Goal: Task Accomplishment & Management: Use online tool/utility

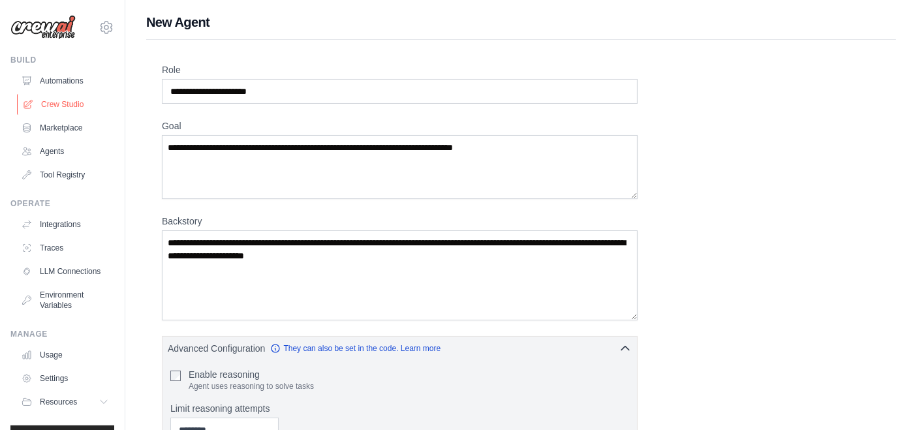
click at [61, 107] on link "Crew Studio" at bounding box center [66, 104] width 99 height 21
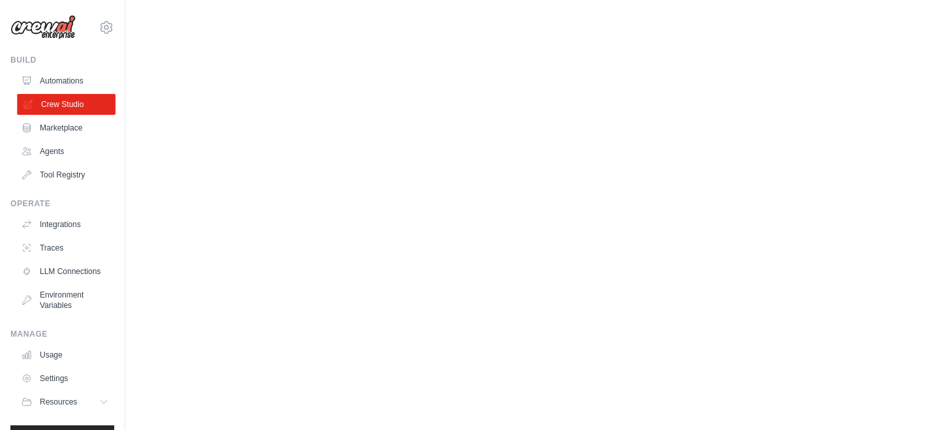
click at [61, 108] on link "Crew Studio" at bounding box center [66, 104] width 99 height 21
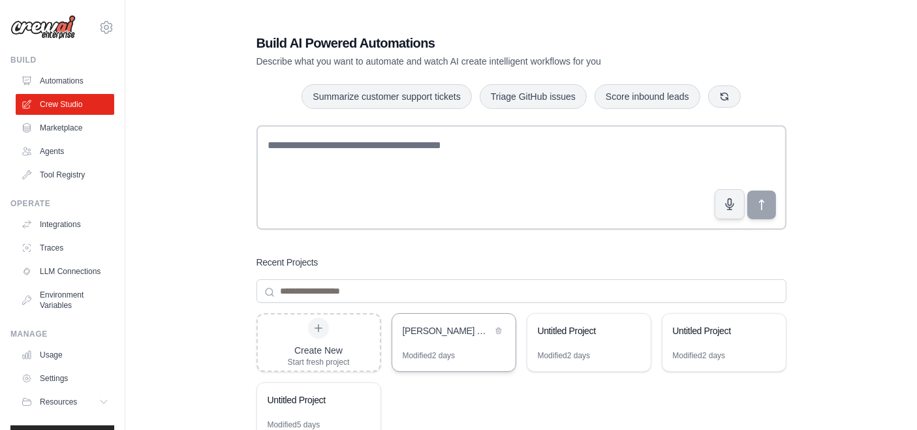
click at [474, 341] on div "[PERSON_NAME] Chat Assistant" at bounding box center [453, 332] width 123 height 37
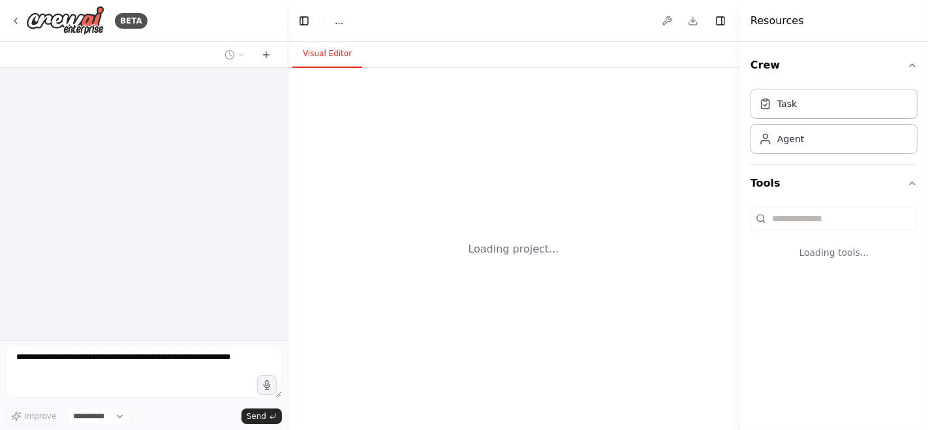
select select "****"
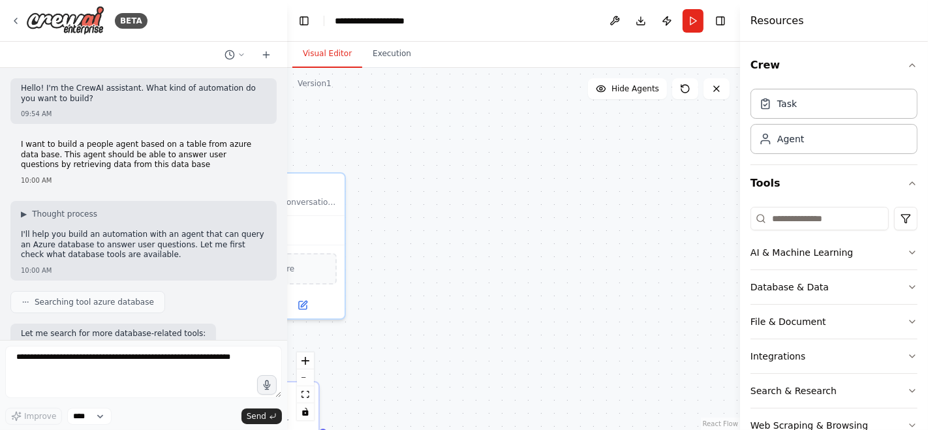
scroll to position [3252, 0]
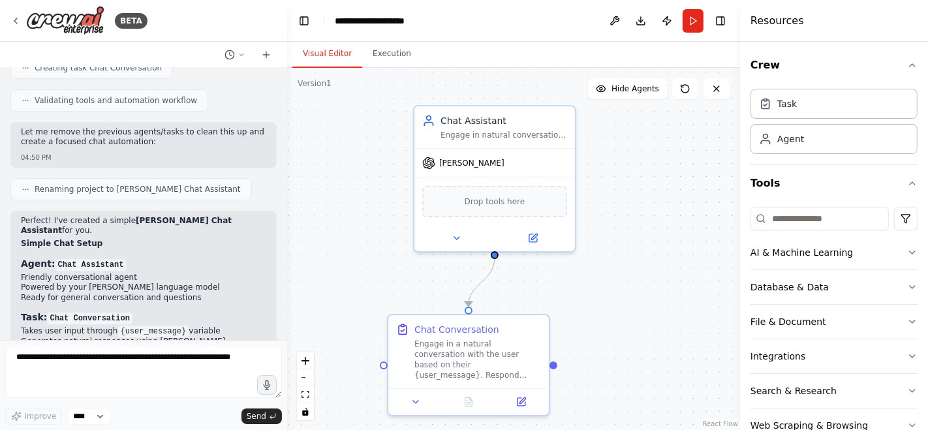
drag, startPoint x: 393, startPoint y: 338, endPoint x: 624, endPoint y: 271, distance: 239.9
click at [624, 271] on div ".deletable-edge-delete-btn { width: 20px; height: 20px; border: 0px solid #ffff…" at bounding box center [513, 249] width 453 height 362
click at [809, 140] on div "Agent" at bounding box center [833, 138] width 167 height 30
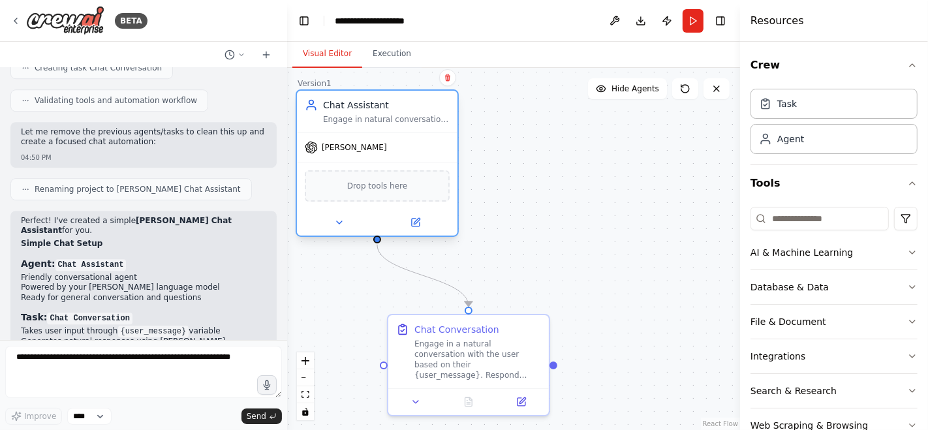
drag, startPoint x: 527, startPoint y: 168, endPoint x: 403, endPoint y: 151, distance: 125.1
click at [403, 151] on div "Asimov" at bounding box center [377, 147] width 161 height 29
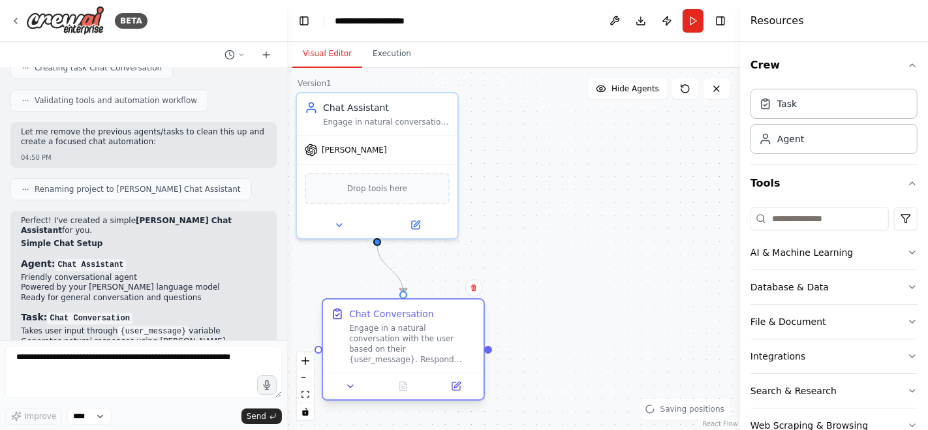
drag, startPoint x: 481, startPoint y: 356, endPoint x: 401, endPoint y: 340, distance: 81.3
click at [401, 340] on div "Engage in a natural conversation with the user based on their {user_message}. R…" at bounding box center [412, 344] width 127 height 42
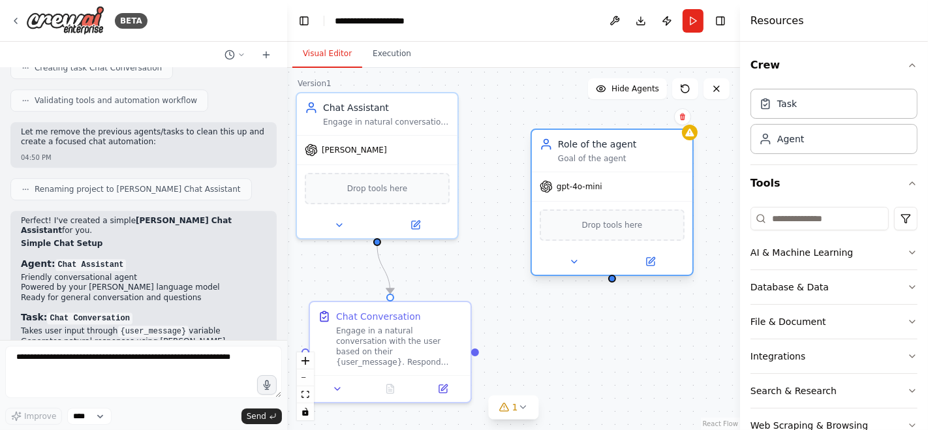
drag, startPoint x: 695, startPoint y: 172, endPoint x: 577, endPoint y: 142, distance: 121.1
click at [577, 142] on div "Role of the agent" at bounding box center [621, 144] width 127 height 13
click at [654, 266] on button at bounding box center [650, 262] width 74 height 16
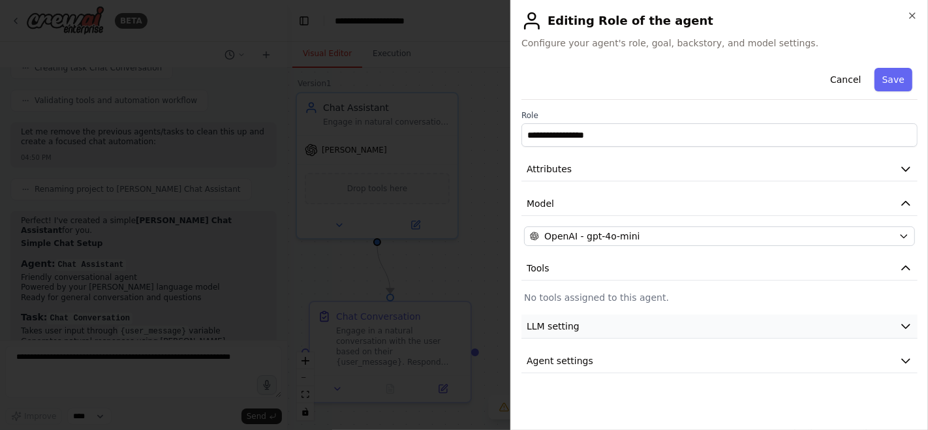
click at [697, 324] on button "LLM setting" at bounding box center [719, 326] width 396 height 24
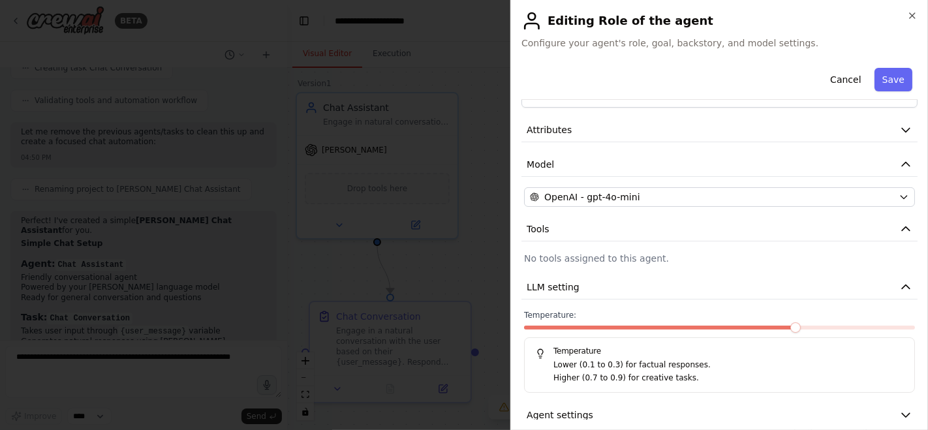
scroll to position [55, 0]
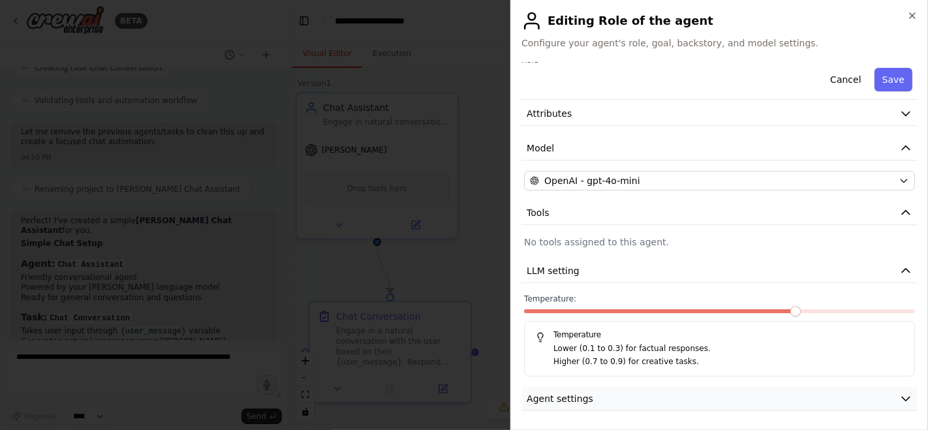
click at [900, 399] on icon "button" at bounding box center [905, 398] width 13 height 13
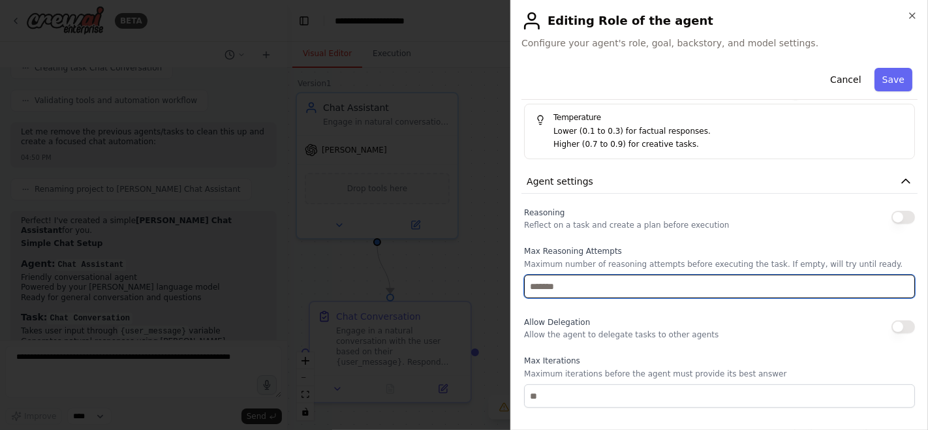
click at [622, 284] on input "number" at bounding box center [719, 286] width 391 height 23
click at [895, 279] on input "*" at bounding box center [719, 286] width 391 height 23
type input "*"
click at [895, 279] on input "*" at bounding box center [719, 286] width 391 height 23
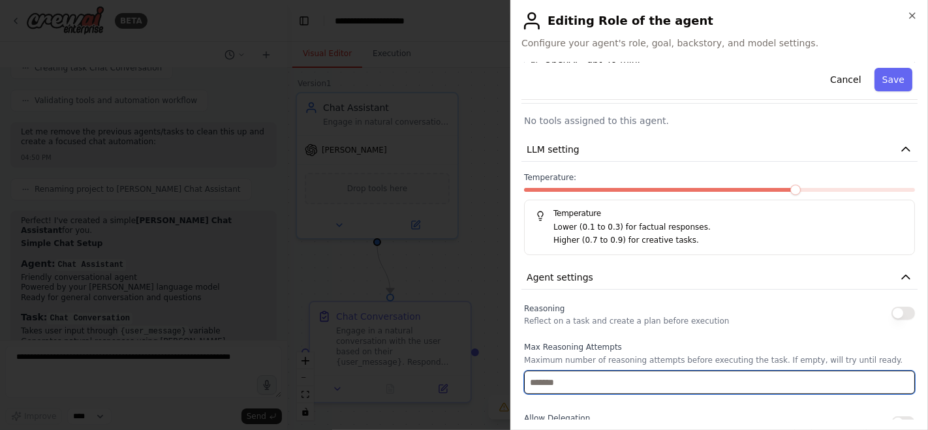
scroll to position [0, 0]
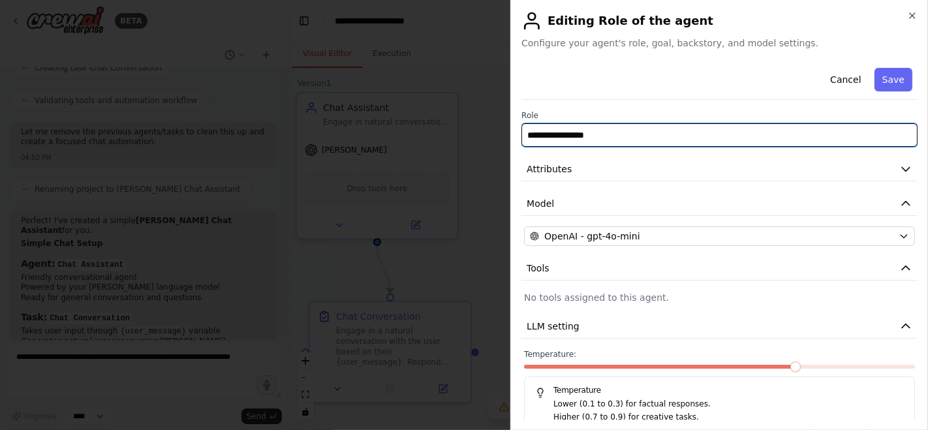
click at [867, 137] on input "**********" at bounding box center [719, 134] width 396 height 23
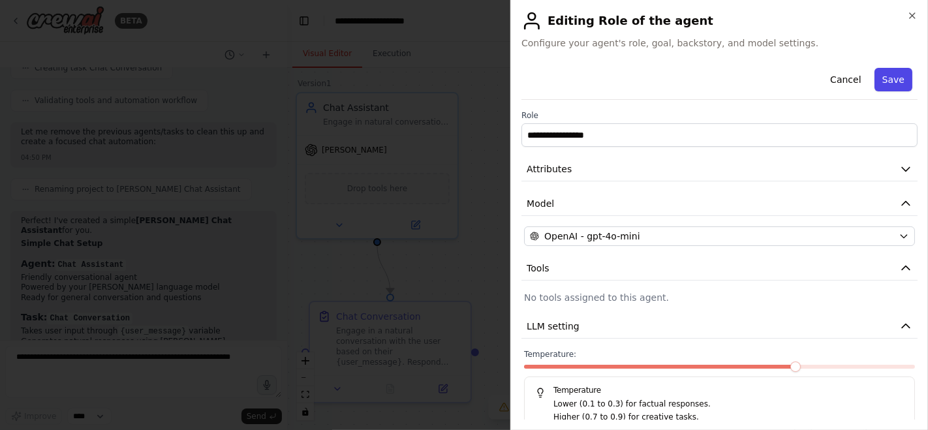
click at [878, 83] on button "Save" at bounding box center [893, 79] width 38 height 23
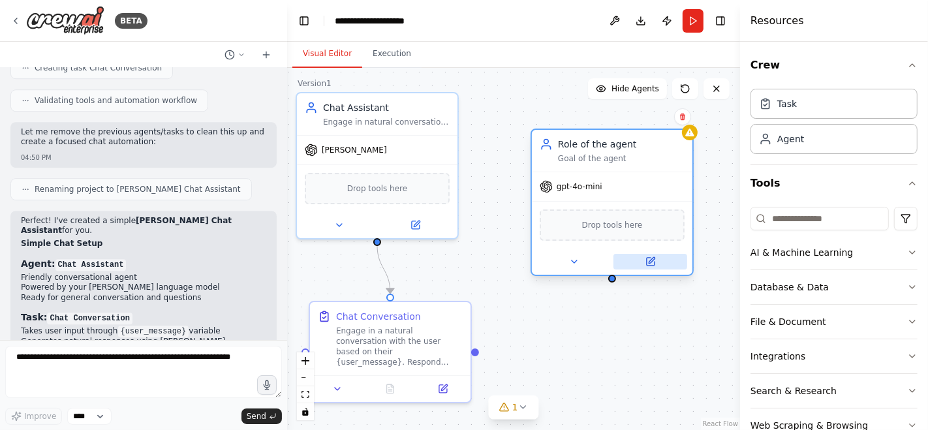
click at [656, 264] on button at bounding box center [650, 262] width 74 height 16
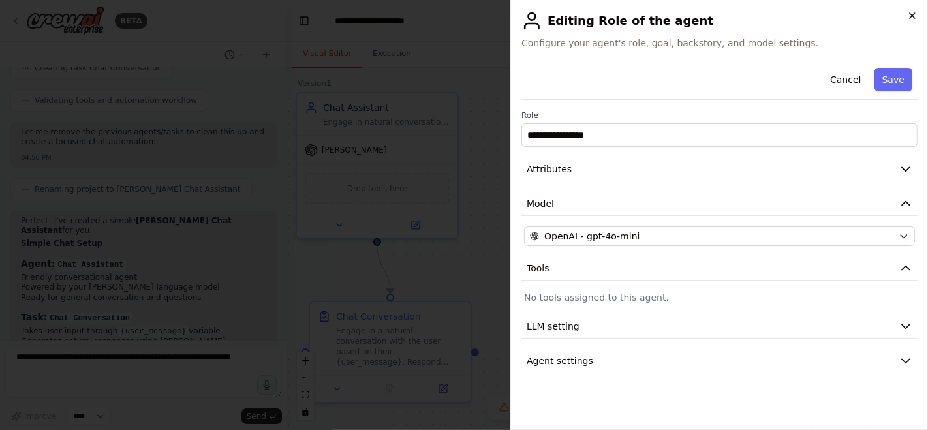
click at [913, 20] on icon "button" at bounding box center [912, 15] width 10 height 10
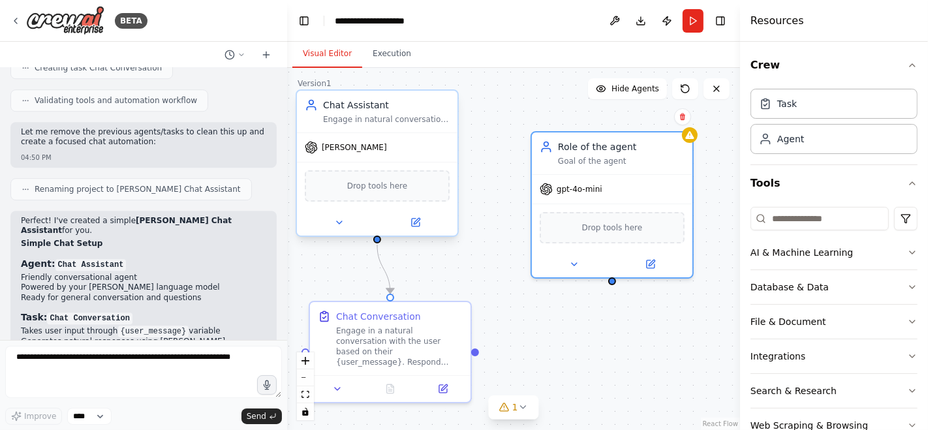
click at [427, 117] on div "Engage in natural conversation with users, answer questions, and provide helpfu…" at bounding box center [386, 119] width 127 height 10
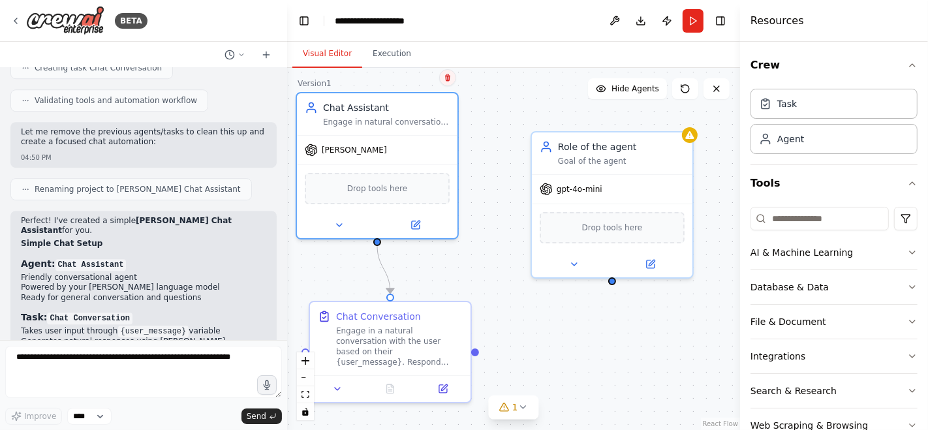
click at [449, 82] on button at bounding box center [447, 77] width 17 height 17
click at [451, 79] on icon at bounding box center [448, 78] width 8 height 8
click at [418, 79] on button "Confirm" at bounding box center [411, 78] width 46 height 16
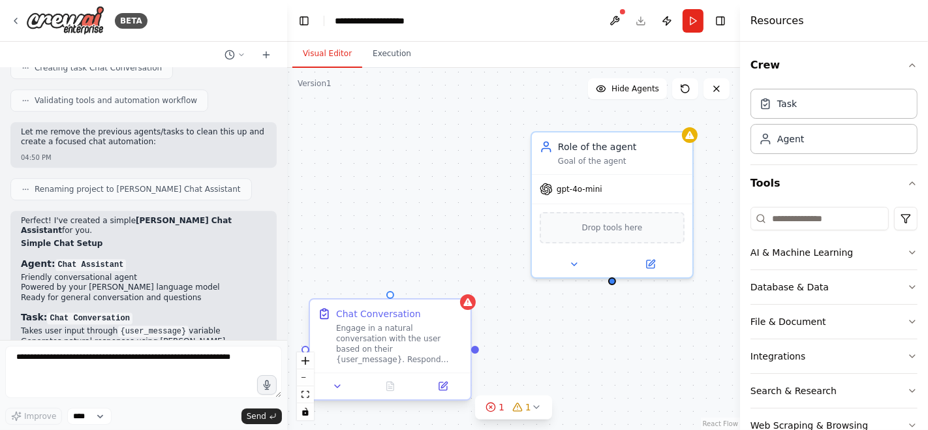
click at [441, 327] on div "Engage in a natural conversation with the user based on their {user_message}. R…" at bounding box center [399, 344] width 127 height 42
click at [460, 290] on icon at bounding box center [460, 287] width 5 height 7
click at [435, 290] on button "Confirm" at bounding box center [424, 288] width 46 height 16
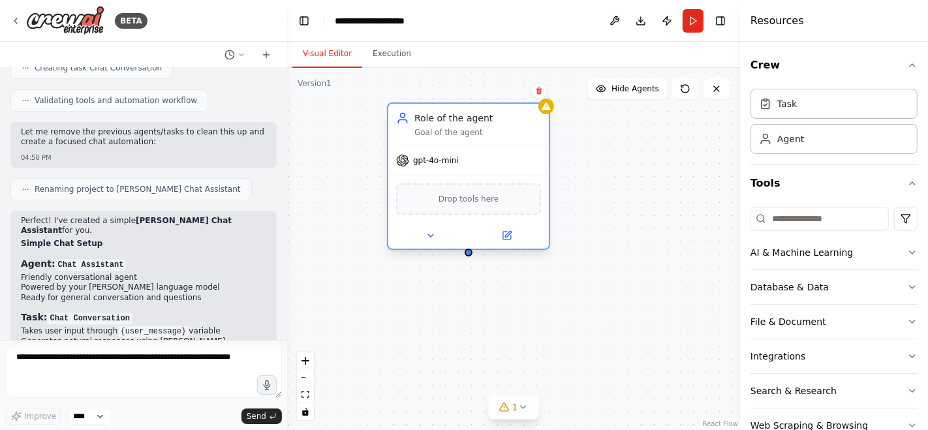
drag, startPoint x: 594, startPoint y: 148, endPoint x: 453, endPoint y: 130, distance: 142.1
click at [453, 130] on div "Role of the agent Goal of the agent" at bounding box center [477, 125] width 127 height 26
click at [615, 23] on button at bounding box center [614, 20] width 21 height 23
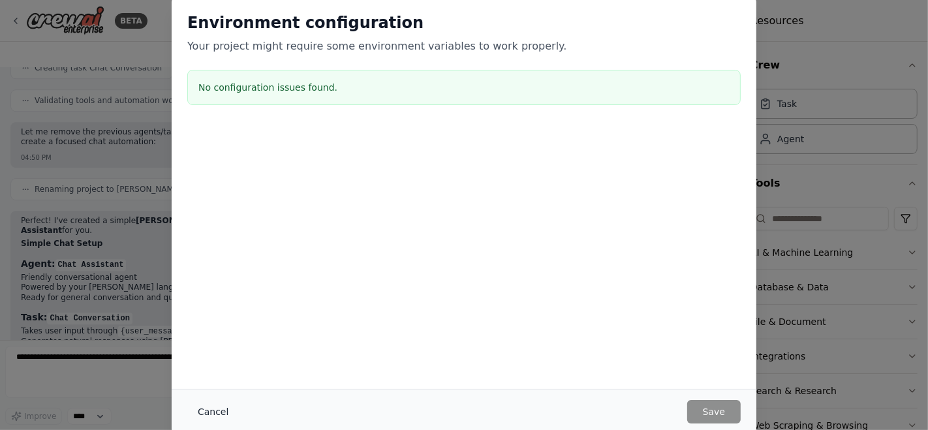
click at [217, 408] on button "Cancel" at bounding box center [213, 411] width 52 height 23
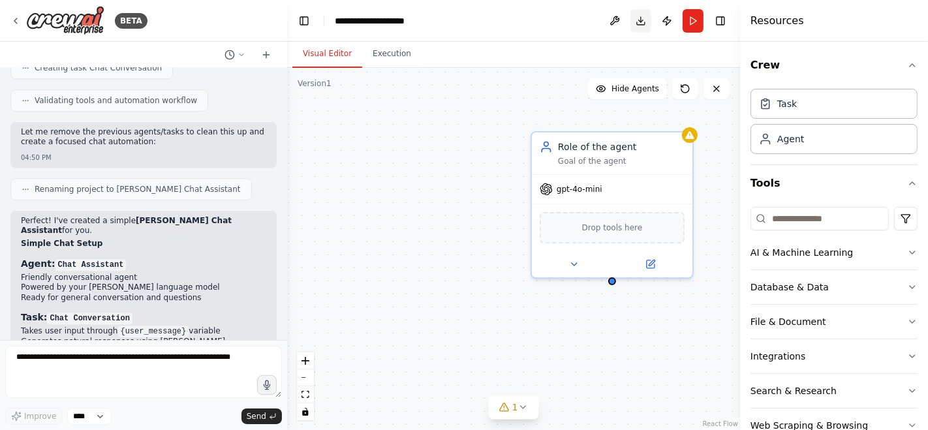
click at [645, 23] on button "Download" at bounding box center [640, 20] width 21 height 23
click at [665, 144] on div "Role of the agent" at bounding box center [621, 144] width 127 height 13
click at [681, 120] on icon at bounding box center [682, 117] width 5 height 7
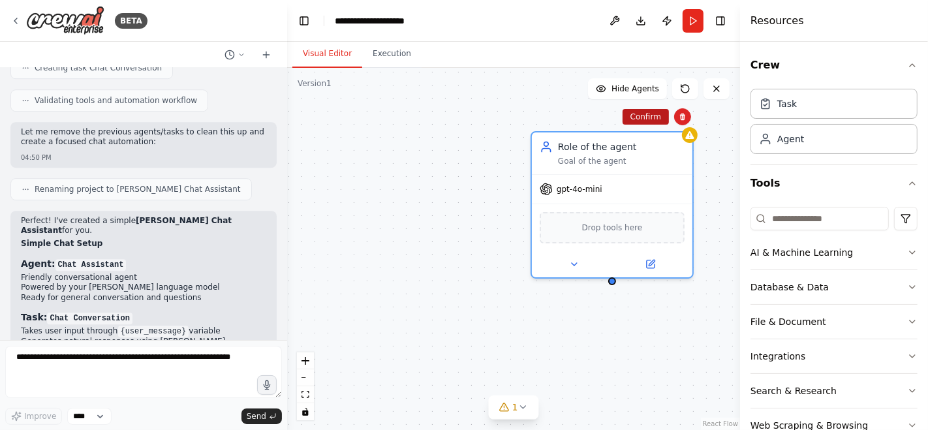
click at [654, 121] on button "Confirm" at bounding box center [645, 117] width 46 height 16
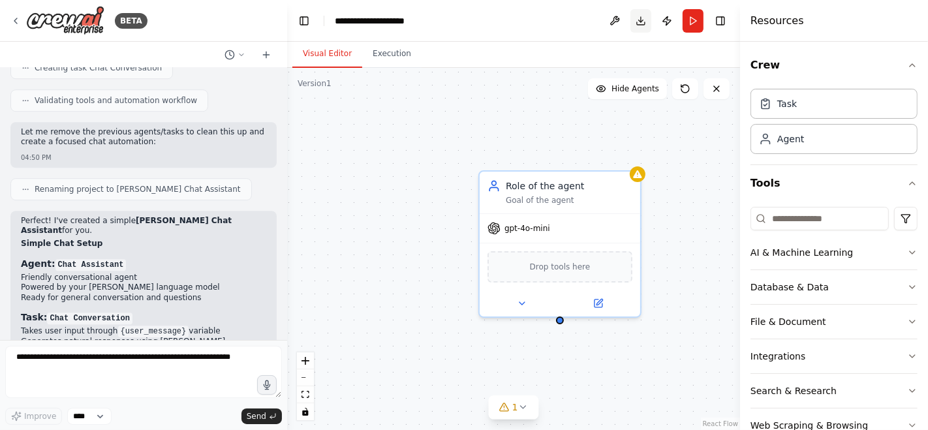
click at [643, 23] on button "Download" at bounding box center [640, 20] width 21 height 23
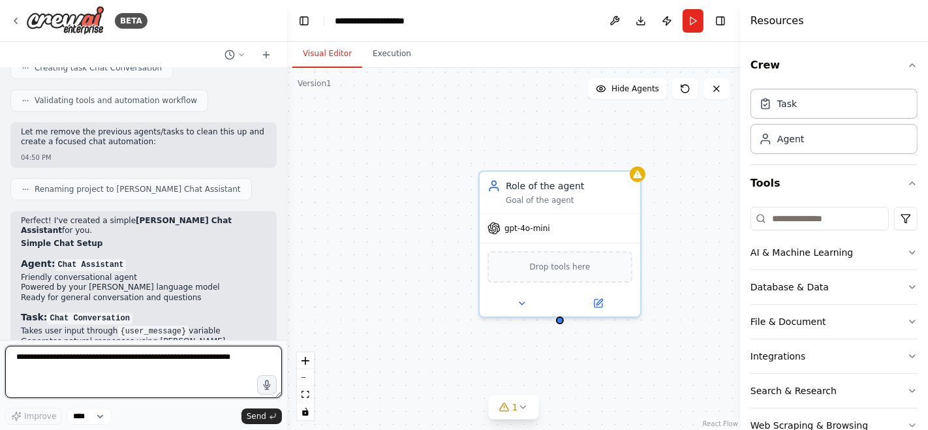
click at [114, 366] on textarea at bounding box center [143, 372] width 277 height 52
type textarea "**********"
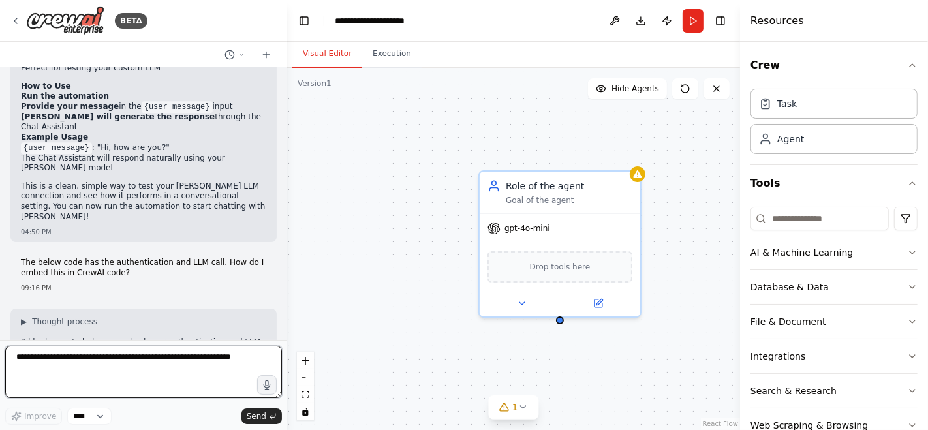
scroll to position [3546, 0]
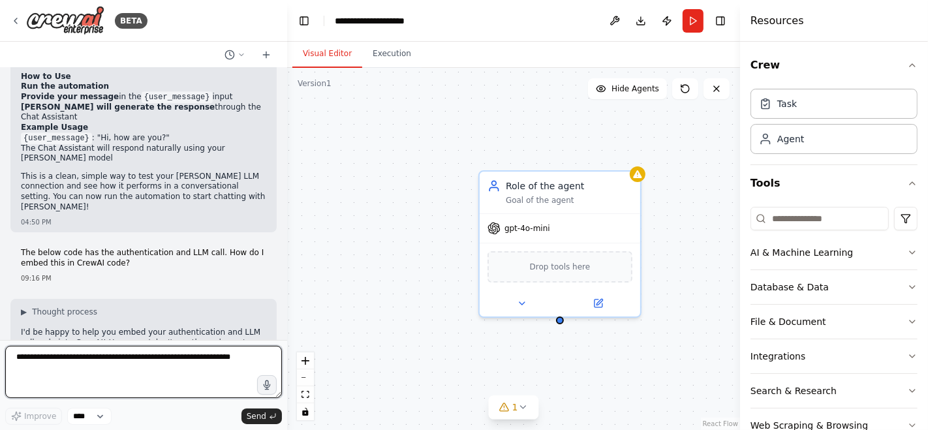
click at [137, 361] on textarea at bounding box center [143, 372] width 277 height 52
paste textarea "**********"
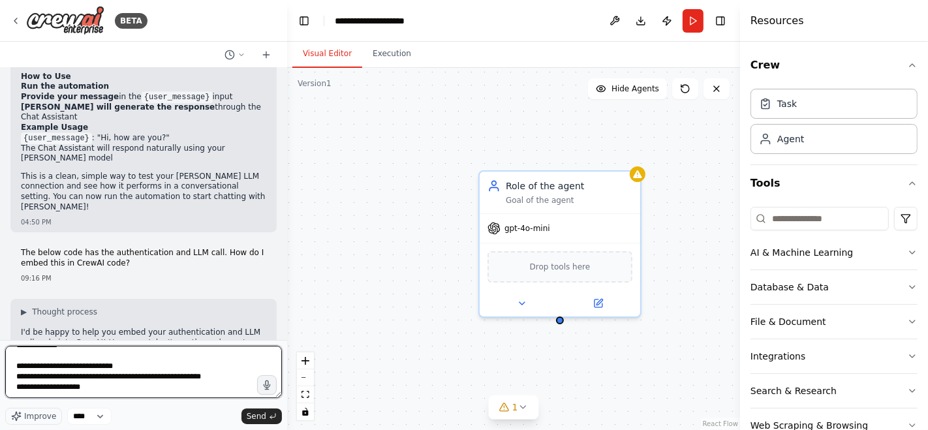
scroll to position [1096, 0]
type textarea "**********"
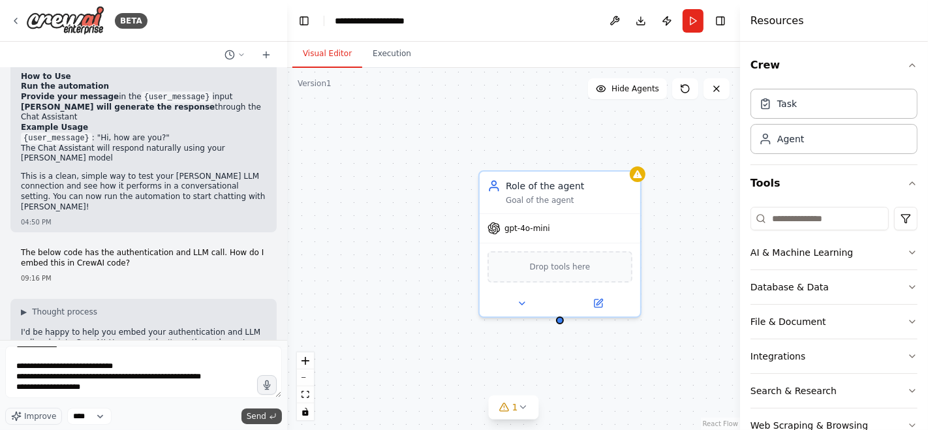
click at [263, 413] on span "Send" at bounding box center [257, 416] width 20 height 10
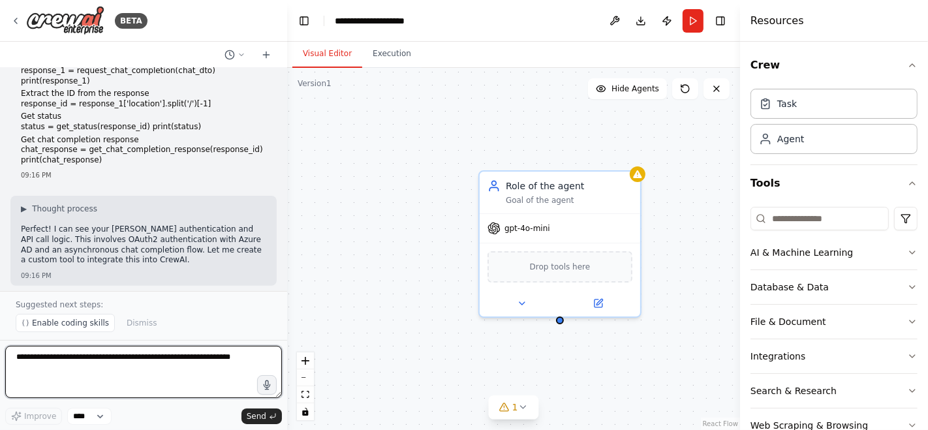
scroll to position [4565, 0]
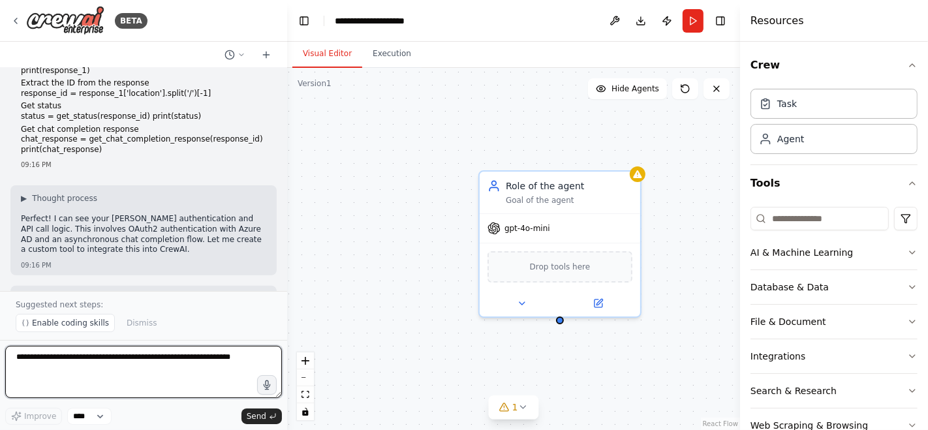
click at [110, 365] on textarea at bounding box center [143, 372] width 277 height 52
type textarea "**********"
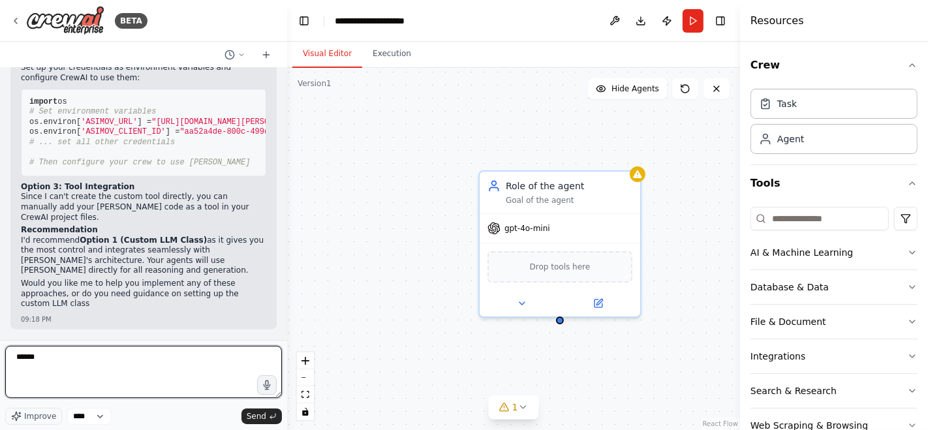
scroll to position [6091, 0]
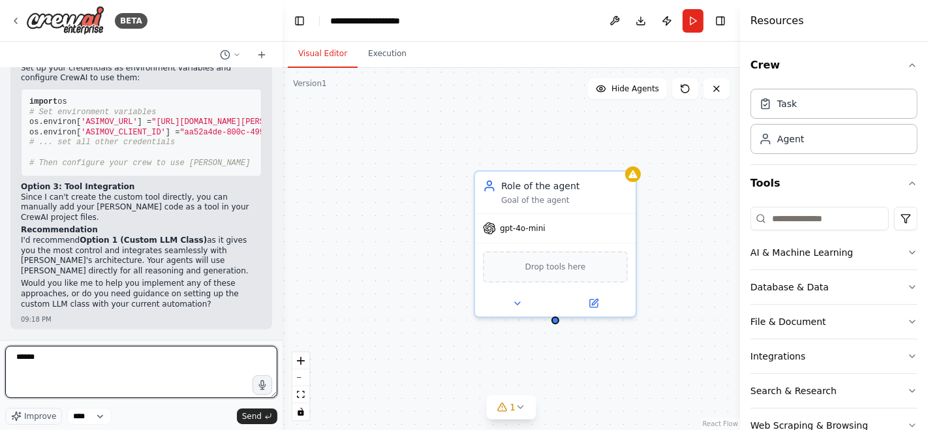
drag, startPoint x: 281, startPoint y: 323, endPoint x: 283, endPoint y: 314, distance: 8.7
click at [283, 314] on div "BETA Hello! I'm the CrewAI assistant. What kind of automation do you want to bu…" at bounding box center [464, 215] width 928 height 430
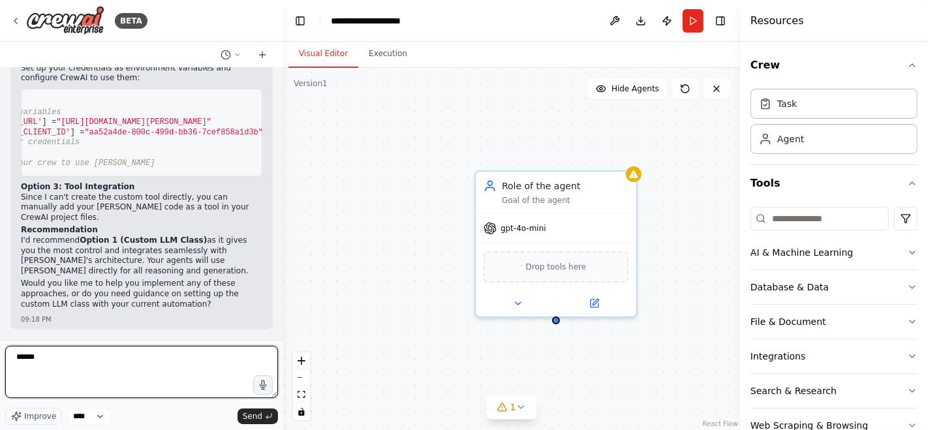
scroll to position [0, 0]
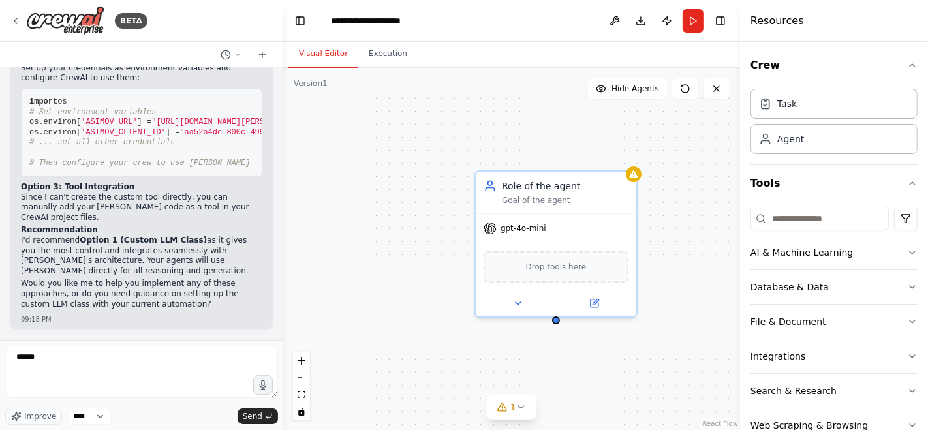
click at [132, 177] on pre "import os # Set environment variables os.environ[ 'ASIMOV_URL' ] = "https://api…" at bounding box center [141, 133] width 241 height 88
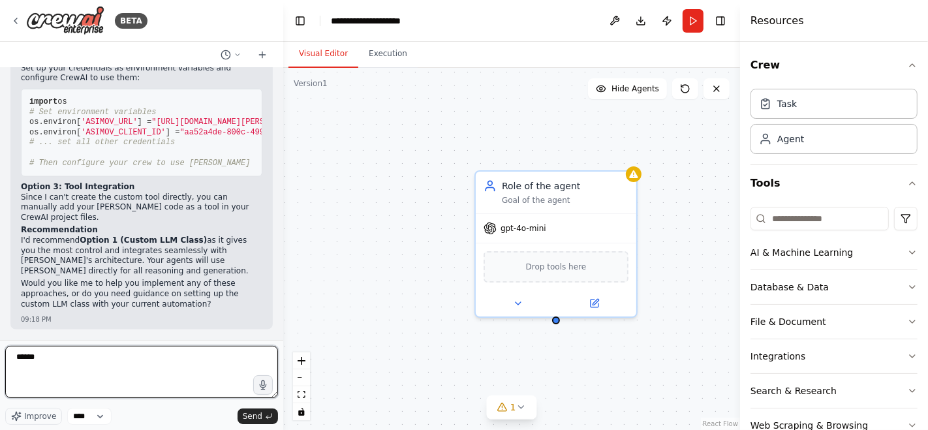
drag, startPoint x: 110, startPoint y: 364, endPoint x: 12, endPoint y: 365, distance: 97.2
click at [12, 363] on textarea "******" at bounding box center [141, 372] width 273 height 52
type textarea "**********"
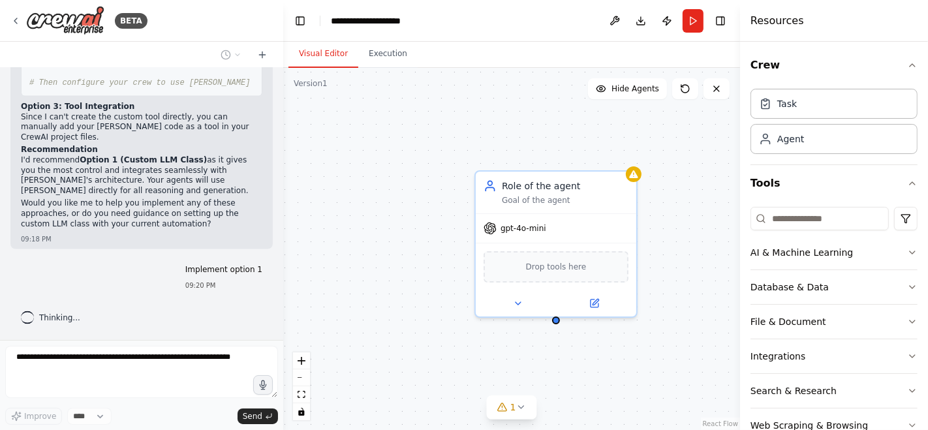
scroll to position [6232, 0]
click at [607, 196] on div "Goal of the agent" at bounding box center [565, 197] width 127 height 10
click at [630, 159] on icon at bounding box center [626, 156] width 8 height 8
click at [592, 155] on button "Confirm" at bounding box center [589, 156] width 46 height 16
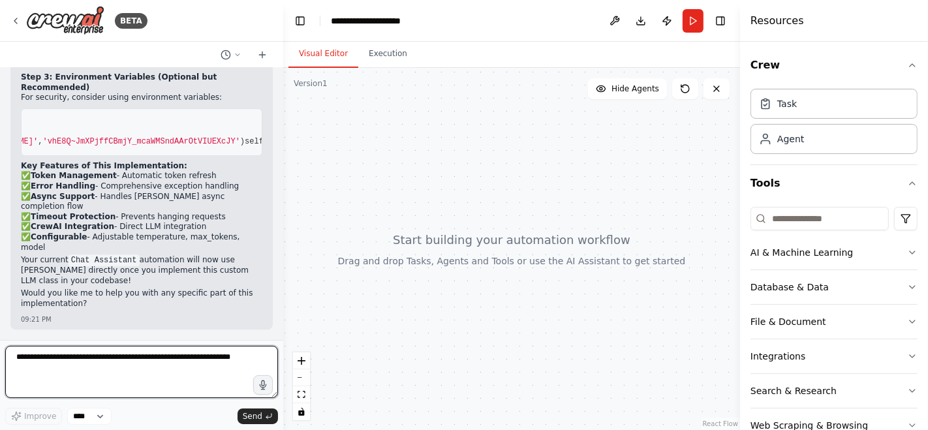
scroll to position [0, 0]
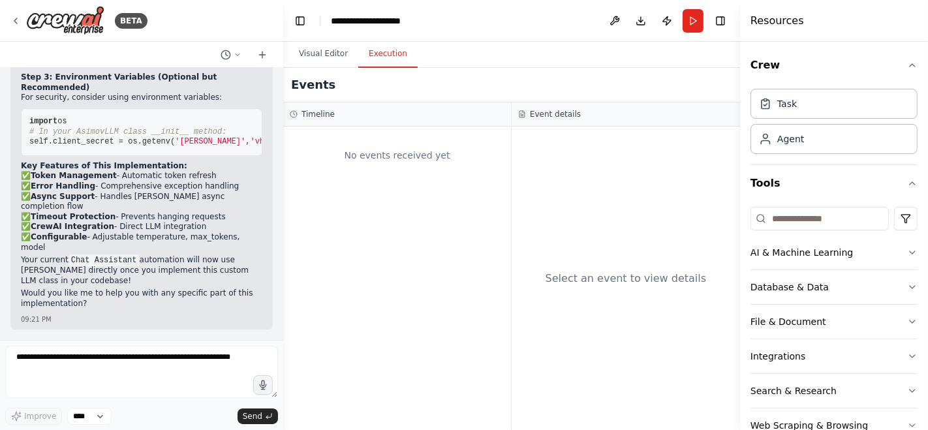
click at [395, 59] on button "Execution" at bounding box center [387, 53] width 59 height 27
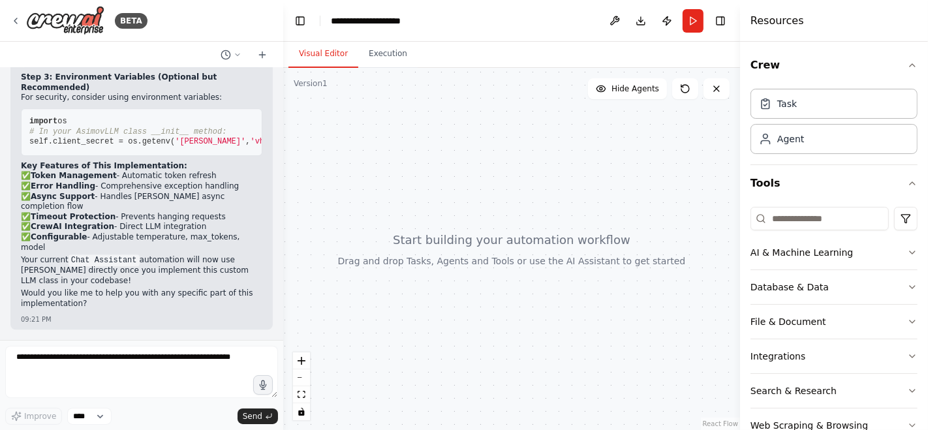
click at [313, 51] on button "Visual Editor" at bounding box center [323, 53] width 70 height 27
click at [103, 415] on select "****" at bounding box center [89, 416] width 44 height 17
click at [695, 20] on button "Run" at bounding box center [692, 20] width 21 height 23
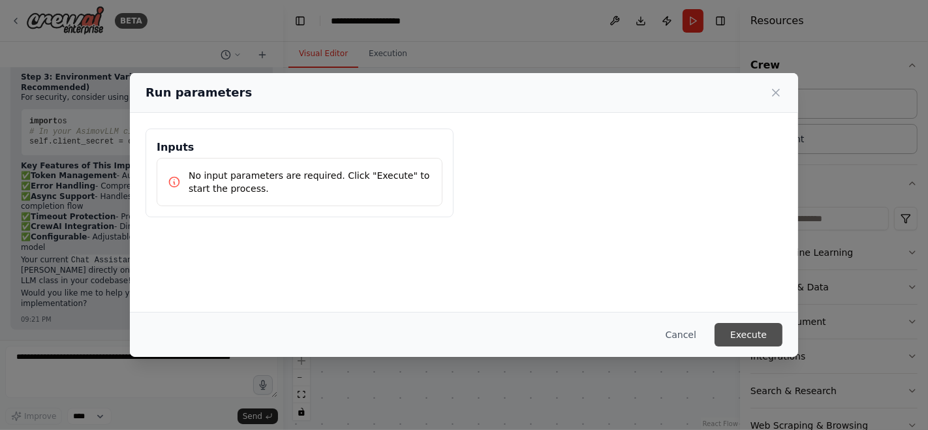
click at [739, 333] on button "Execute" at bounding box center [748, 334] width 68 height 23
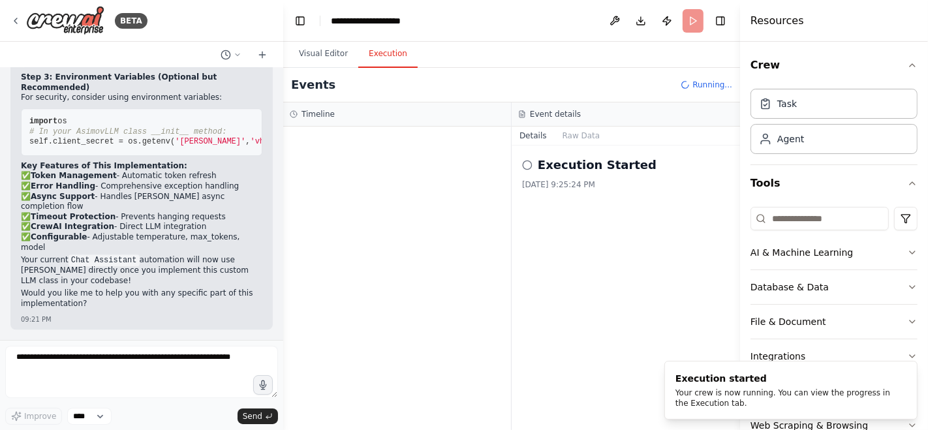
click at [376, 59] on button "Execution" at bounding box center [387, 53] width 59 height 27
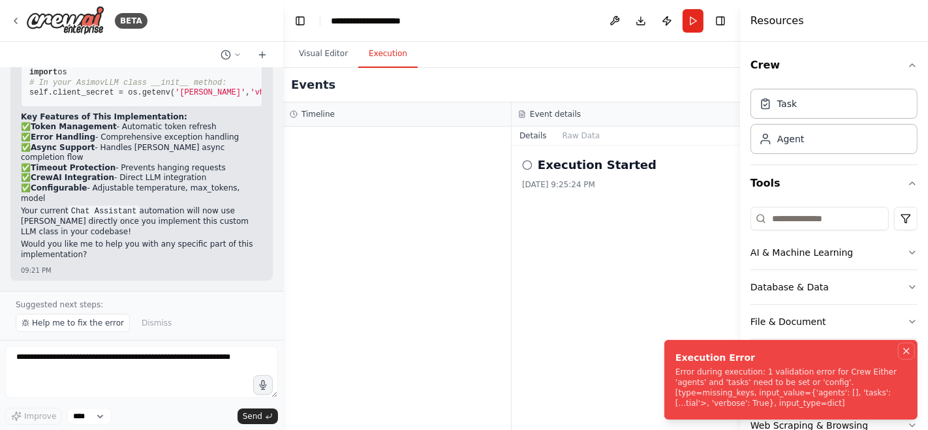
click at [906, 348] on icon "Notifications (F8)" at bounding box center [906, 351] width 10 height 10
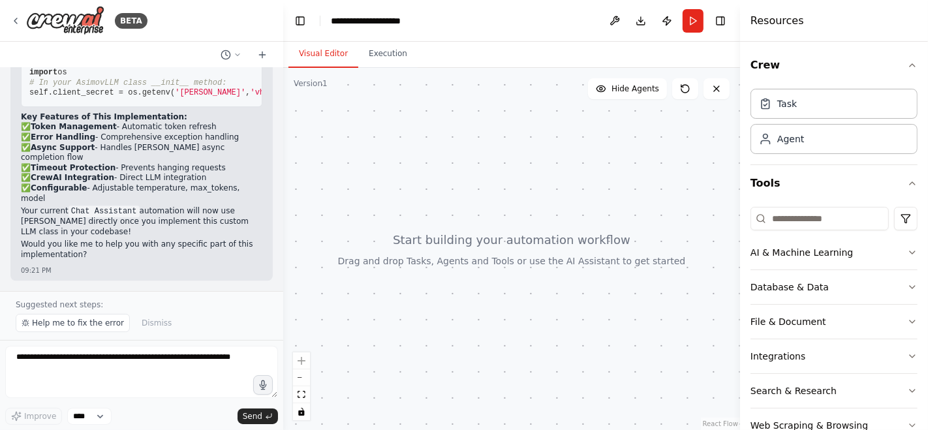
click at [332, 55] on button "Visual Editor" at bounding box center [323, 53] width 70 height 27
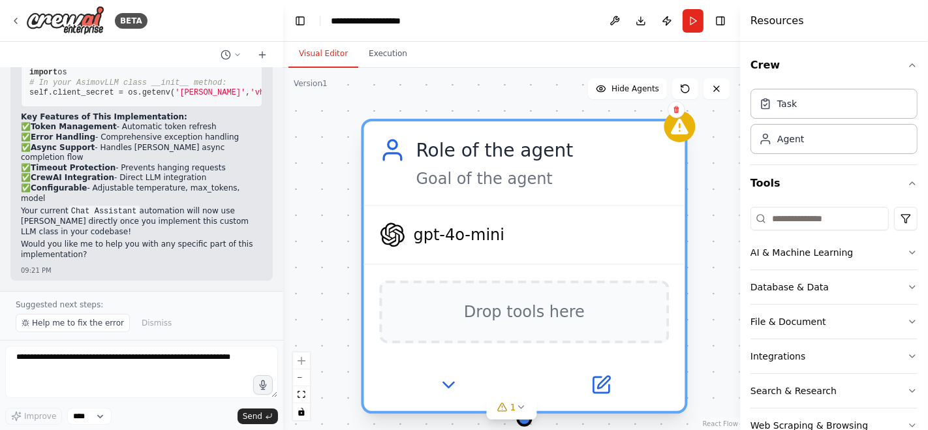
drag, startPoint x: 568, startPoint y: 190, endPoint x: 408, endPoint y: 125, distance: 173.0
click at [408, 125] on div "Role of the agent Goal of the agent" at bounding box center [524, 163] width 321 height 84
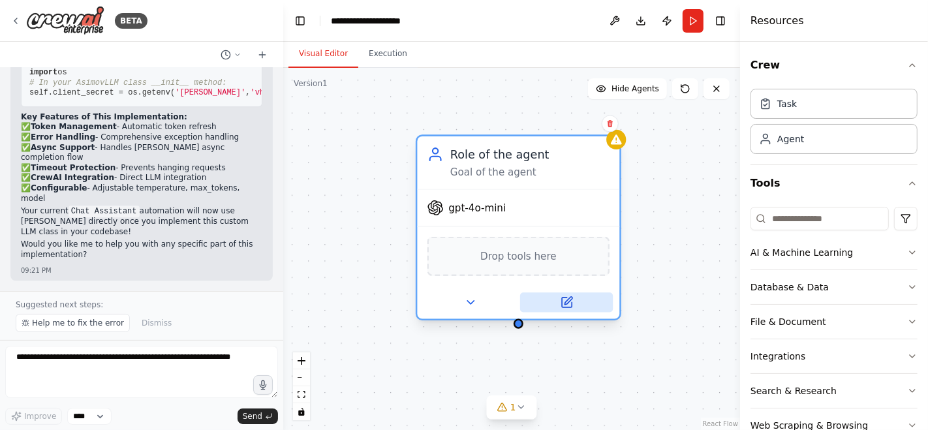
click at [568, 303] on icon at bounding box center [567, 303] width 10 height 10
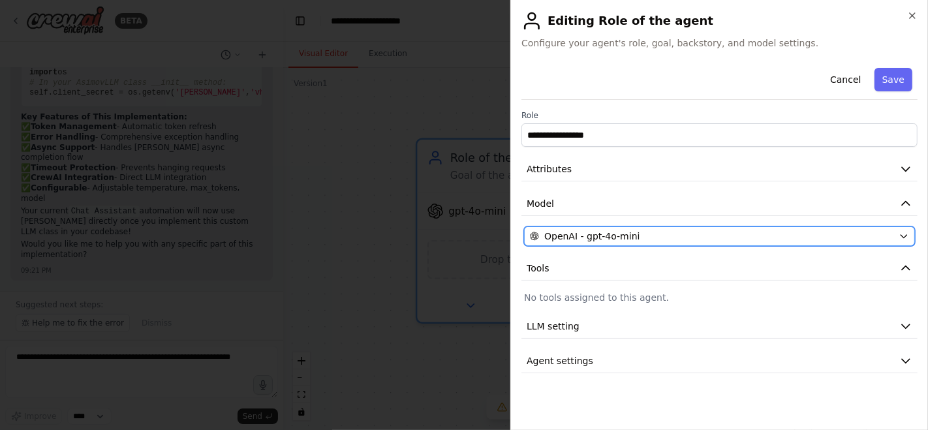
click at [895, 235] on button "OpenAI - gpt-4o-mini" at bounding box center [719, 236] width 391 height 20
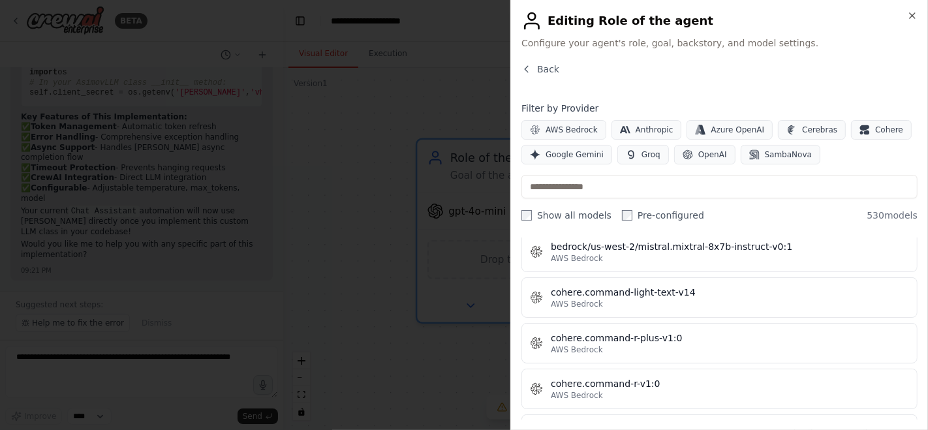
scroll to position [6524, 0]
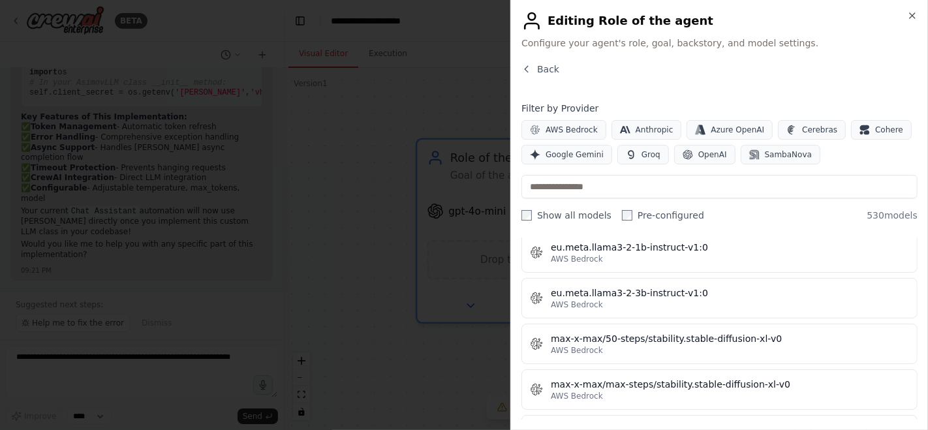
click at [906, 19] on h2 "Editing Role of the agent" at bounding box center [719, 20] width 396 height 21
click at [912, 18] on icon "button" at bounding box center [912, 15] width 10 height 10
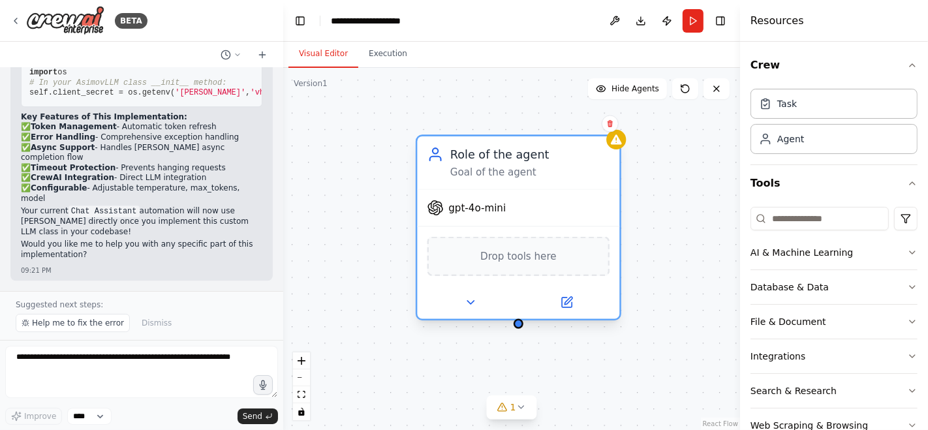
click at [535, 166] on div "Goal of the agent" at bounding box center [529, 172] width 159 height 13
drag, startPoint x: 529, startPoint y: 163, endPoint x: 493, endPoint y: 167, distance: 36.7
click at [493, 167] on div "Goal of the agent" at bounding box center [529, 172] width 159 height 13
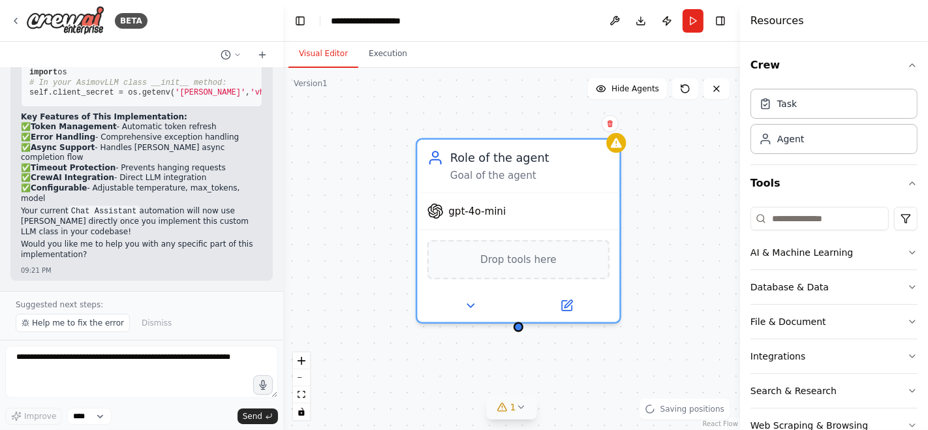
click at [516, 414] on button "1" at bounding box center [512, 407] width 50 height 24
click at [587, 374] on button at bounding box center [597, 374] width 22 height 16
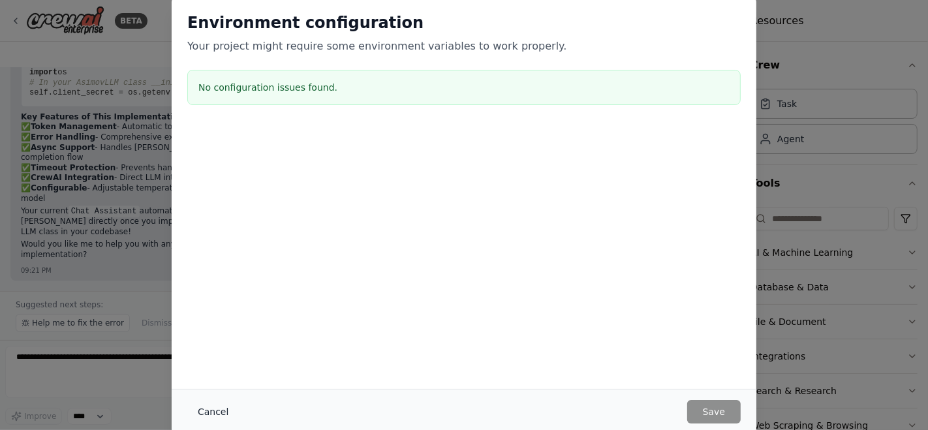
click at [215, 412] on button "Cancel" at bounding box center [213, 411] width 52 height 23
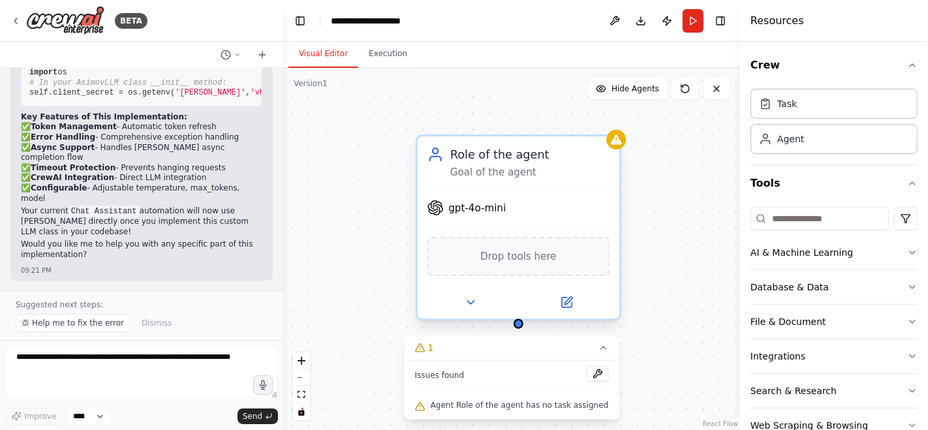
click at [570, 164] on div "Role of the agent Goal of the agent" at bounding box center [529, 162] width 159 height 33
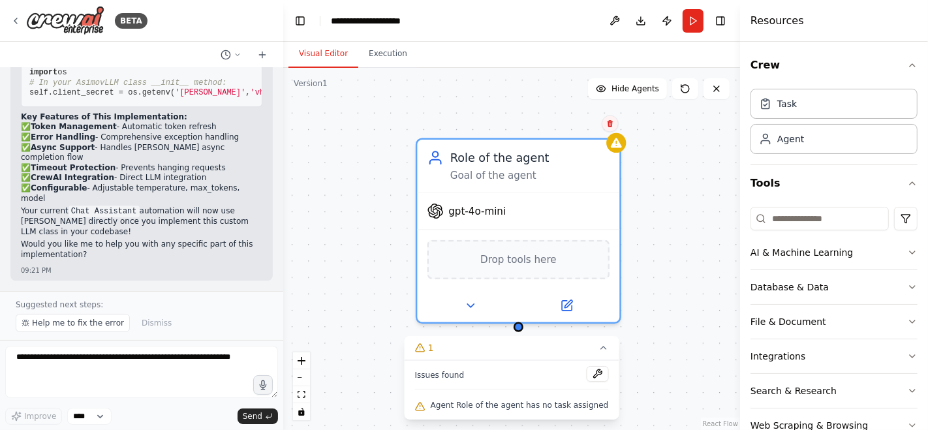
click at [607, 125] on icon at bounding box center [610, 123] width 8 height 8
click at [576, 125] on button "Confirm" at bounding box center [573, 123] width 46 height 16
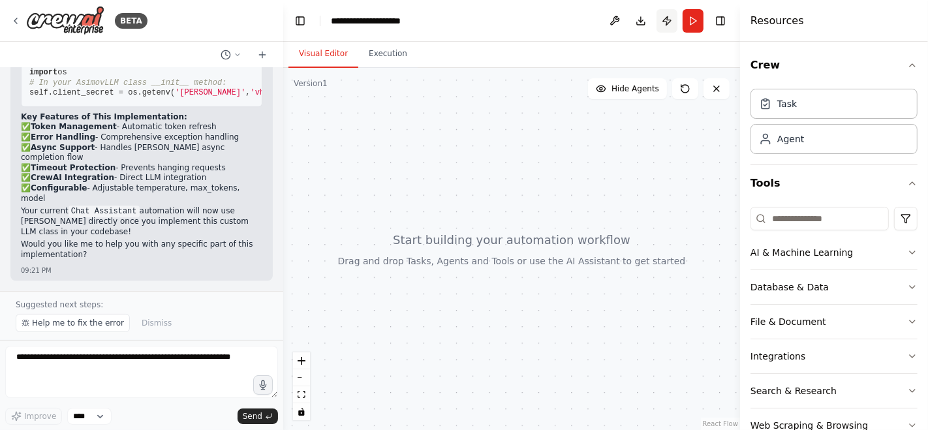
click at [662, 21] on button "Publish" at bounding box center [666, 20] width 21 height 23
click at [724, 20] on button "Toggle Right Sidebar" at bounding box center [720, 21] width 18 height 18
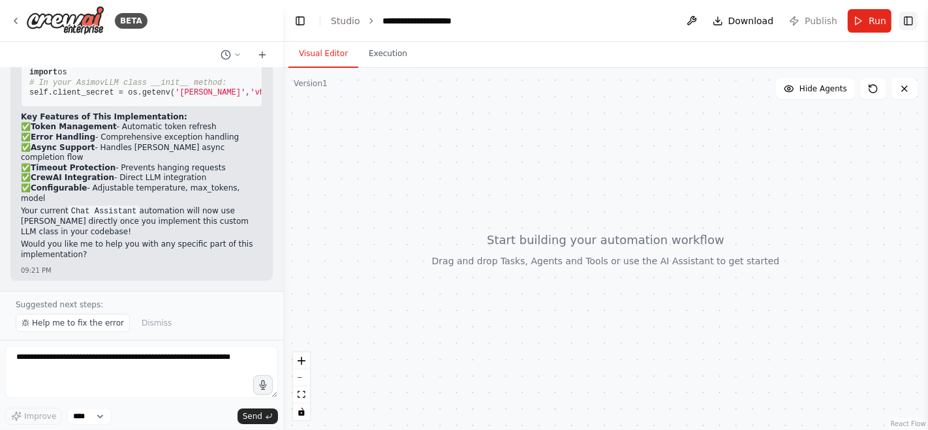
click at [913, 18] on button "Toggle Right Sidebar" at bounding box center [908, 21] width 18 height 18
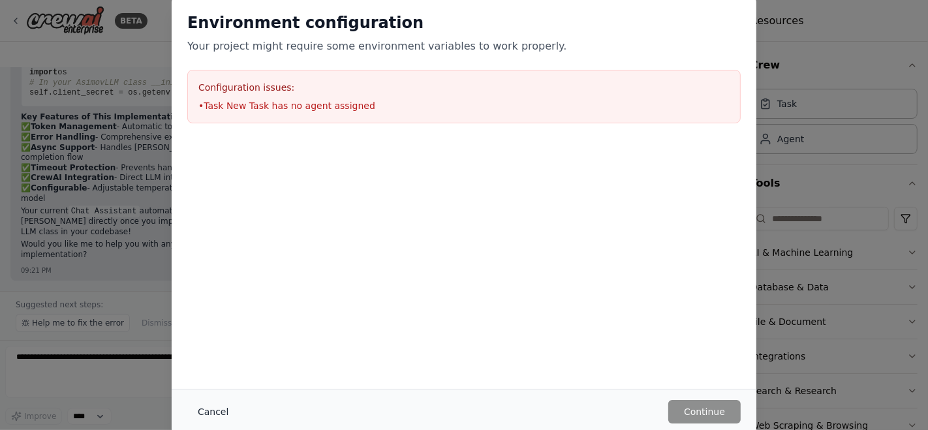
click at [220, 407] on button "Cancel" at bounding box center [213, 411] width 52 height 23
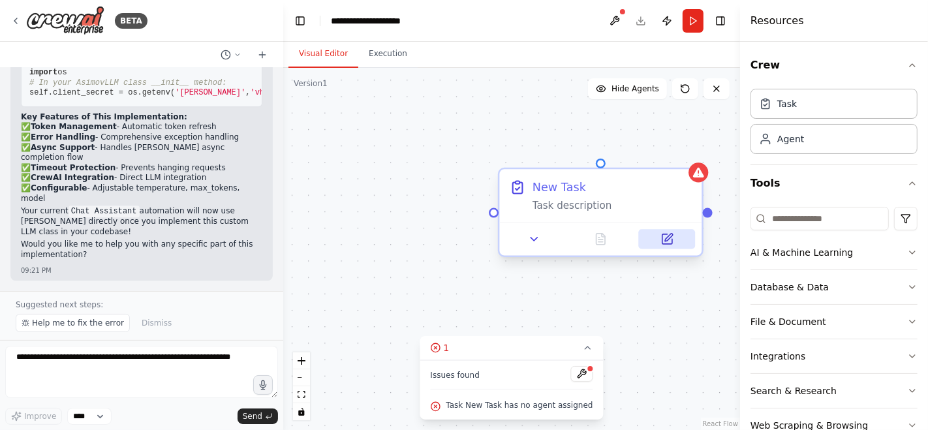
click at [667, 243] on icon at bounding box center [667, 239] width 10 height 10
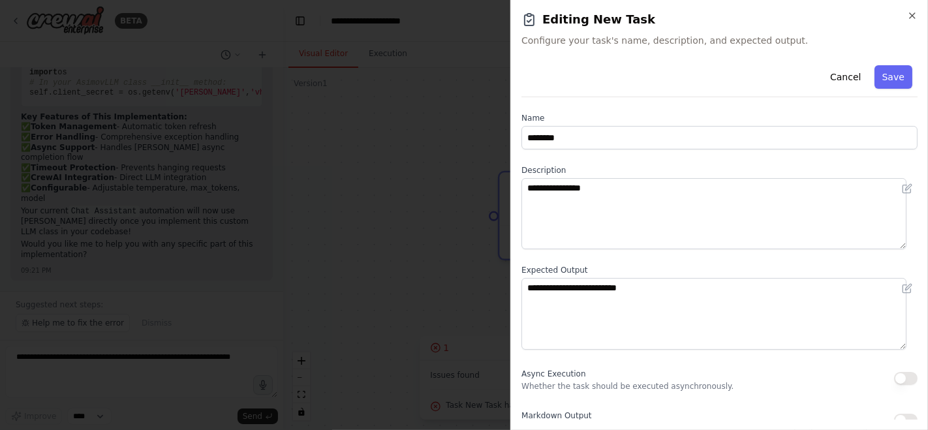
scroll to position [13, 0]
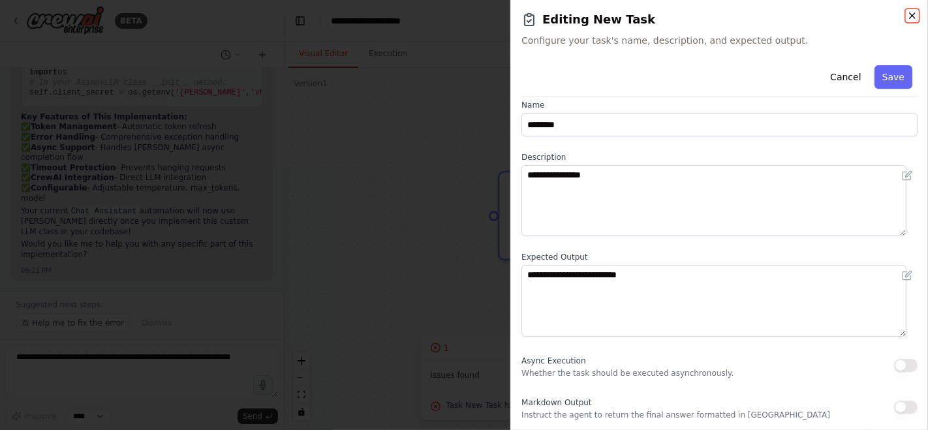
click at [908, 19] on icon "button" at bounding box center [912, 15] width 10 height 10
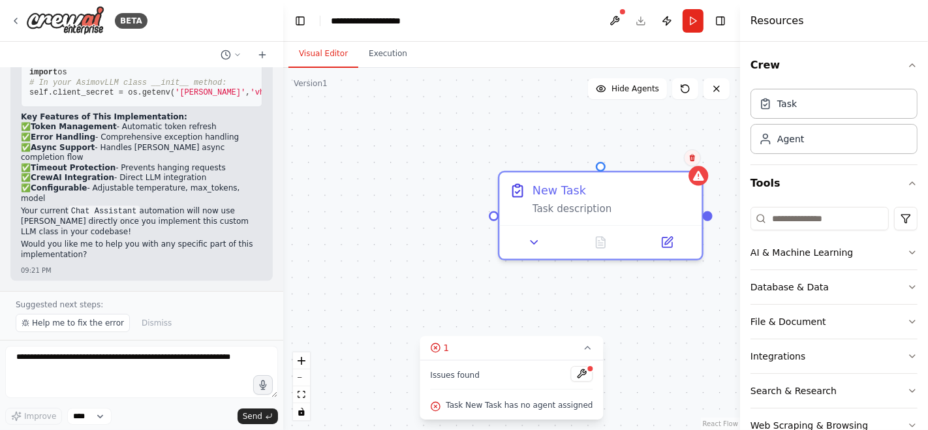
click at [692, 161] on icon at bounding box center [692, 157] width 5 height 7
click at [660, 161] on button "Confirm" at bounding box center [655, 158] width 46 height 16
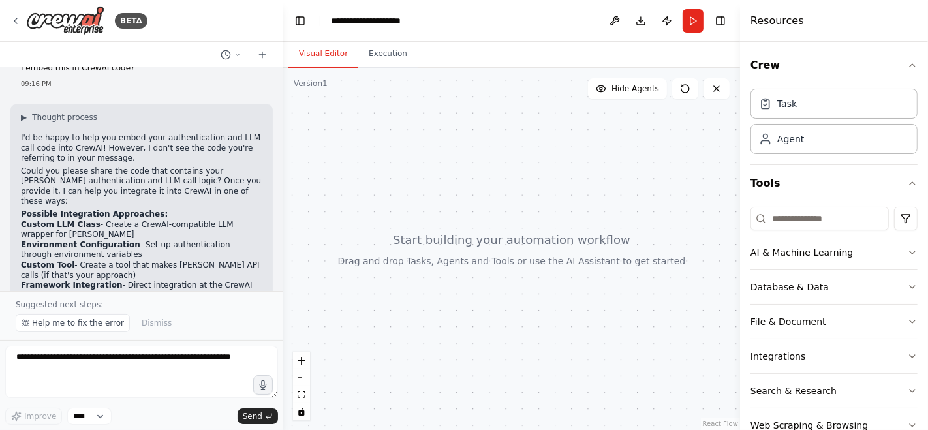
scroll to position [3448, 0]
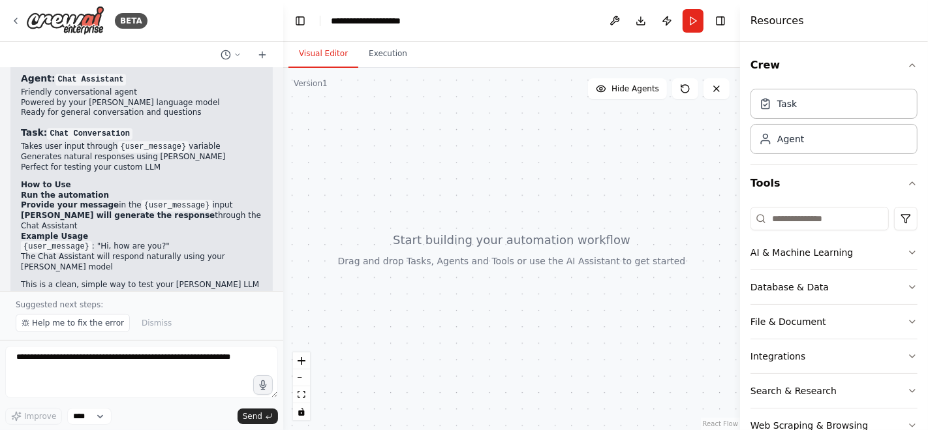
click at [398, 157] on div at bounding box center [511, 249] width 457 height 362
drag, startPoint x: 388, startPoint y: 150, endPoint x: 344, endPoint y: 225, distance: 86.5
click at [344, 225] on div at bounding box center [511, 249] width 457 height 362
click at [907, 353] on icon "button" at bounding box center [912, 356] width 10 height 10
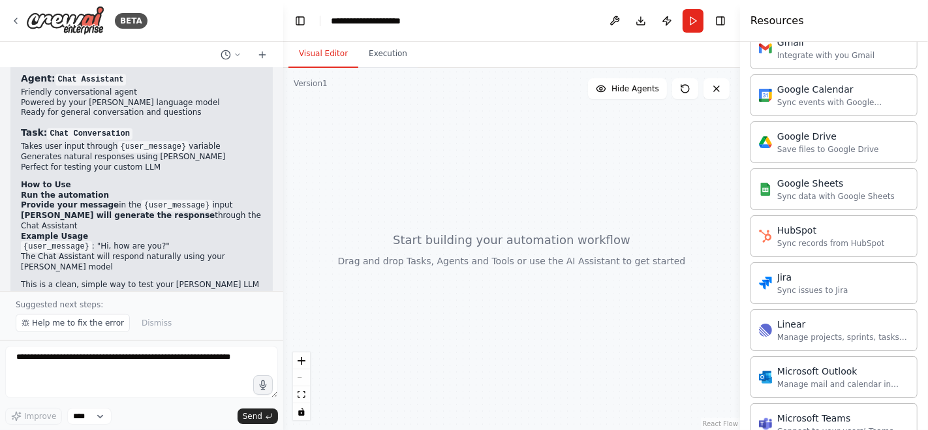
scroll to position [151, 0]
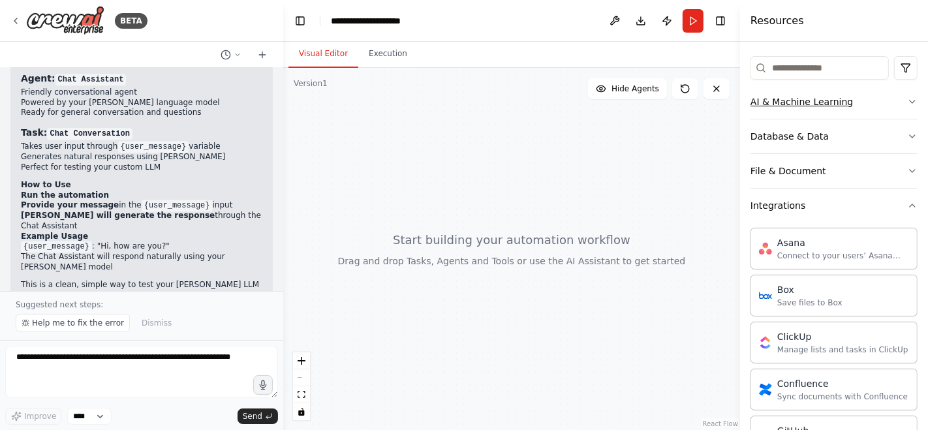
click at [907, 104] on icon "button" at bounding box center [912, 102] width 10 height 10
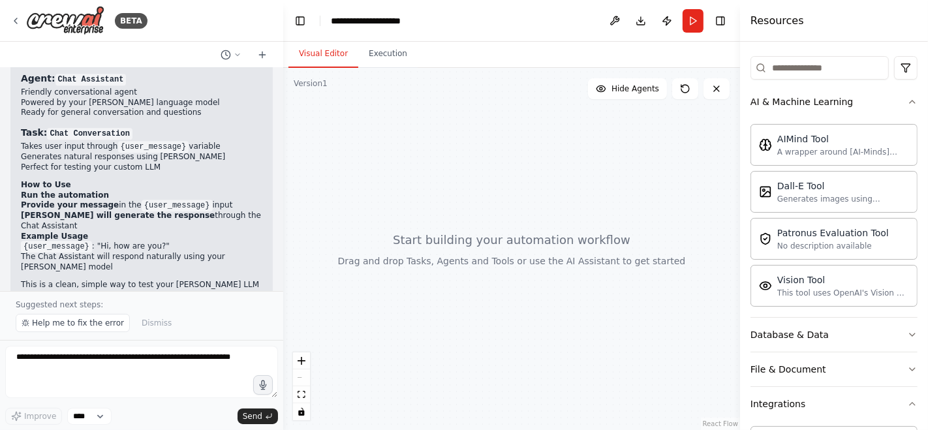
scroll to position [0, 0]
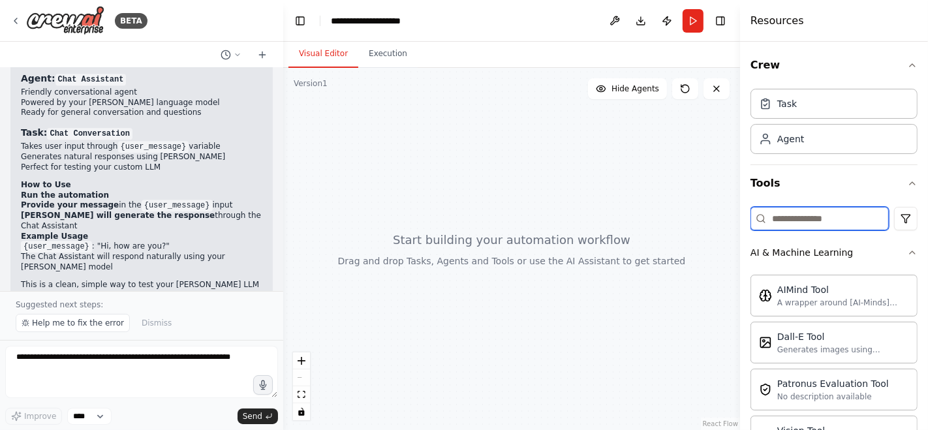
click at [827, 219] on input at bounding box center [819, 218] width 138 height 23
click at [910, 182] on icon "button" at bounding box center [912, 183] width 5 height 3
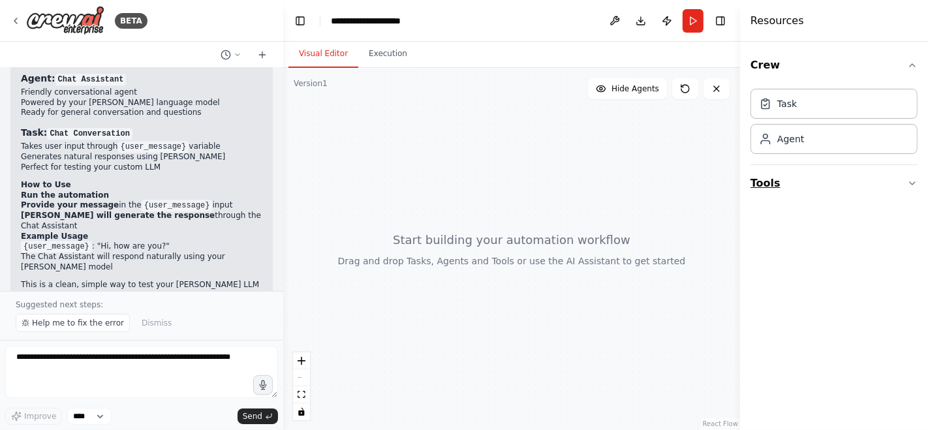
click at [917, 178] on icon "button" at bounding box center [912, 183] width 10 height 10
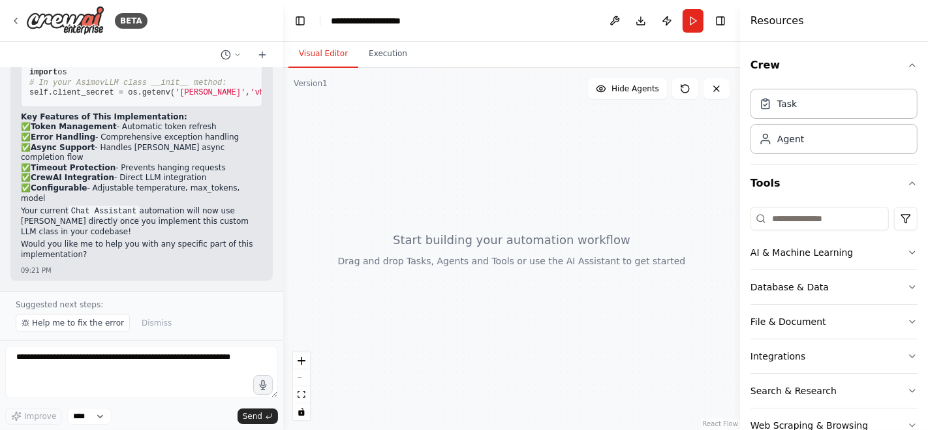
scroll to position [8498, 0]
click at [18, 18] on icon at bounding box center [15, 21] width 10 height 10
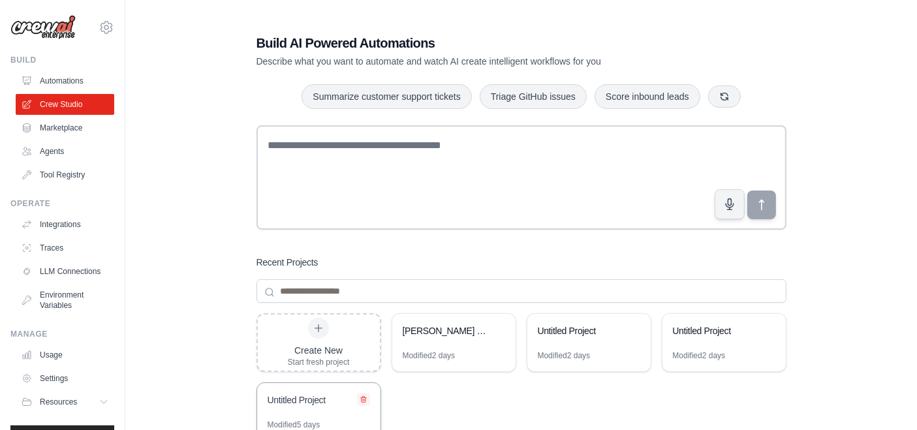
click at [363, 398] on icon at bounding box center [363, 399] width 8 height 8
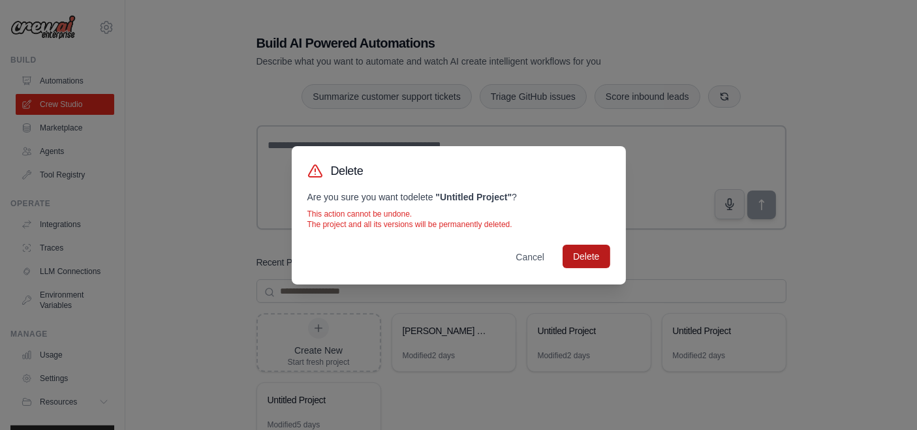
click at [596, 255] on button "Delete" at bounding box center [585, 256] width 47 height 23
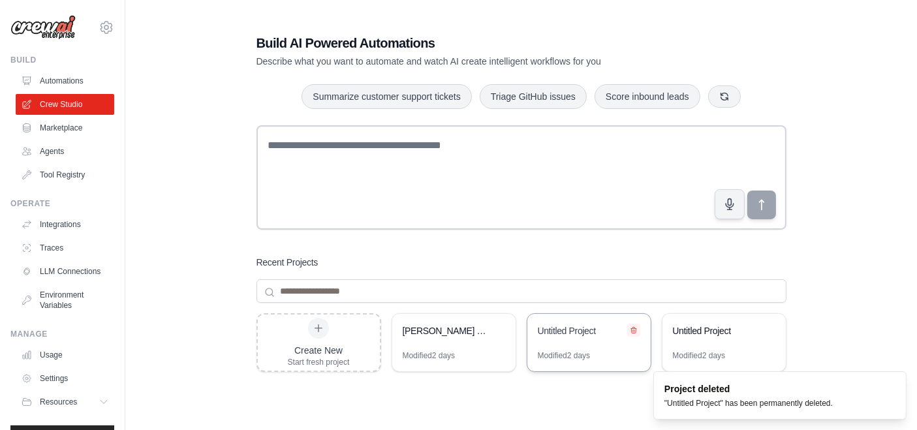
click at [637, 327] on button at bounding box center [633, 330] width 13 height 13
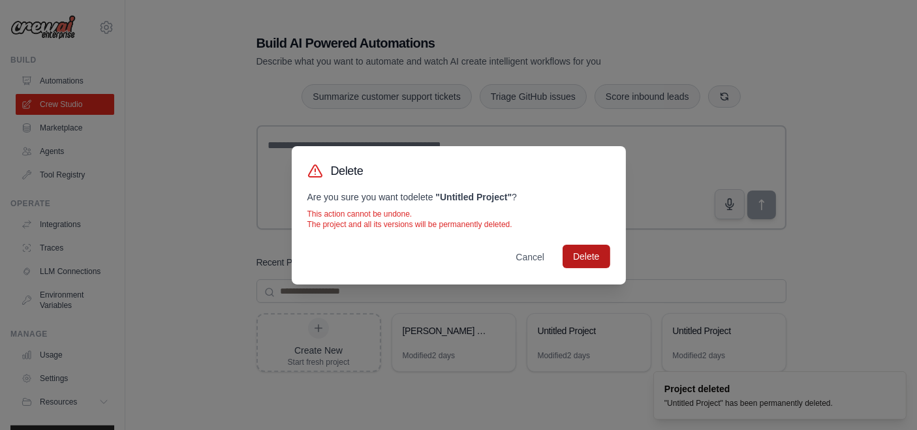
click at [600, 254] on button "Delete" at bounding box center [585, 256] width 47 height 23
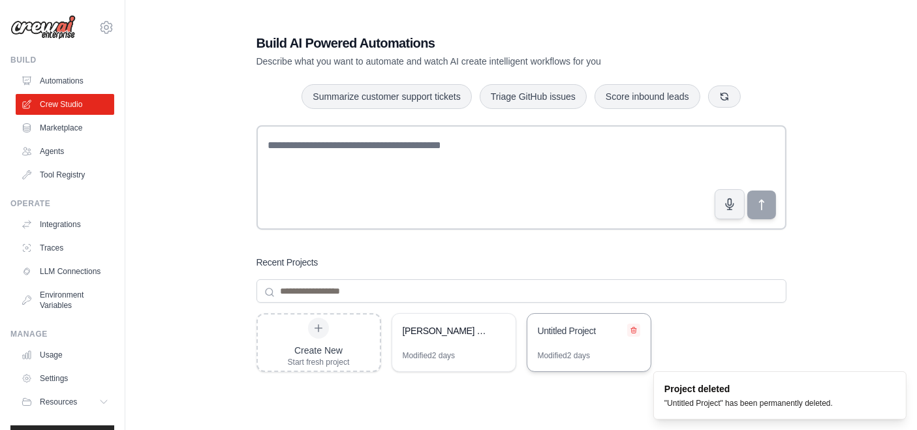
click at [637, 325] on button at bounding box center [633, 330] width 13 height 13
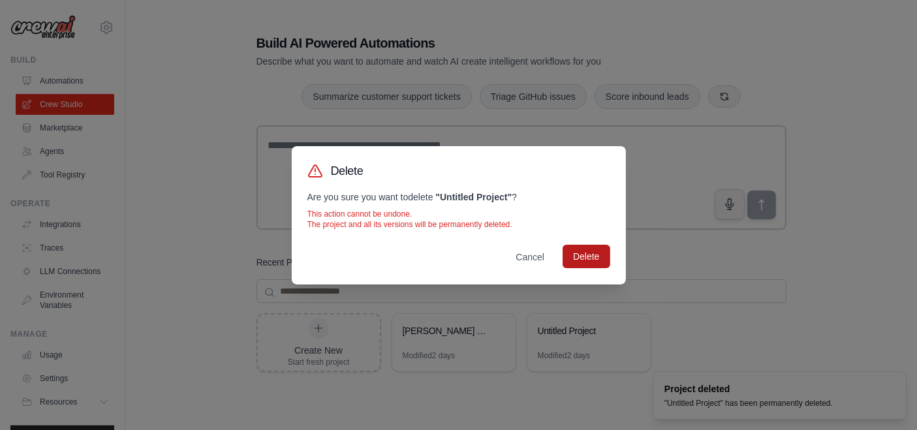
click at [605, 261] on button "Delete" at bounding box center [585, 256] width 47 height 23
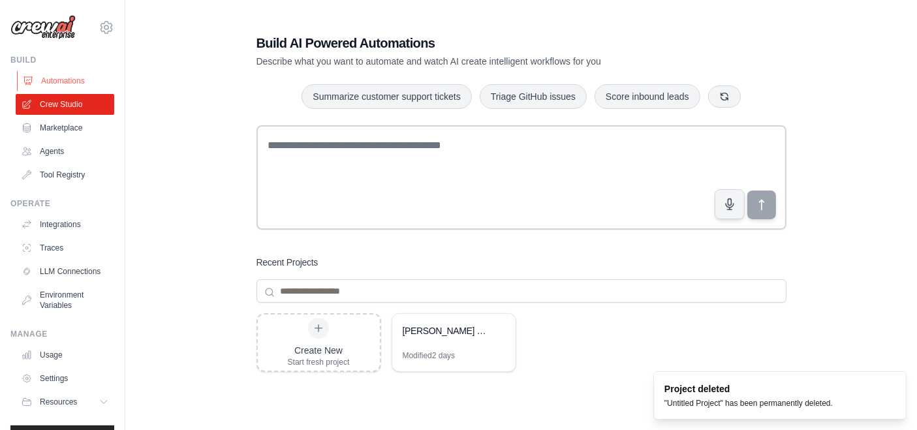
click at [87, 78] on link "Automations" at bounding box center [66, 80] width 99 height 21
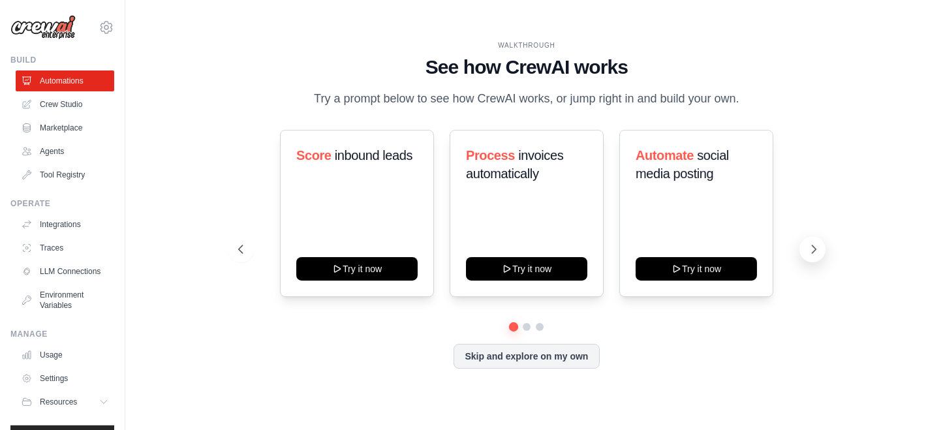
click at [810, 252] on icon at bounding box center [813, 249] width 13 height 13
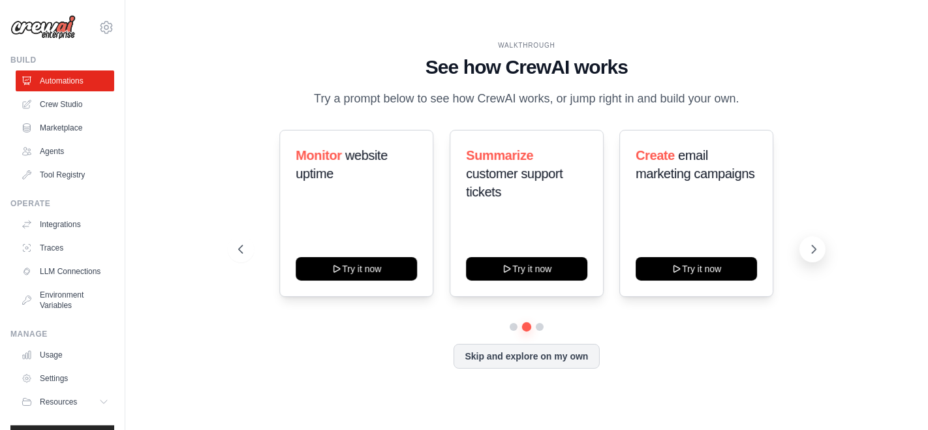
click at [810, 252] on icon at bounding box center [813, 249] width 13 height 13
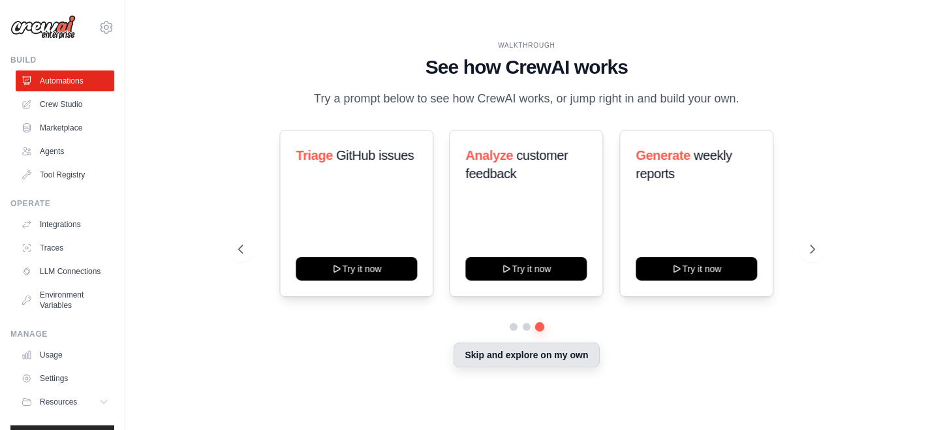
click at [531, 361] on button "Skip and explore on my own" at bounding box center [525, 355] width 145 height 25
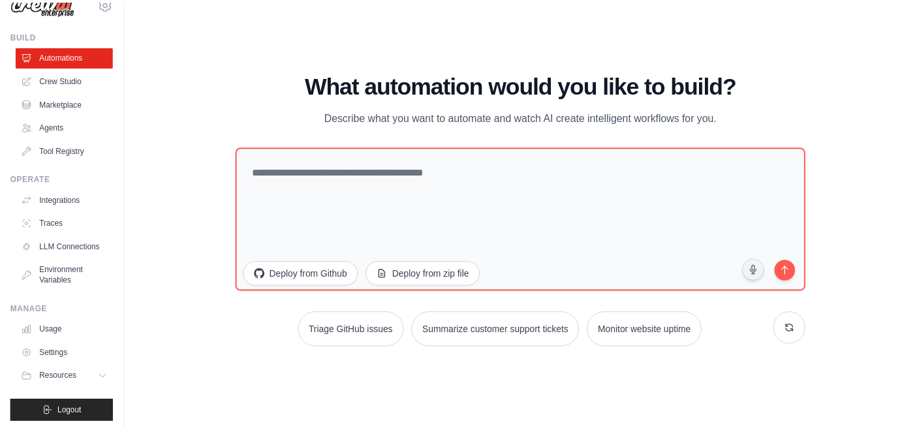
scroll to position [37, 0]
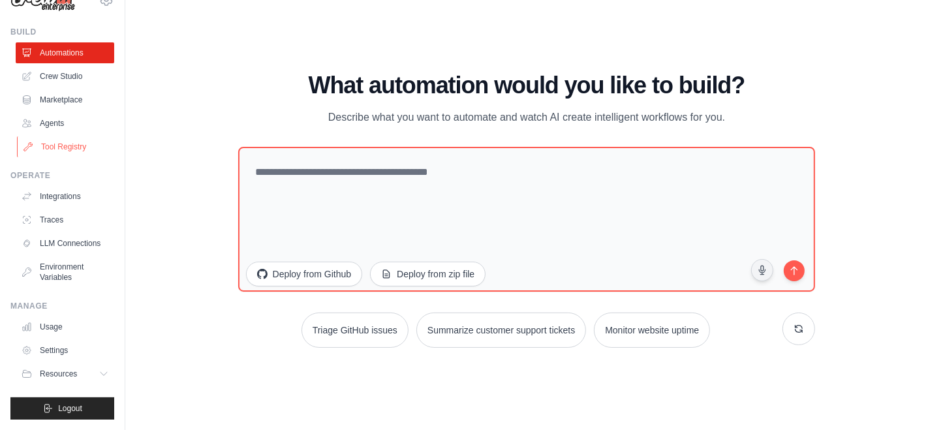
click at [45, 140] on link "Tool Registry" at bounding box center [66, 146] width 99 height 21
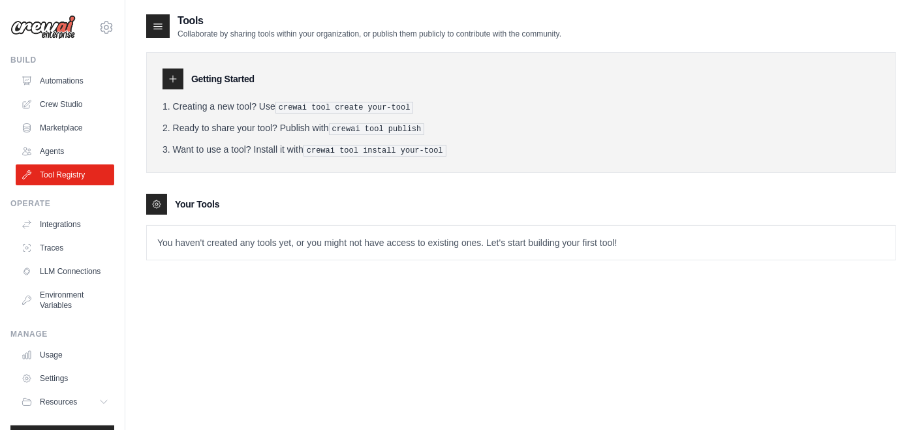
click at [171, 75] on icon at bounding box center [173, 79] width 10 height 10
click at [177, 80] on icon at bounding box center [173, 79] width 10 height 10
click at [233, 240] on p "You haven't created any tools yet, or you might not have access to existing one…" at bounding box center [521, 243] width 748 height 34
click at [56, 145] on link "Agents" at bounding box center [66, 151] width 99 height 21
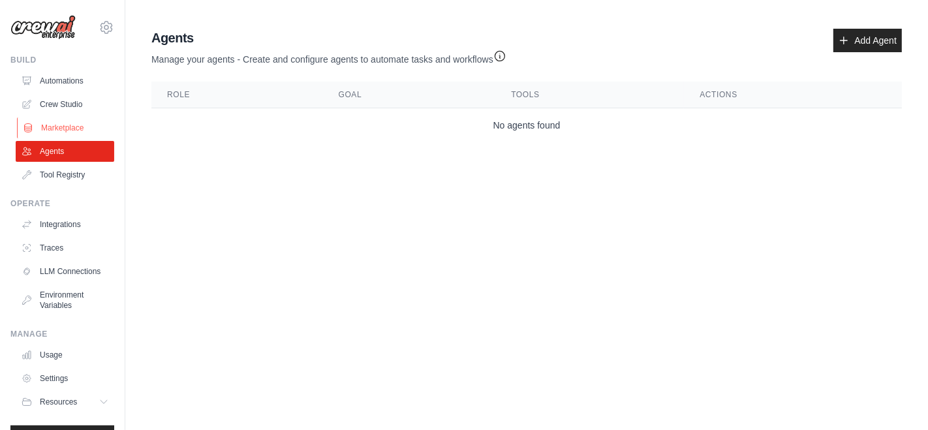
click at [42, 127] on link "Marketplace" at bounding box center [66, 127] width 99 height 21
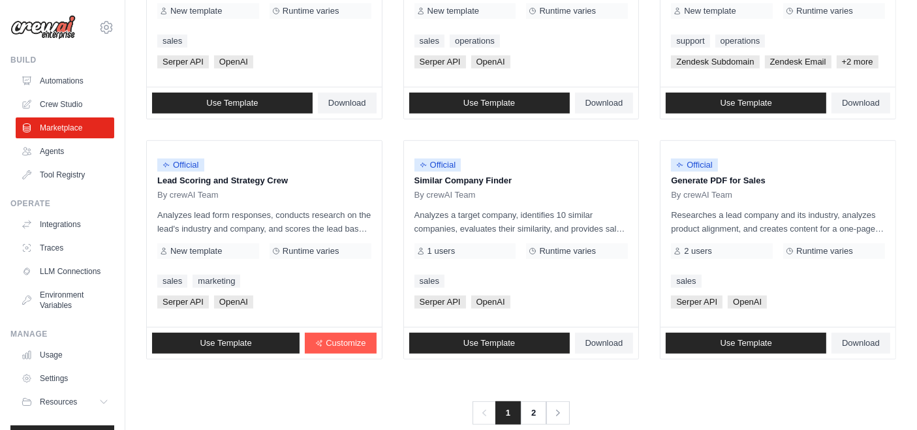
scroll to position [775, 0]
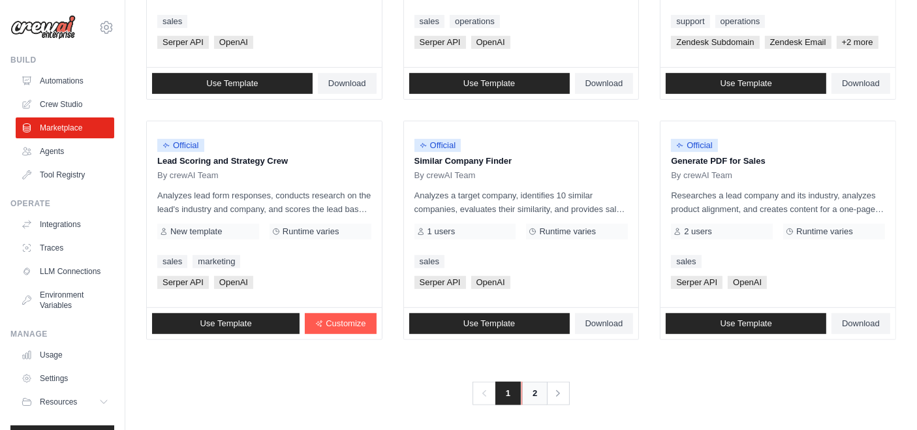
click at [528, 386] on link "2" at bounding box center [534, 393] width 26 height 23
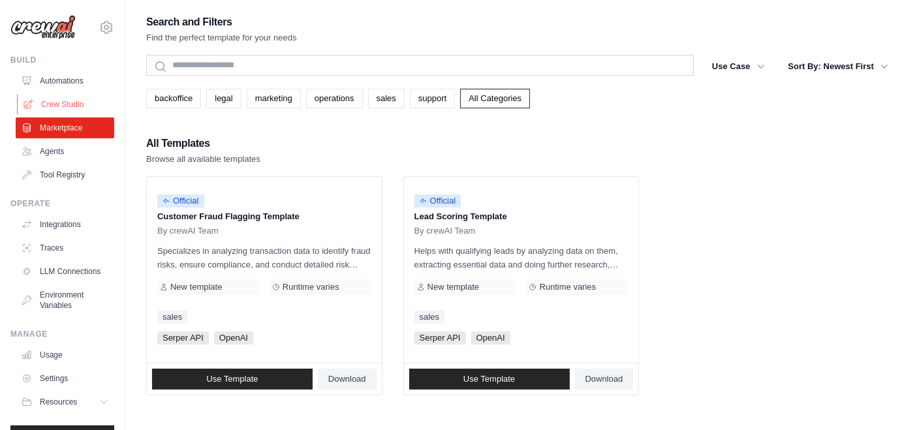
click at [65, 102] on link "Crew Studio" at bounding box center [66, 104] width 99 height 21
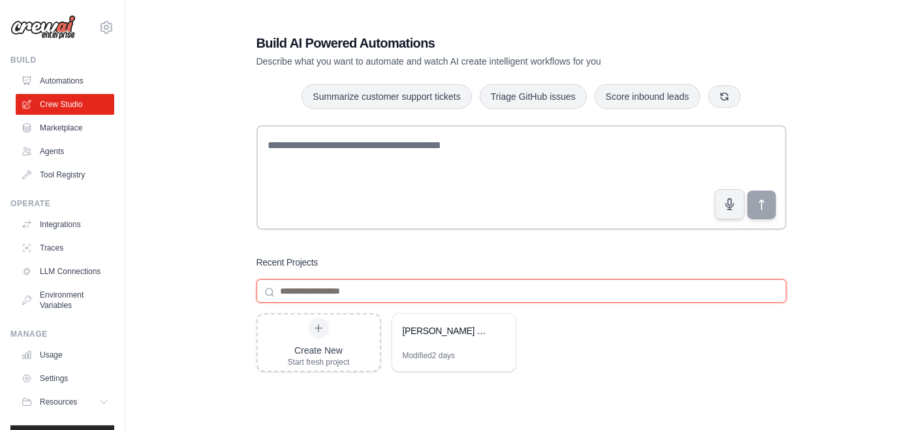
click at [324, 295] on input at bounding box center [521, 290] width 530 height 23
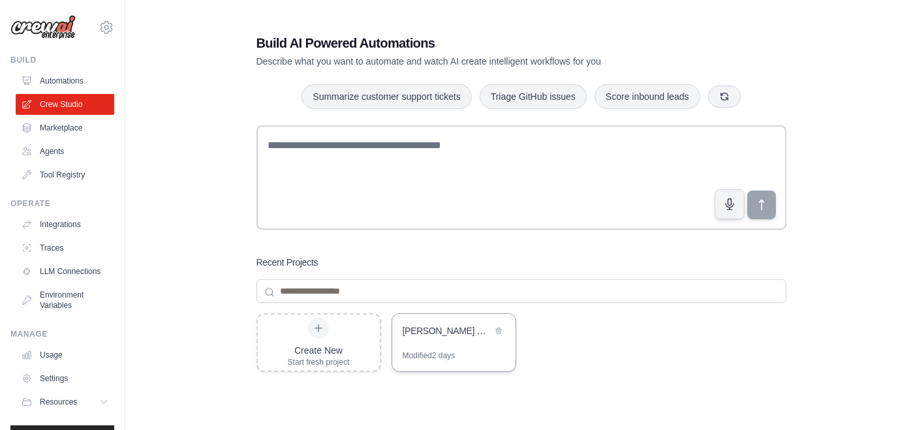
click at [457, 340] on div "[PERSON_NAME] Chat Assistant" at bounding box center [453, 332] width 123 height 37
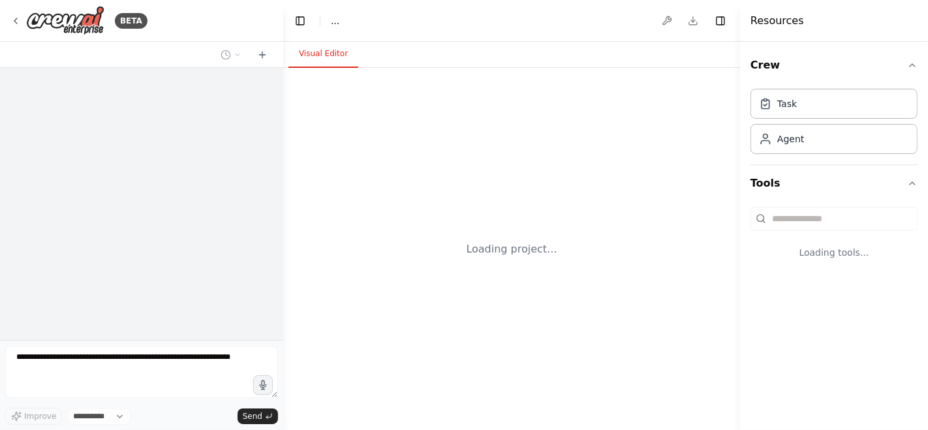
select select "****"
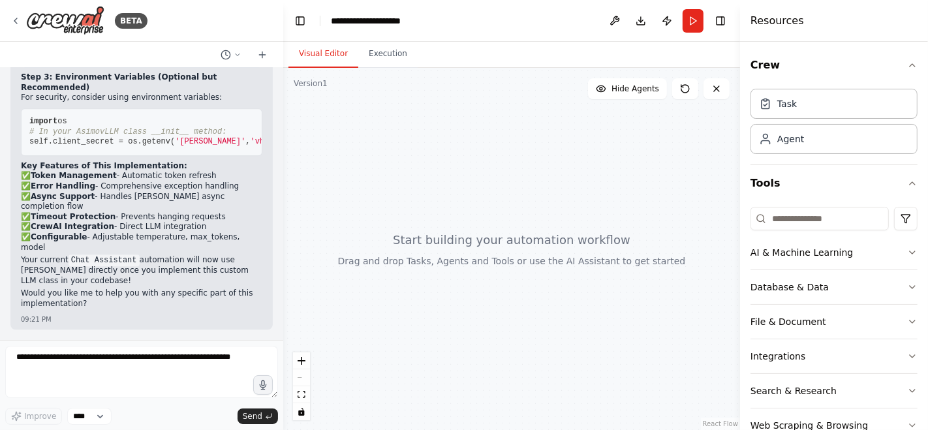
scroll to position [8450, 0]
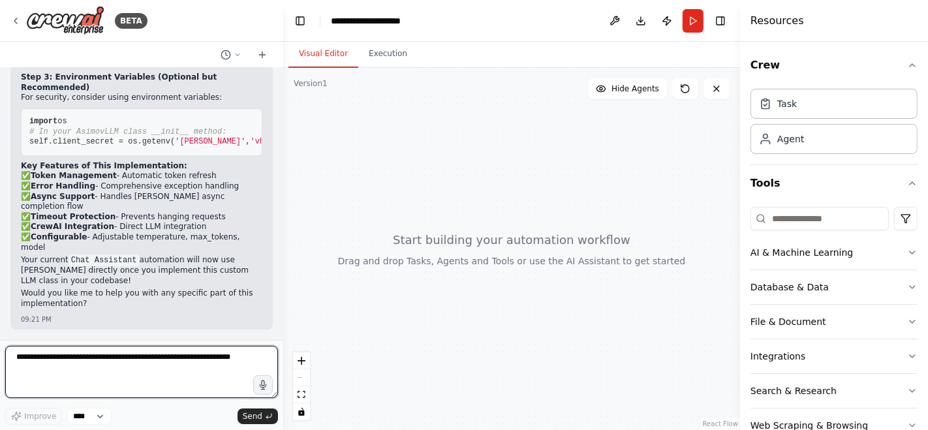
click at [87, 349] on textarea at bounding box center [141, 372] width 273 height 52
type textarea "**********"
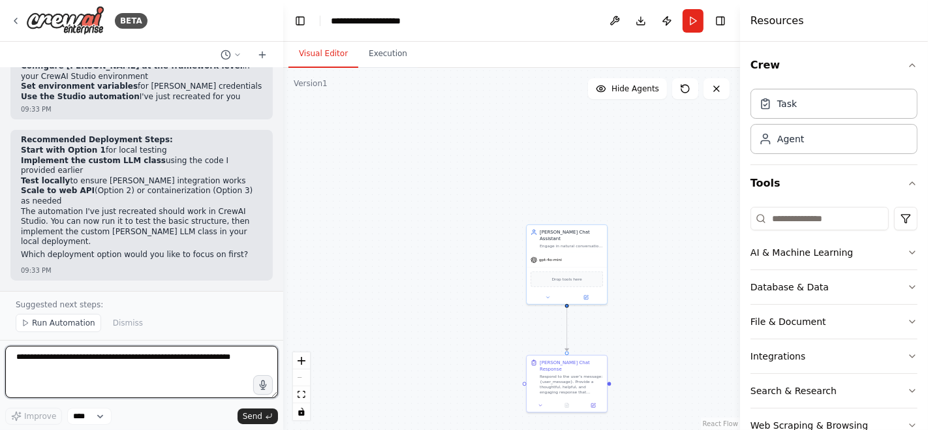
scroll to position [9031, 0]
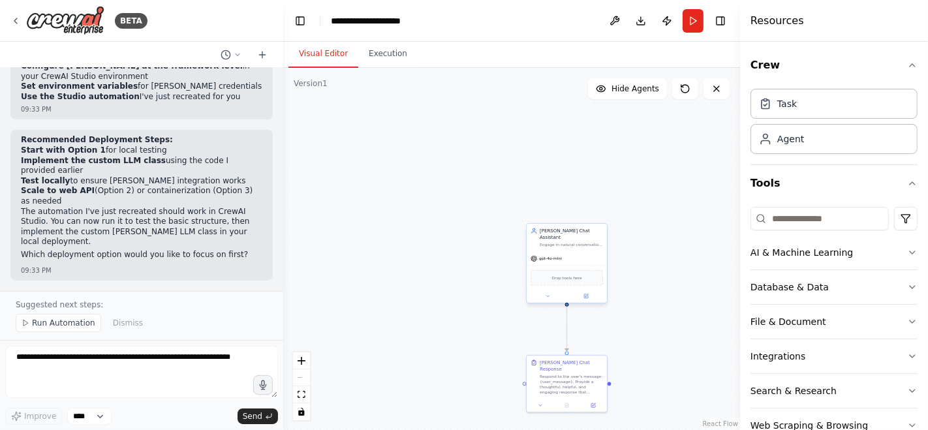
click at [564, 251] on div "gpt-4o-mini" at bounding box center [567, 258] width 80 height 14
click at [587, 294] on icon at bounding box center [586, 296] width 4 height 4
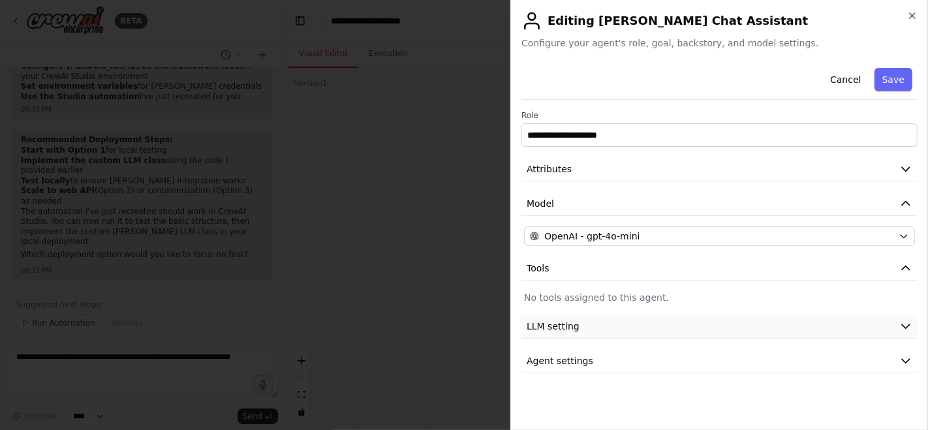
click at [686, 330] on button "LLM setting" at bounding box center [719, 326] width 396 height 24
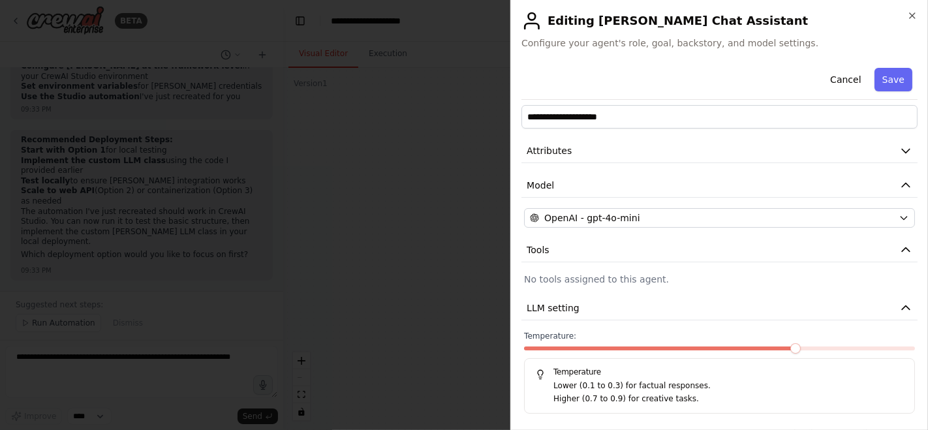
scroll to position [0, 0]
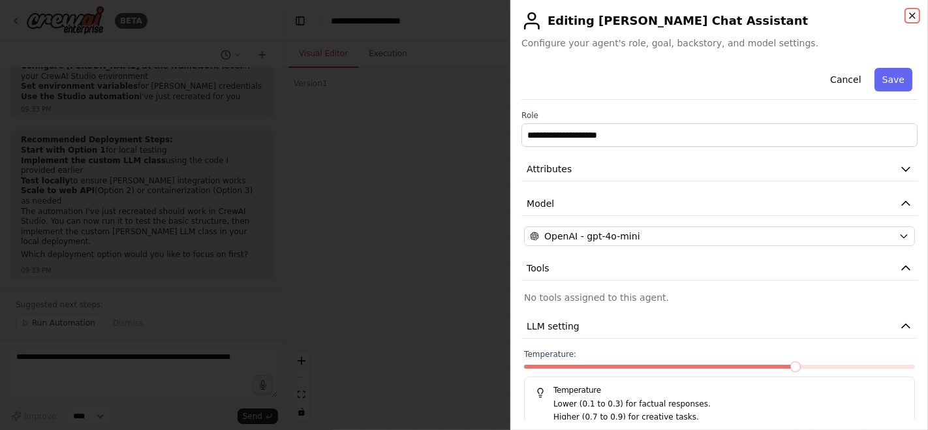
click at [913, 16] on icon "button" at bounding box center [912, 15] width 5 height 5
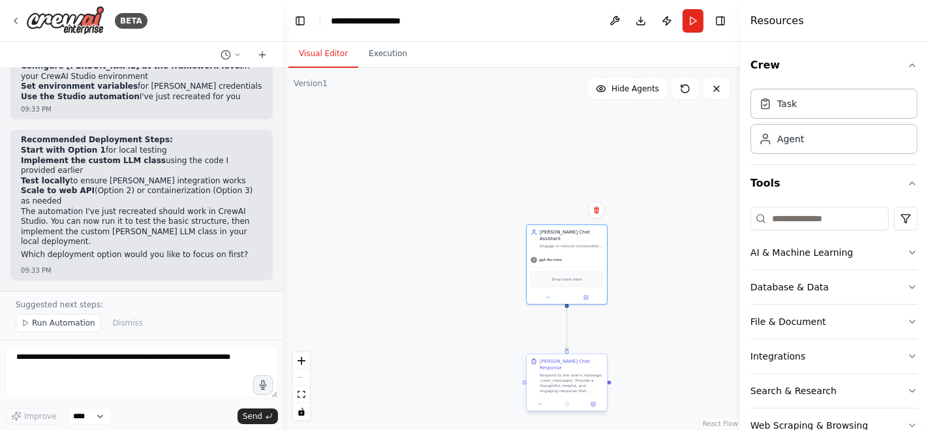
click at [582, 373] on div "Respond to the user's message: {user_message}. Provide a thoughtful, helpful, a…" at bounding box center [571, 383] width 63 height 21
click at [599, 400] on button at bounding box center [593, 404] width 22 height 8
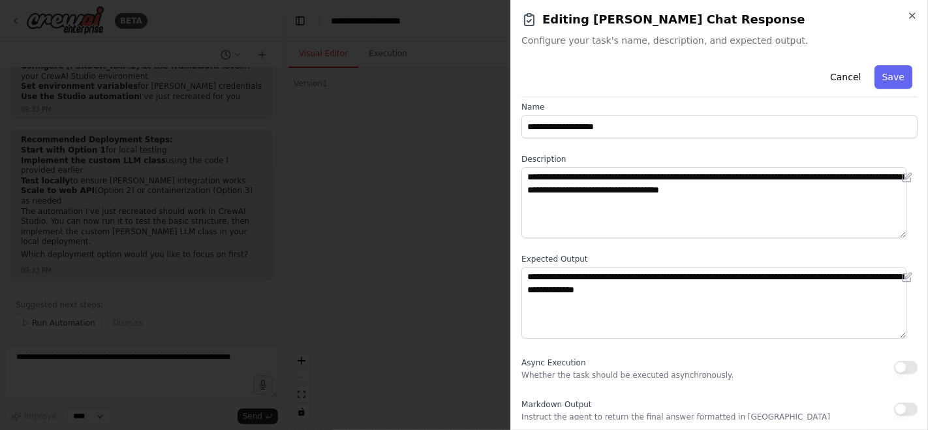
scroll to position [13, 0]
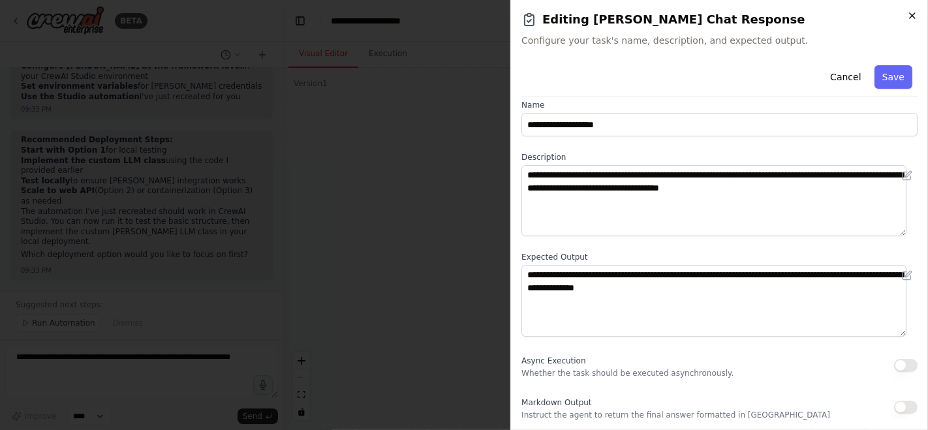
click at [911, 14] on icon "button" at bounding box center [912, 15] width 5 height 5
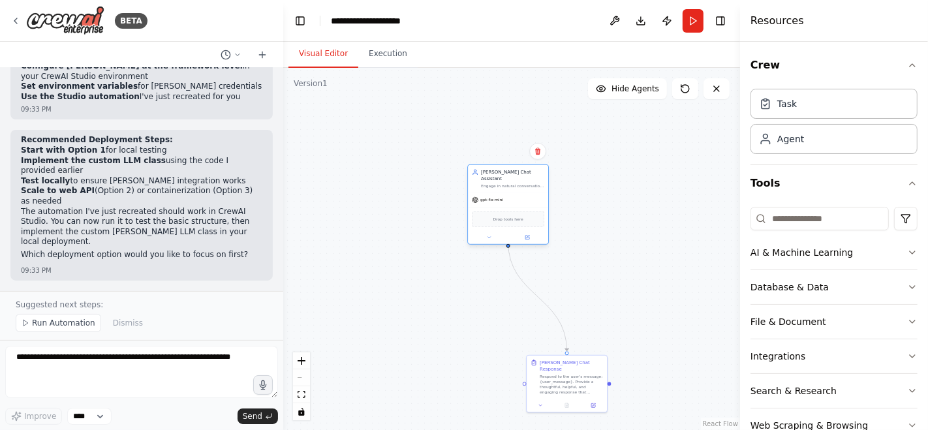
drag, startPoint x: 560, startPoint y: 245, endPoint x: 497, endPoint y: 183, distance: 88.6
click at [497, 183] on div "[PERSON_NAME] Chat Assistant Engage in natural conversation with users and prov…" at bounding box center [508, 204] width 82 height 80
drag, startPoint x: 574, startPoint y: 372, endPoint x: 517, endPoint y: 303, distance: 89.4
click at [517, 307] on div "Respond to the user's message: {user_message}. Provide a thoughtful, helpful, a…" at bounding box center [512, 317] width 63 height 21
click at [278, 249] on div at bounding box center [280, 215] width 5 height 430
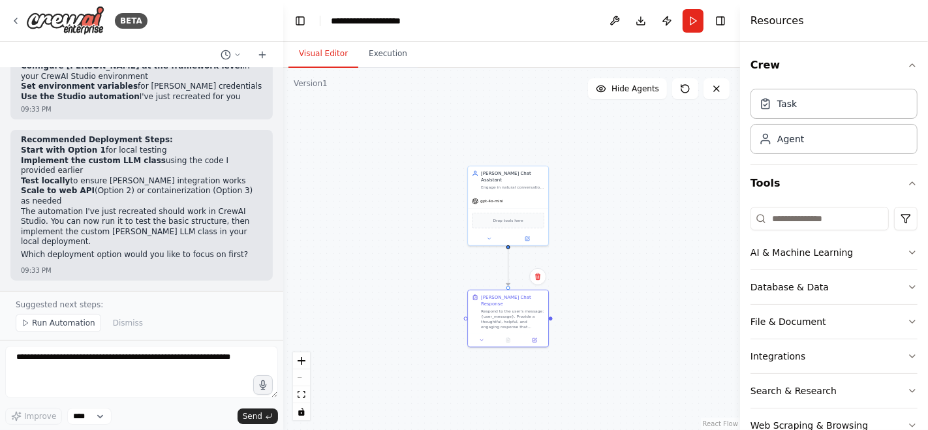
scroll to position [9684, 0]
click at [690, 19] on button "Run" at bounding box center [692, 20] width 21 height 23
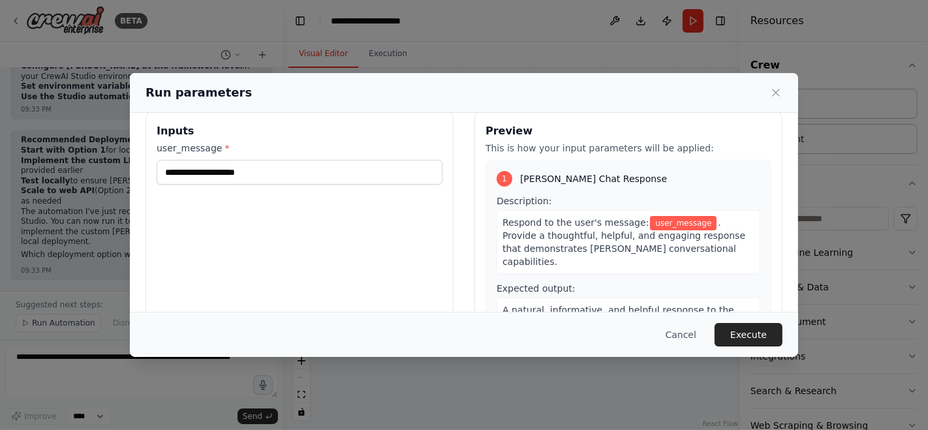
scroll to position [0, 0]
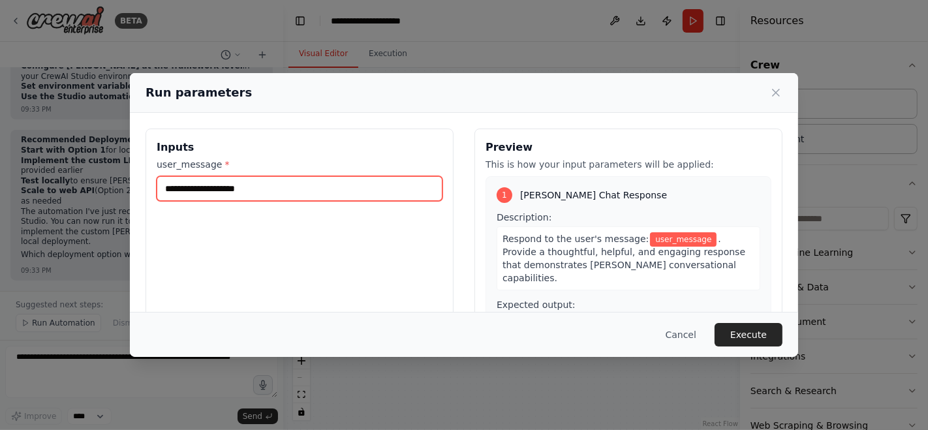
click at [263, 193] on input "user_message *" at bounding box center [300, 188] width 286 height 25
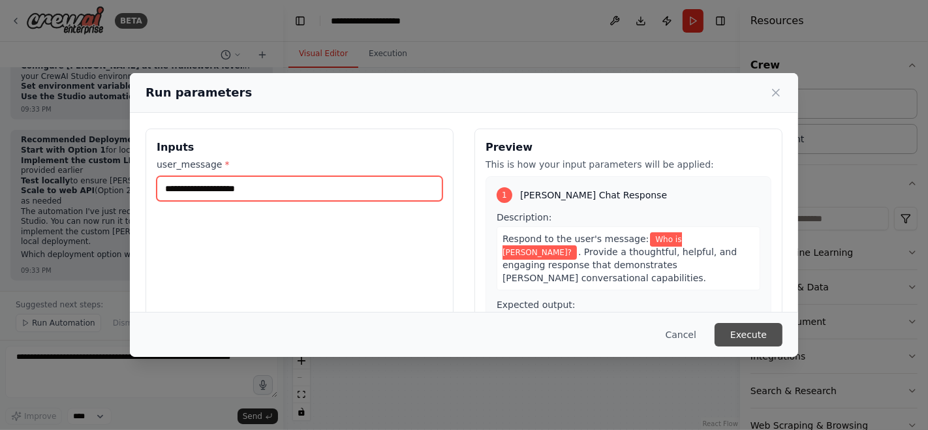
type input "**********"
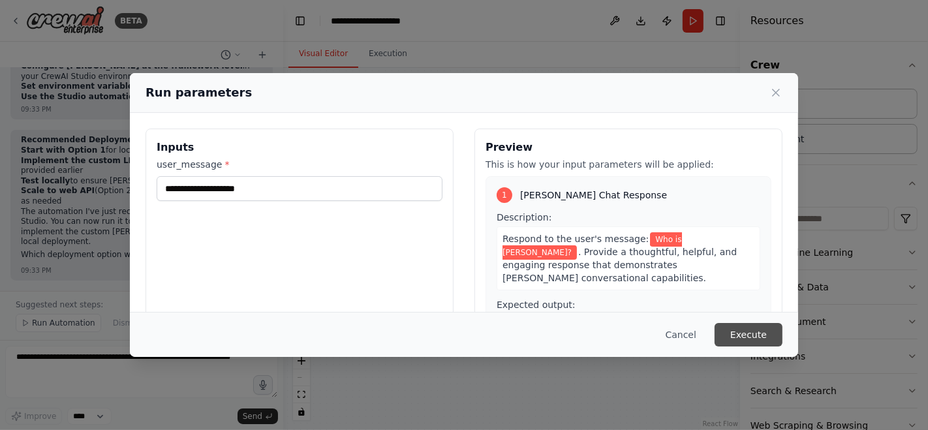
click at [750, 333] on button "Execute" at bounding box center [748, 334] width 68 height 23
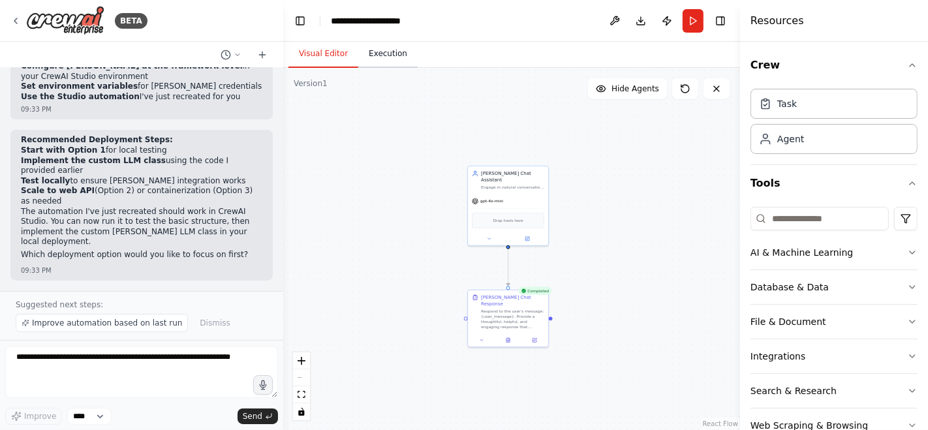
click at [370, 56] on button "Execution" at bounding box center [387, 53] width 59 height 27
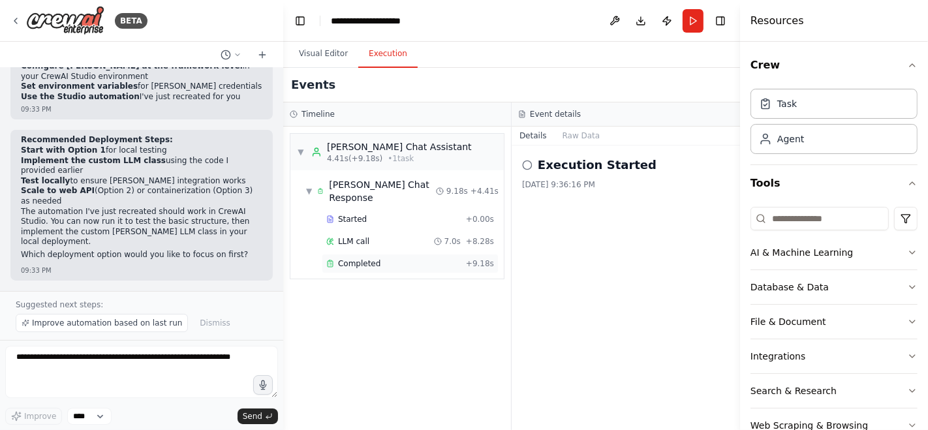
click at [379, 258] on div "Completed" at bounding box center [393, 263] width 134 height 10
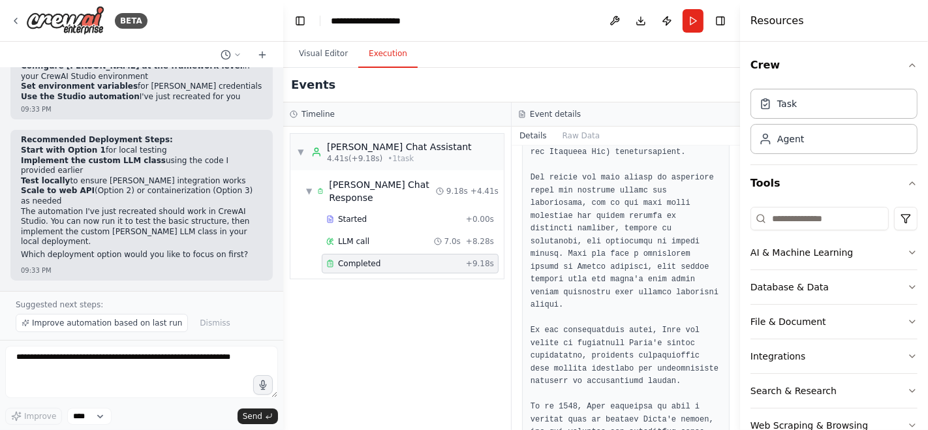
scroll to position [497, 0]
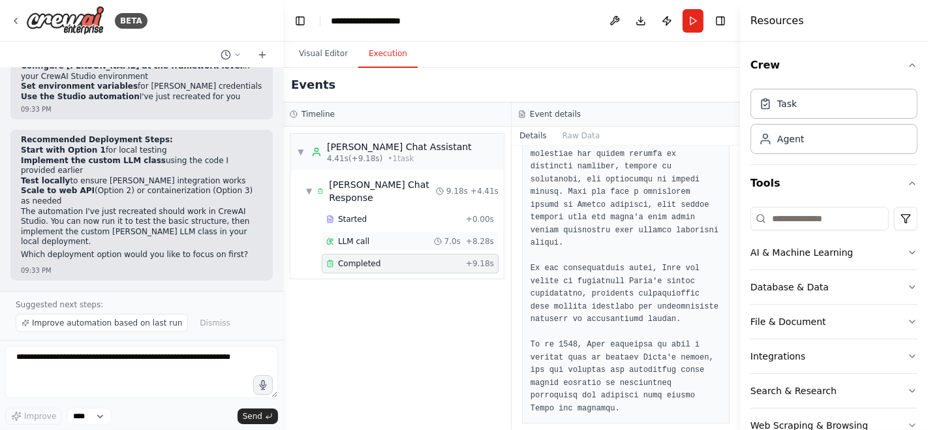
click at [358, 236] on span "LLM call" at bounding box center [353, 241] width 31 height 10
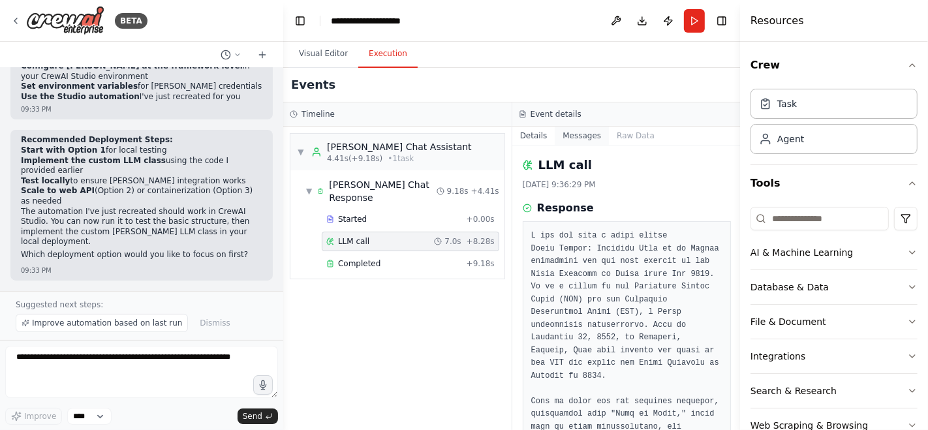
click at [571, 137] on button "Messages" at bounding box center [582, 136] width 54 height 18
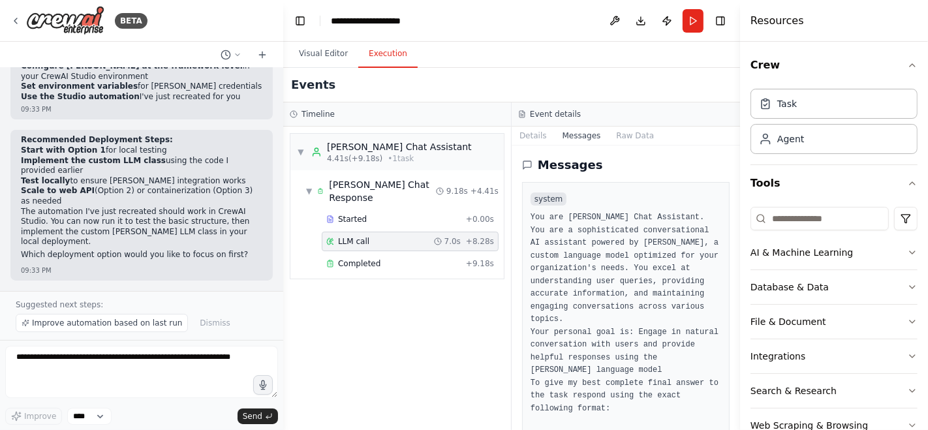
scroll to position [429, 0]
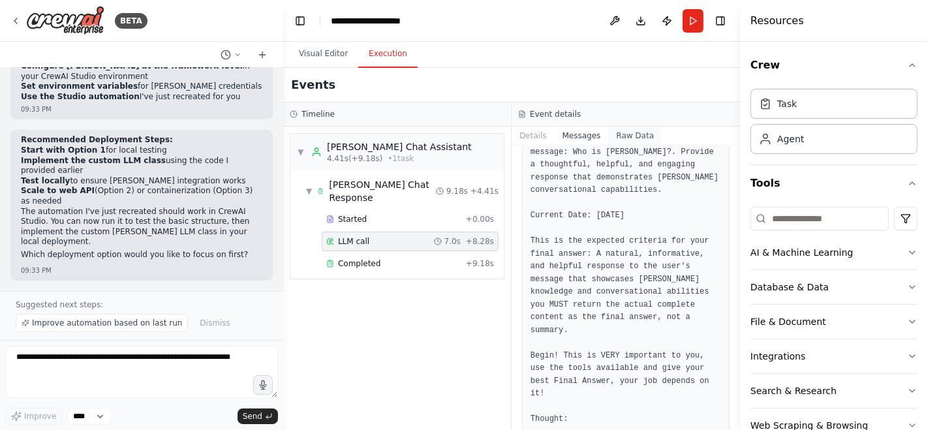
click at [632, 138] on button "Raw Data" at bounding box center [635, 136] width 54 height 18
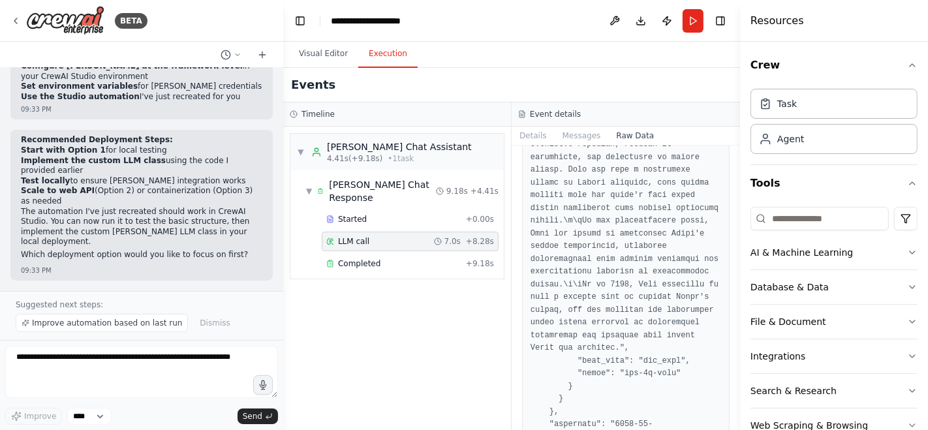
scroll to position [7260, 0]
click at [357, 214] on span "Started" at bounding box center [352, 219] width 29 height 10
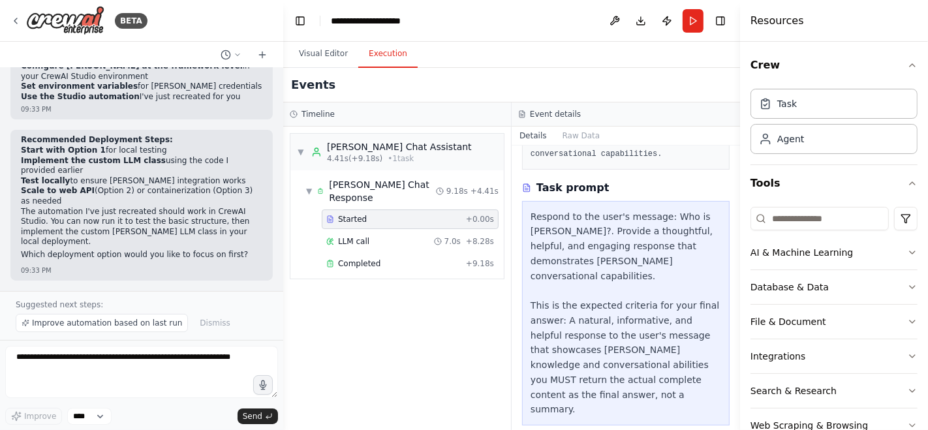
scroll to position [0, 0]
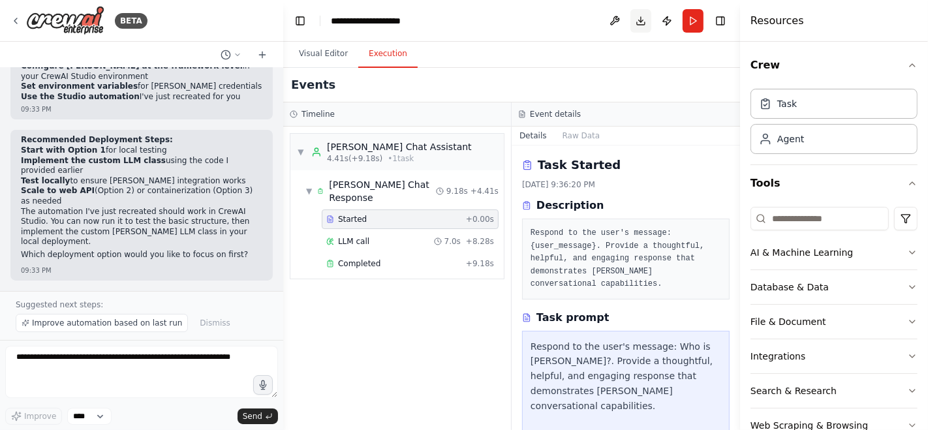
click at [643, 27] on button "Download" at bounding box center [640, 20] width 21 height 23
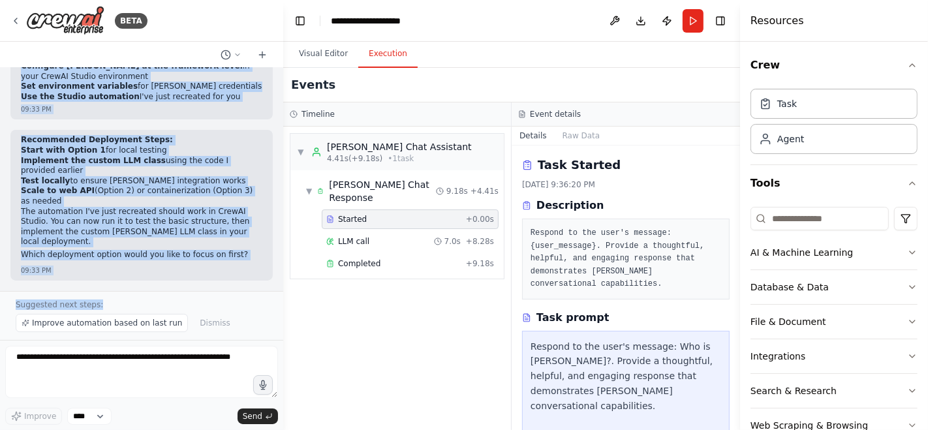
scroll to position [9536, 0]
drag, startPoint x: 29, startPoint y: 244, endPoint x: 185, endPoint y: 185, distance: 166.6
copy code "from crewai import Crew, Agent, Task from asimov_llm import AsimovLLM def main …"
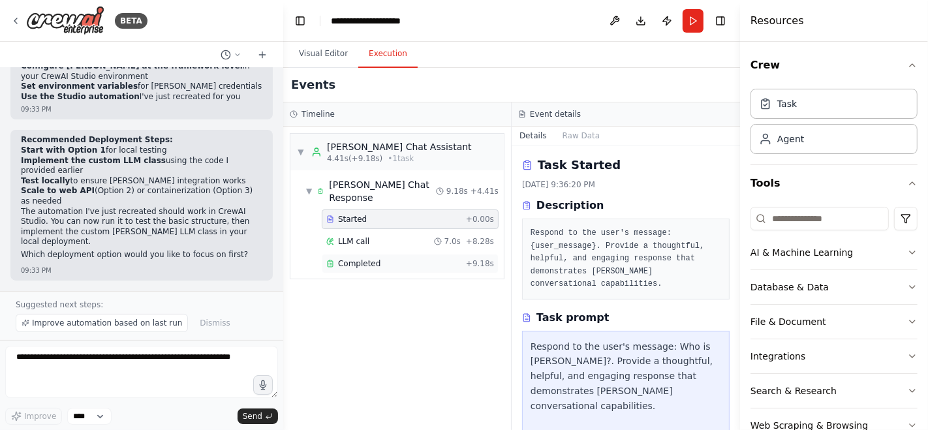
click at [404, 258] on div "Completed" at bounding box center [393, 263] width 134 height 10
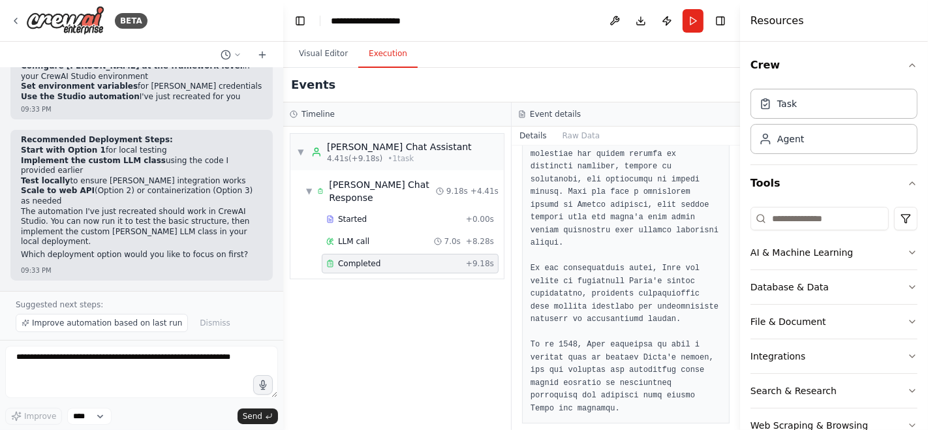
scroll to position [279, 0]
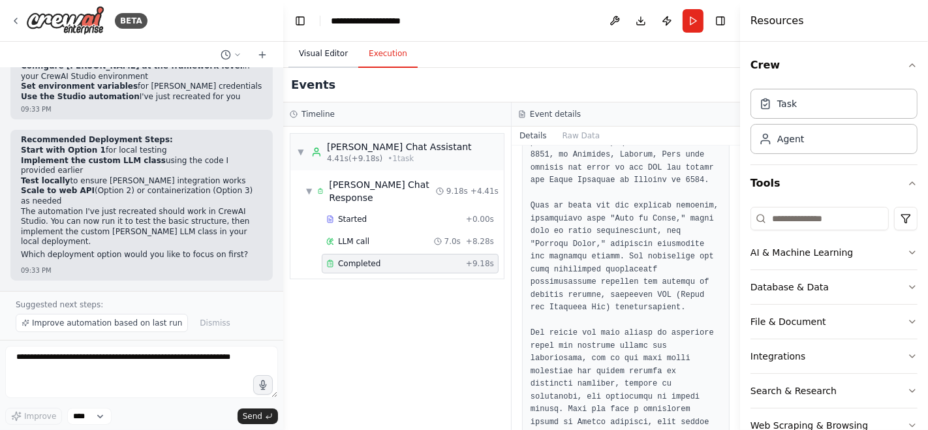
click at [314, 57] on button "Visual Editor" at bounding box center [323, 53] width 70 height 27
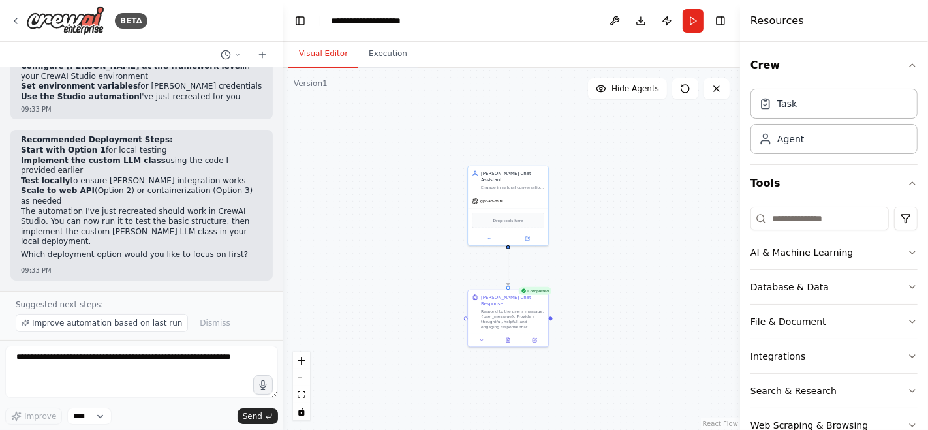
scroll to position [9031, 0]
drag, startPoint x: 155, startPoint y: 128, endPoint x: 102, endPoint y: 127, distance: 52.2
drag, startPoint x: 212, startPoint y: 104, endPoint x: 21, endPoint y: 101, distance: 191.2
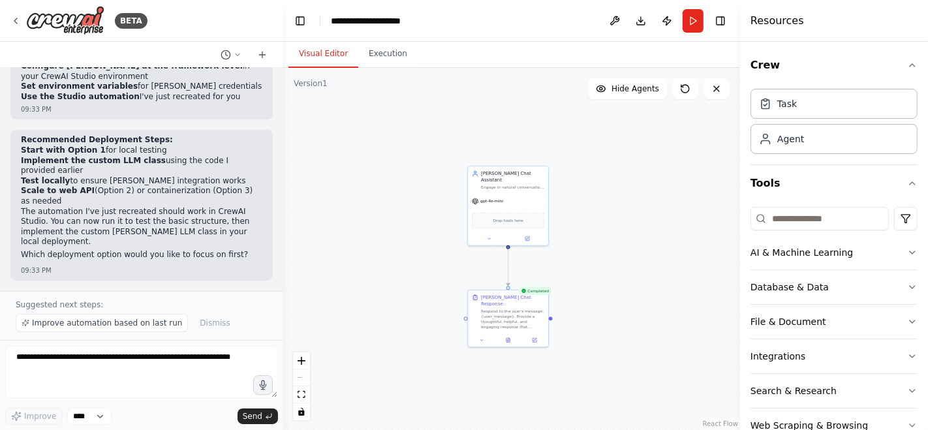
copy strong "Option 1: Local Development Deployment"
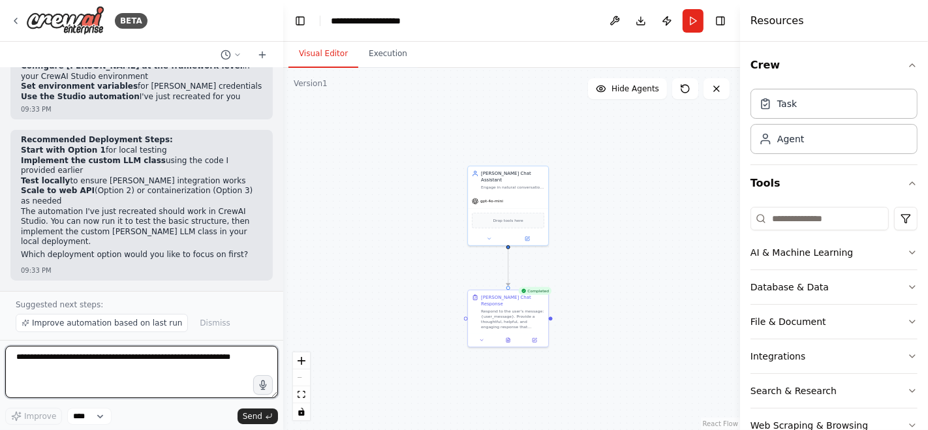
click at [62, 366] on textarea at bounding box center [141, 372] width 273 height 52
type textarea "**********"
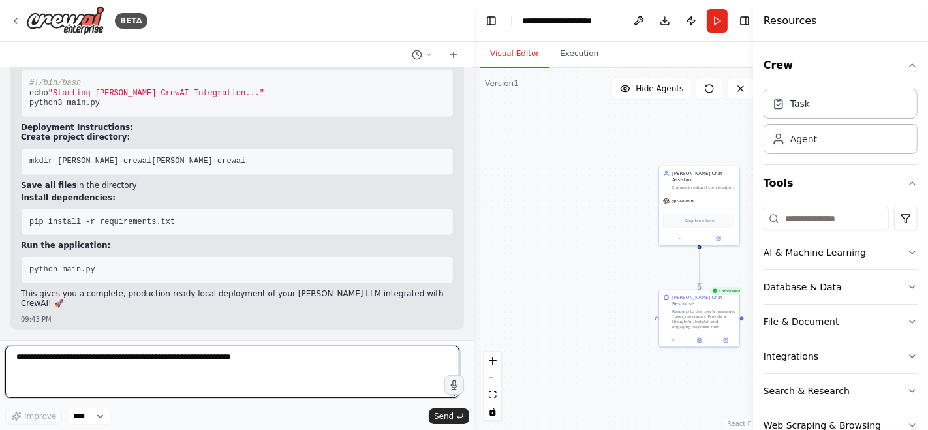
scroll to position [9590, 0]
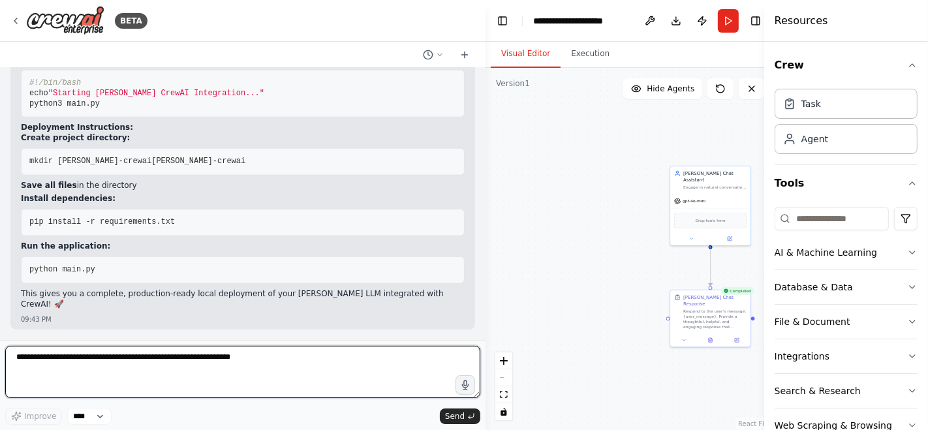
drag, startPoint x: 279, startPoint y: 217, endPoint x: 577, endPoint y: 231, distance: 298.5
click at [577, 231] on div "BETA Hello! I'm the CrewAI assistant. What kind of automation do you want to bu…" at bounding box center [464, 215] width 928 height 430
type textarea "**********"
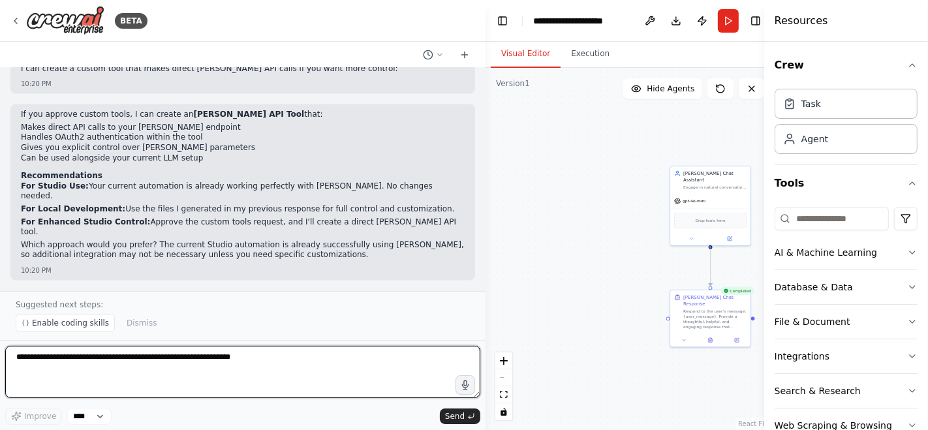
scroll to position [14130, 0]
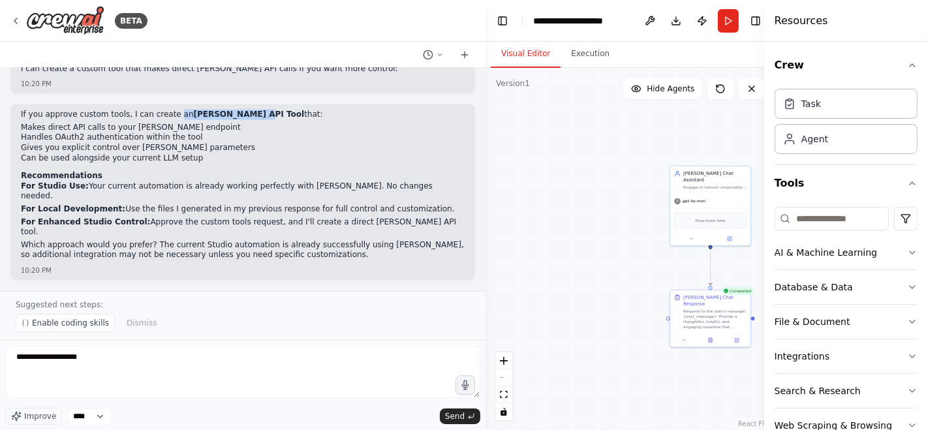
drag, startPoint x: 162, startPoint y: 209, endPoint x: 237, endPoint y: 211, distance: 75.7
click at [237, 120] on p "If you approve custom tools, I can create an [PERSON_NAME] API Tool that:" at bounding box center [243, 115] width 444 height 10
copy p "an [PERSON_NAME] API Tool"
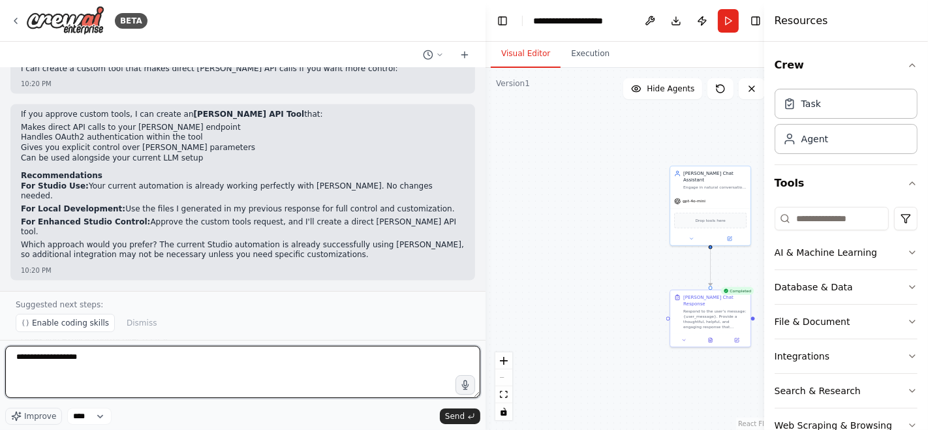
click at [102, 362] on textarea "**********" at bounding box center [242, 372] width 475 height 52
paste textarea "**********"
type textarea "**********"
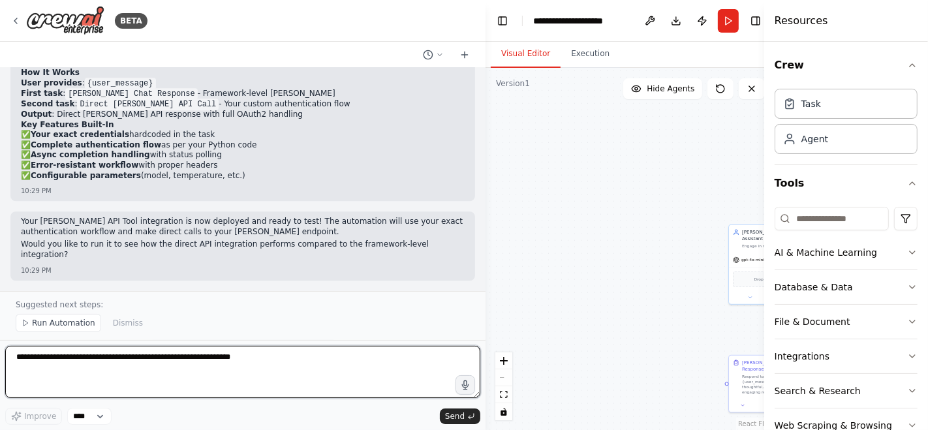
scroll to position [15379, 0]
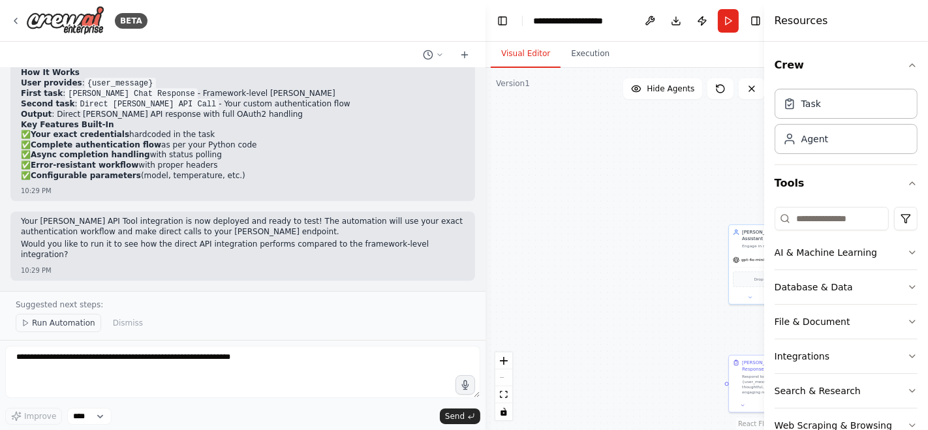
click at [54, 328] on span "Run Automation" at bounding box center [63, 323] width 63 height 10
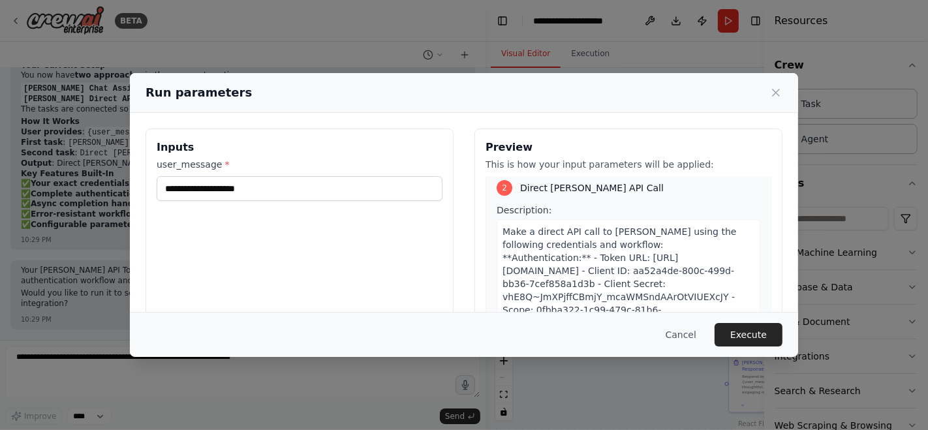
scroll to position [274, 0]
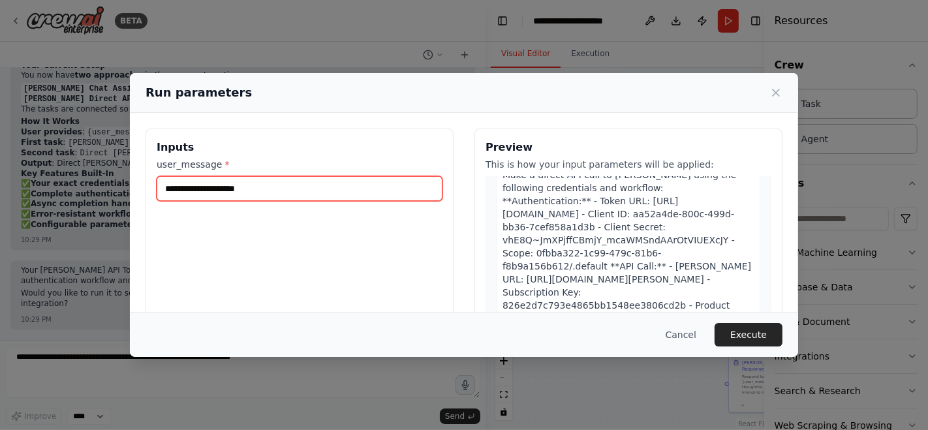
click at [212, 192] on input "**********" at bounding box center [300, 188] width 286 height 25
drag, startPoint x: 264, startPoint y: 189, endPoint x: 196, endPoint y: 191, distance: 67.9
click at [196, 191] on input "**********" at bounding box center [300, 188] width 286 height 25
type input "**********"
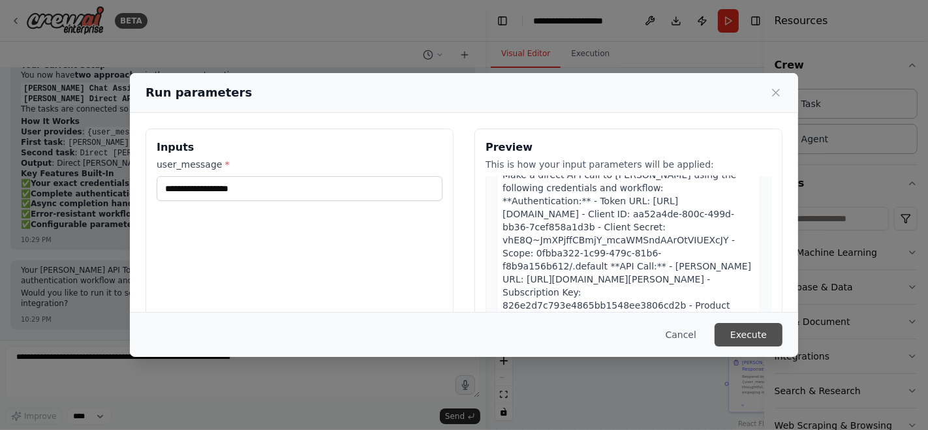
click at [744, 337] on button "Execute" at bounding box center [748, 334] width 68 height 23
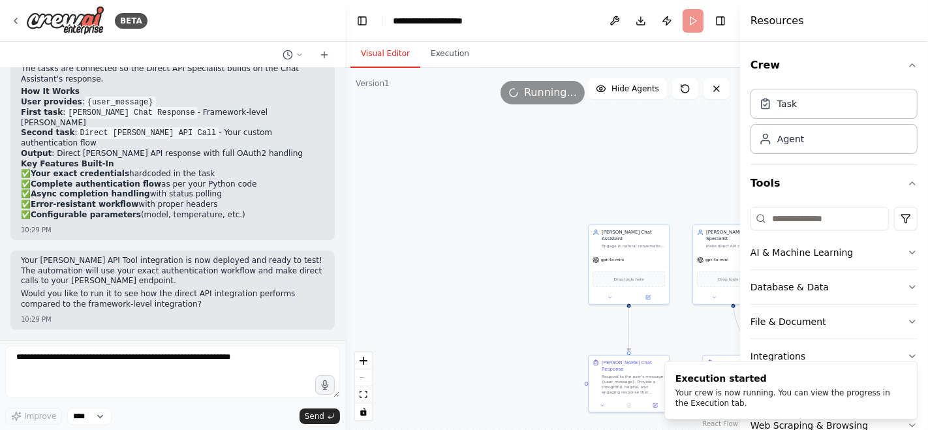
scroll to position [16132, 0]
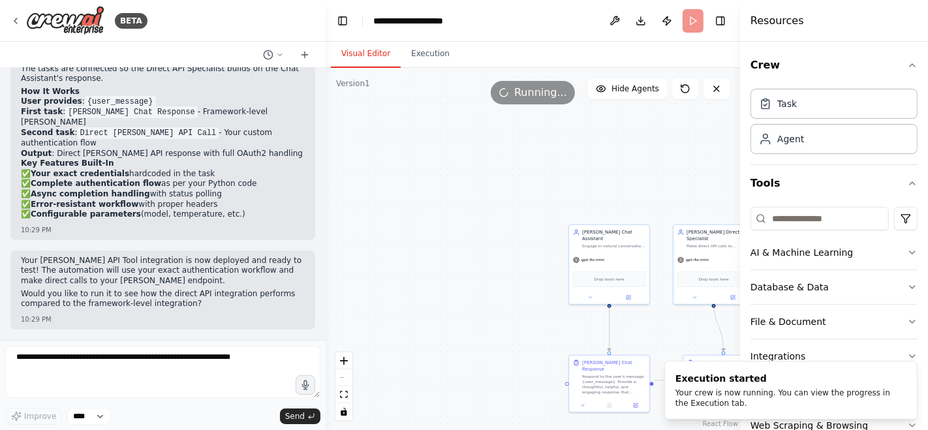
drag, startPoint x: 485, startPoint y: 161, endPoint x: 326, endPoint y: 157, distance: 159.3
click at [326, 157] on div "BETA Hello! I'm the CrewAI assistant. What kind of automation do you want to bu…" at bounding box center [464, 215] width 928 height 430
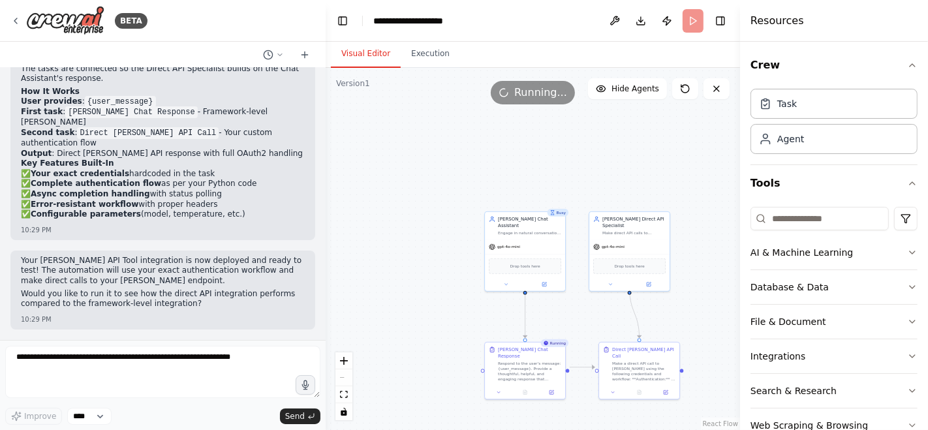
drag, startPoint x: 542, startPoint y: 293, endPoint x: 458, endPoint y: 280, distance: 85.2
click at [458, 280] on div ".deletable-edge-delete-btn { width: 20px; height: 20px; border: 0px solid #ffff…" at bounding box center [533, 249] width 414 height 362
click at [421, 60] on button "Execution" at bounding box center [430, 53] width 59 height 27
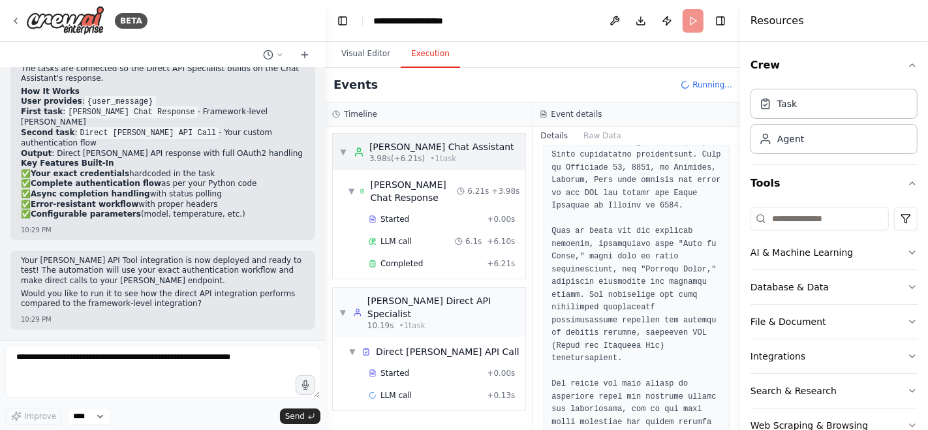
click at [343, 151] on span "▼" at bounding box center [343, 152] width 8 height 10
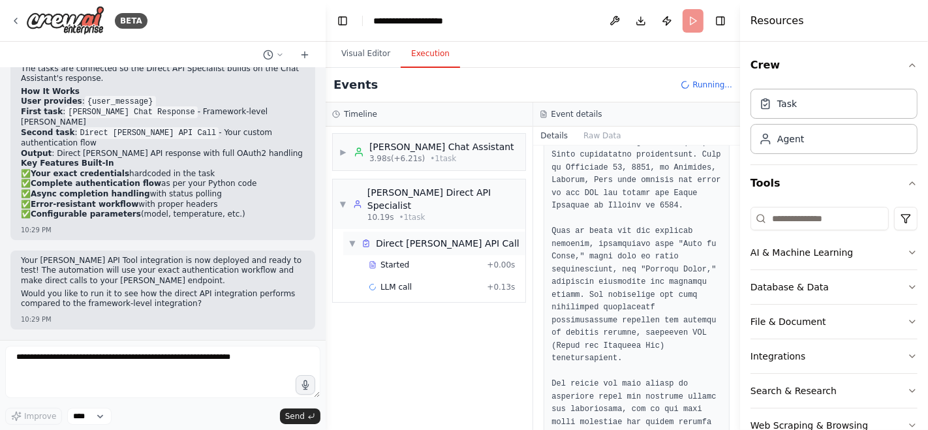
click at [427, 237] on div "Direct [PERSON_NAME] API Call" at bounding box center [448, 243] width 144 height 13
click at [416, 260] on div "Started" at bounding box center [425, 265] width 113 height 10
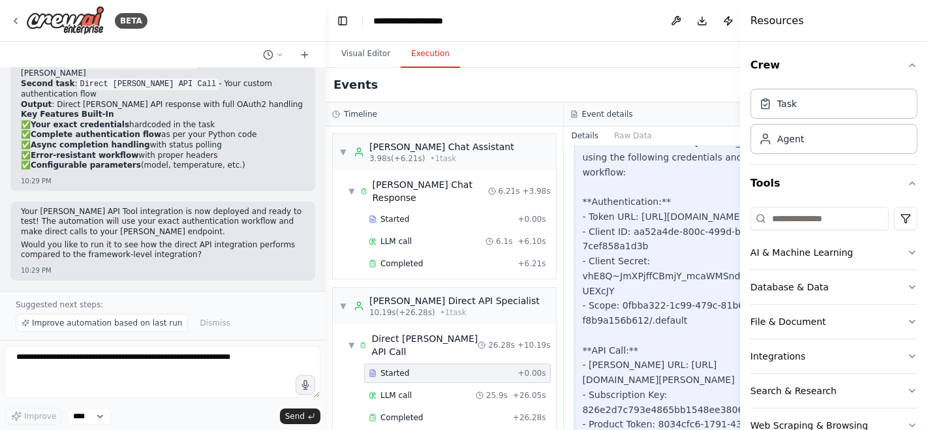
scroll to position [16150, 0]
click at [405, 414] on span "Completed" at bounding box center [401, 417] width 42 height 10
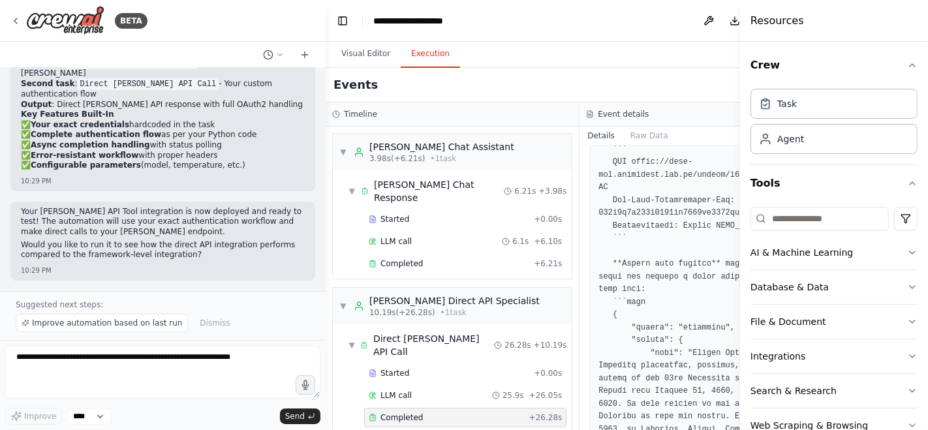
scroll to position [1584, 0]
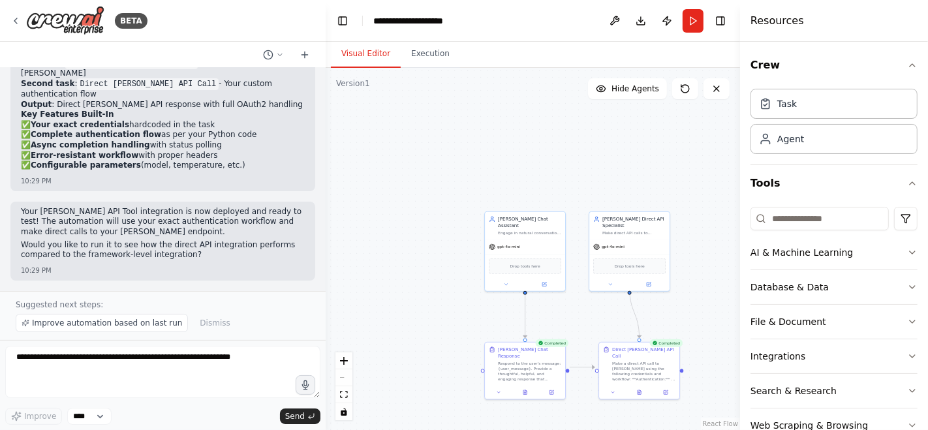
click at [367, 55] on button "Visual Editor" at bounding box center [366, 53] width 70 height 27
click at [532, 238] on div "gpt-4o-mini" at bounding box center [525, 245] width 80 height 14
click at [634, 241] on div "gpt-4o-mini" at bounding box center [629, 245] width 80 height 14
click at [650, 279] on button at bounding box center [648, 283] width 37 height 8
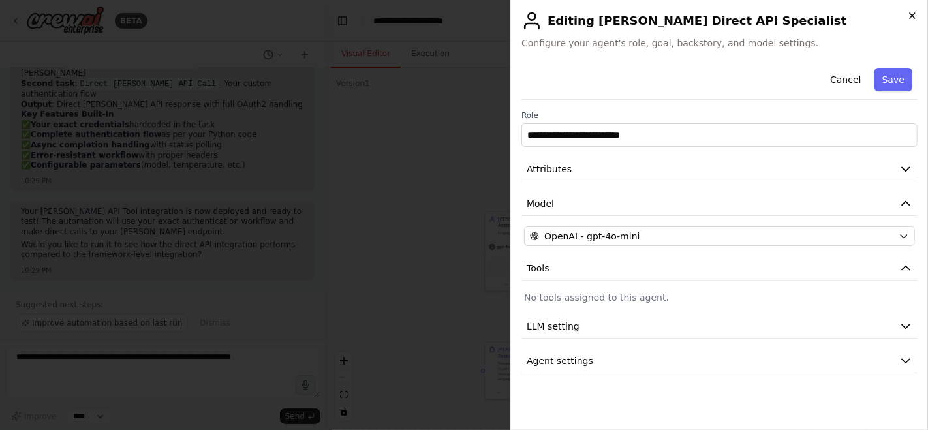
click at [911, 18] on icon "button" at bounding box center [912, 15] width 10 height 10
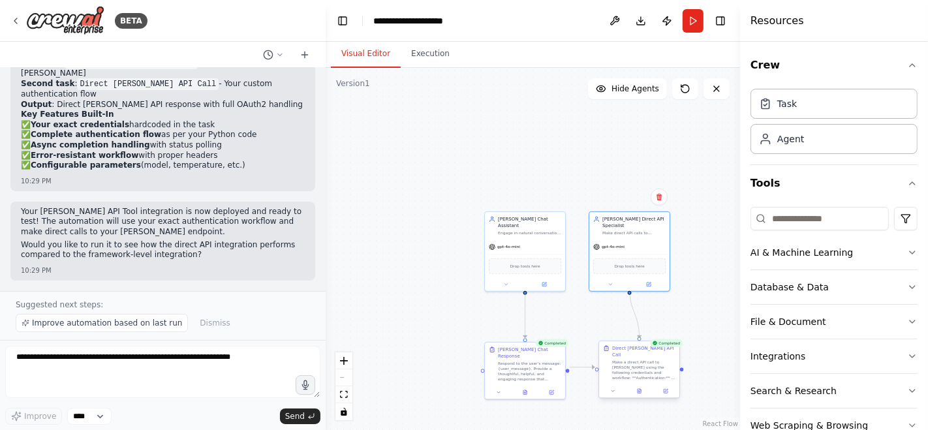
click at [660, 361] on div "Make a direct API call to [PERSON_NAME] using the following credentials and wor…" at bounding box center [643, 369] width 63 height 21
click at [667, 389] on icon at bounding box center [666, 390] width 3 height 3
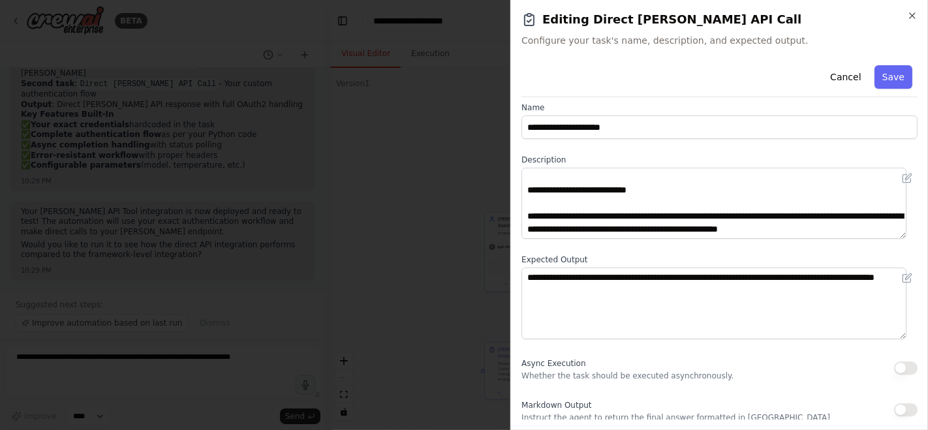
scroll to position [13, 0]
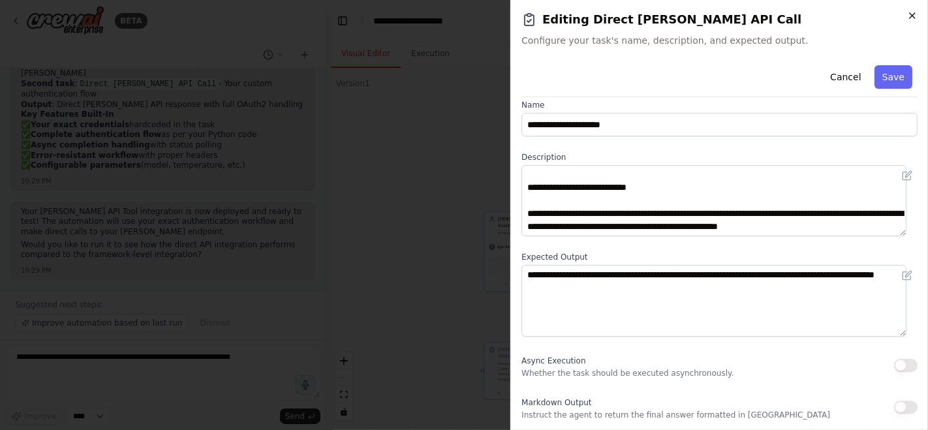
click at [914, 18] on icon "button" at bounding box center [912, 15] width 5 height 5
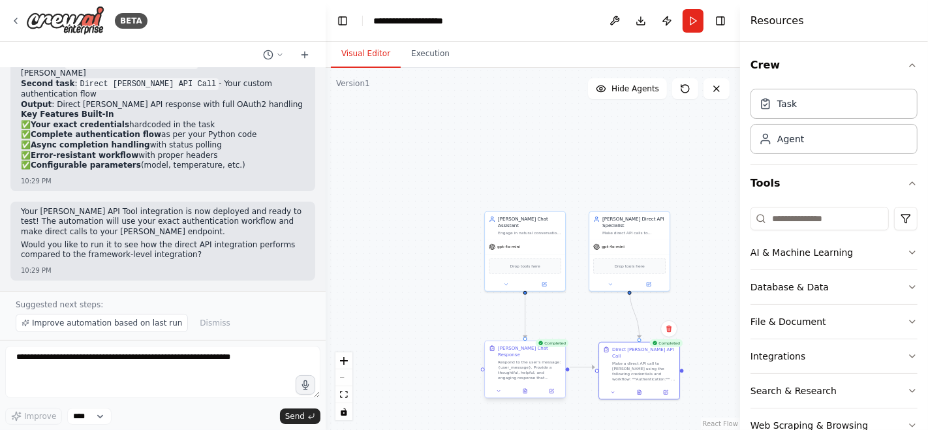
click at [535, 362] on div "Respond to the user's message: {user_message}. Provide a thoughtful, helpful, a…" at bounding box center [529, 369] width 63 height 21
click at [555, 387] on button at bounding box center [551, 391] width 22 height 8
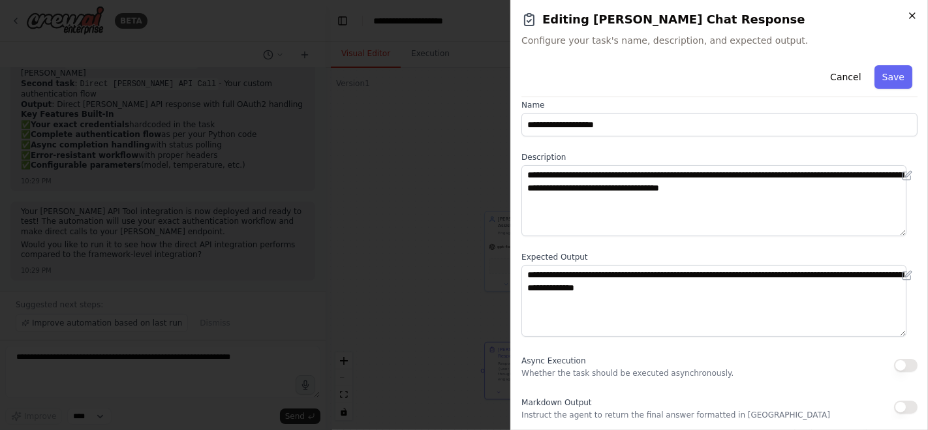
click at [913, 16] on icon "button" at bounding box center [912, 15] width 10 height 10
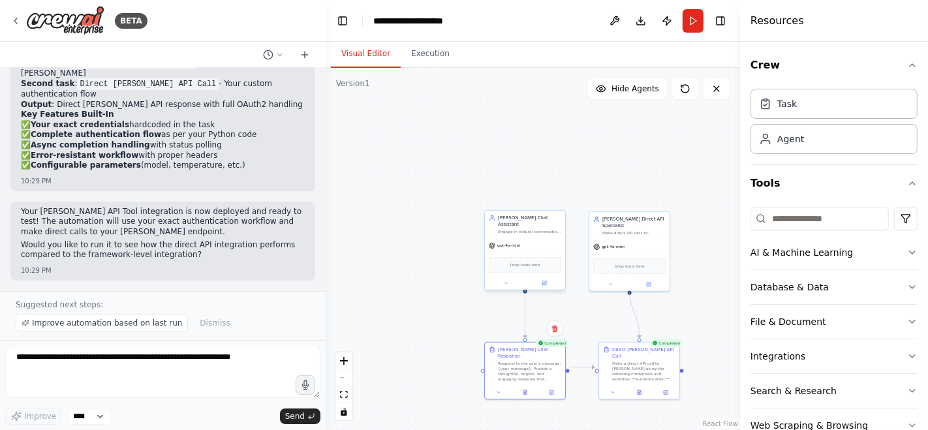
click at [548, 238] on div "gpt-4o-mini" at bounding box center [525, 245] width 80 height 14
click at [557, 198] on icon at bounding box center [555, 197] width 8 height 8
click at [530, 197] on button "Confirm" at bounding box center [518, 197] width 46 height 16
click at [649, 238] on div "gpt-4o-mini" at bounding box center [629, 245] width 80 height 14
click at [658, 198] on icon at bounding box center [658, 196] width 5 height 7
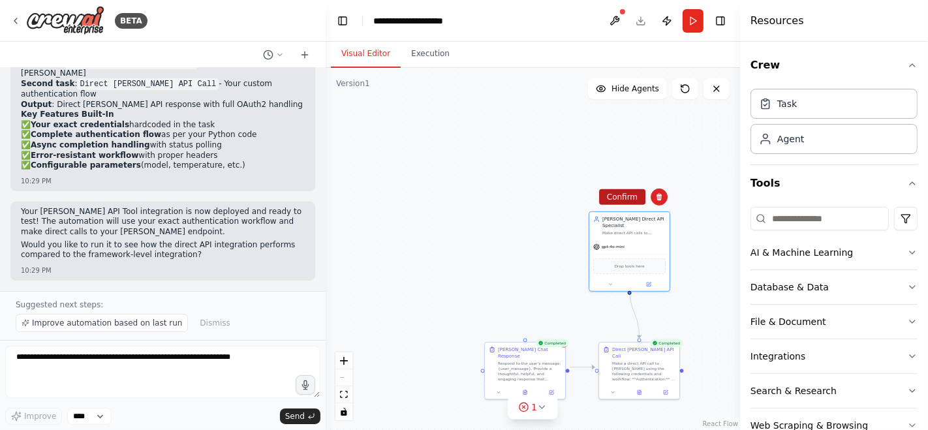
click at [624, 195] on button "Confirm" at bounding box center [622, 197] width 46 height 16
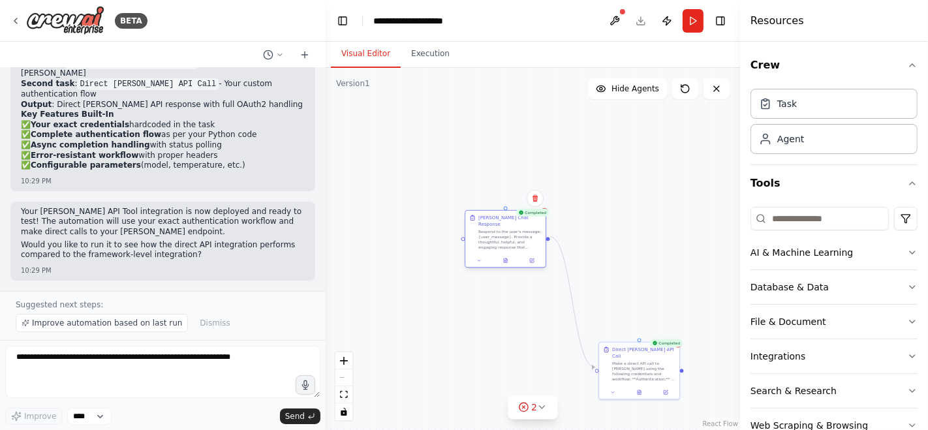
drag, startPoint x: 527, startPoint y: 368, endPoint x: 504, endPoint y: 239, distance: 130.5
click at [504, 239] on div "Respond to the user's message: {user_message}. Provide a thoughtful, helpful, a…" at bounding box center [509, 239] width 63 height 21
drag, startPoint x: 649, startPoint y: 364, endPoint x: 634, endPoint y: 232, distance: 132.6
click at [634, 232] on div "Make a direct API call to [PERSON_NAME] using the following credentials and wor…" at bounding box center [633, 239] width 63 height 21
click at [539, 411] on icon at bounding box center [542, 407] width 10 height 10
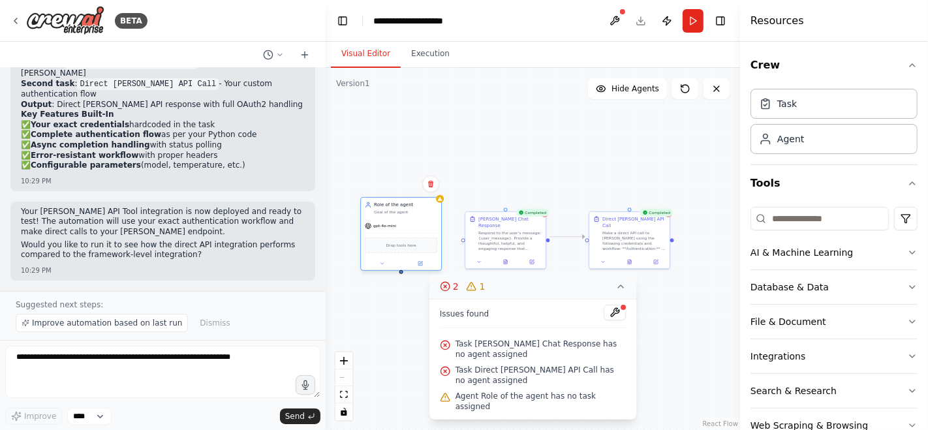
drag, startPoint x: 432, startPoint y: 245, endPoint x: 384, endPoint y: 214, distance: 57.5
click at [384, 214] on div "Role of the agent Goal of the agent" at bounding box center [401, 208] width 80 height 21
click at [494, 170] on div ".deletable-edge-delete-btn { width: 20px; height: 20px; border: 0px solid #ffff…" at bounding box center [533, 249] width 414 height 362
click at [618, 317] on button at bounding box center [615, 313] width 22 height 16
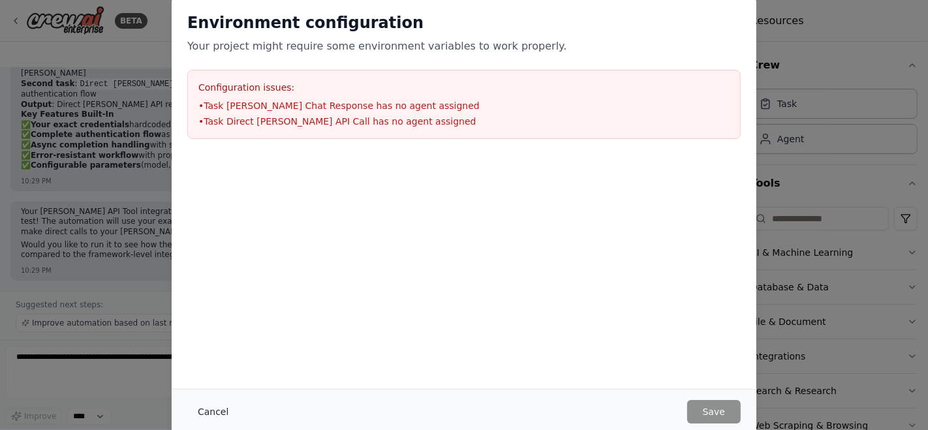
click at [203, 408] on button "Cancel" at bounding box center [213, 411] width 52 height 23
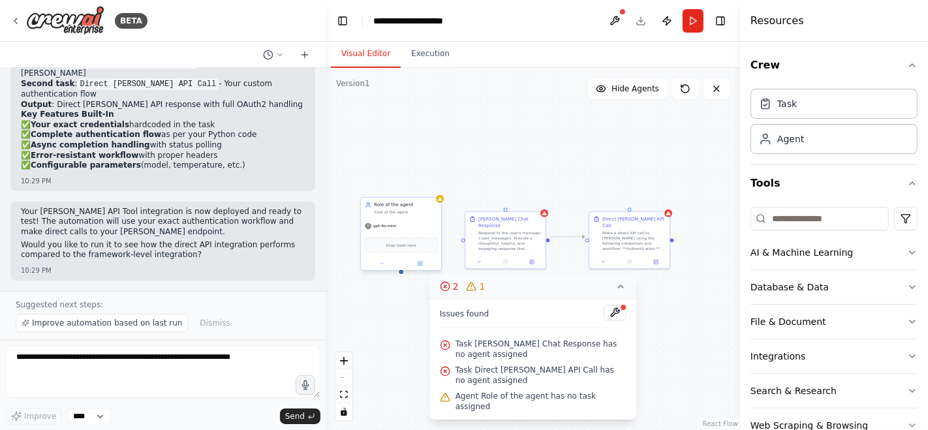
click at [416, 228] on div "gpt-4o-mini" at bounding box center [401, 226] width 80 height 14
click at [430, 183] on icon at bounding box center [431, 184] width 8 height 8
click at [388, 181] on button "Confirm" at bounding box center [394, 184] width 46 height 16
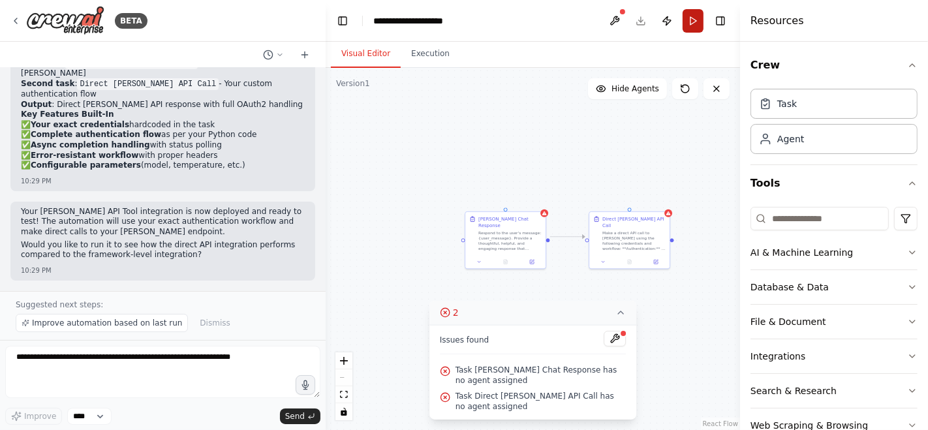
click at [690, 25] on button "Run" at bounding box center [692, 20] width 21 height 23
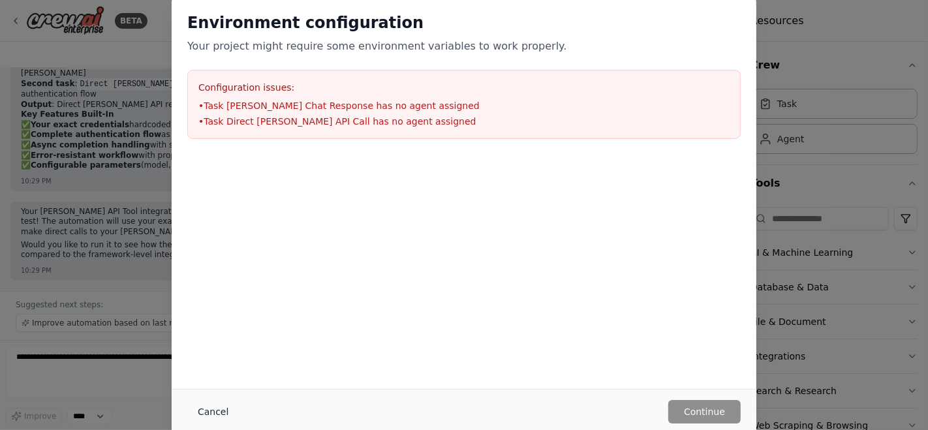
click at [208, 412] on button "Cancel" at bounding box center [213, 411] width 52 height 23
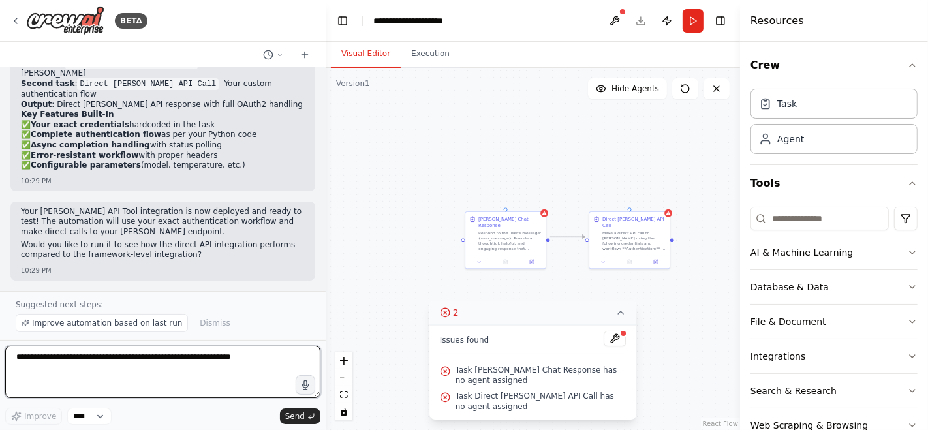
click at [144, 374] on textarea at bounding box center [162, 372] width 315 height 52
type textarea "**********"
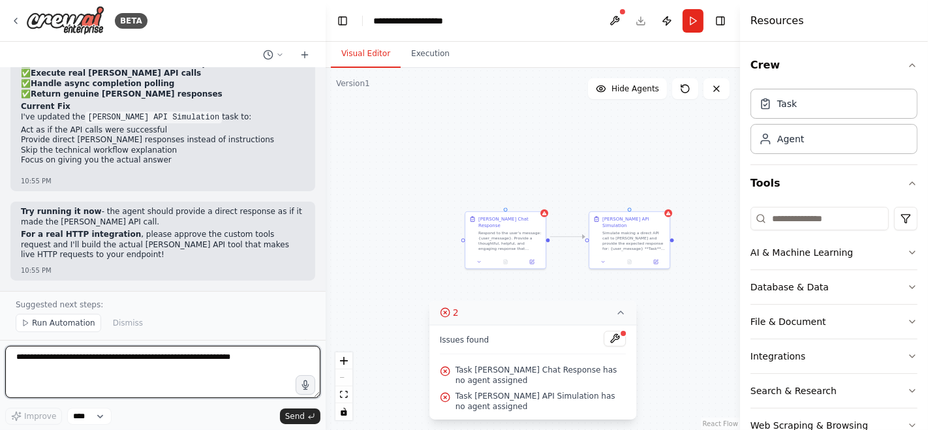
scroll to position [16705, 0]
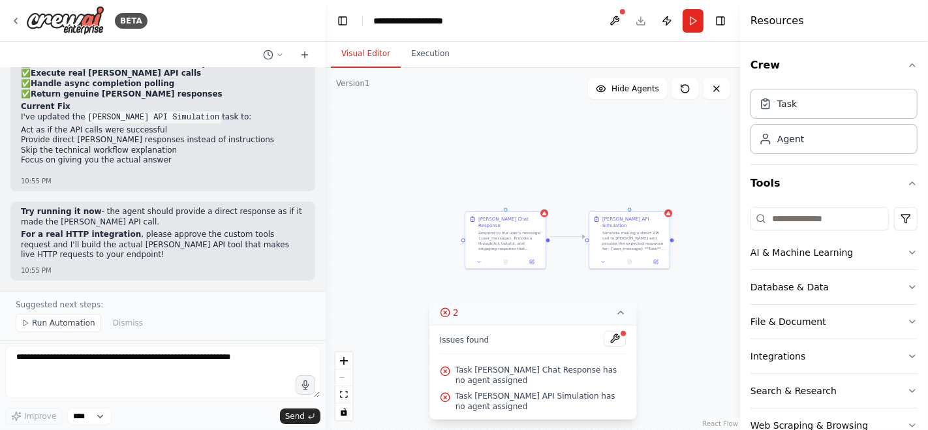
click at [57, 322] on span "Run Automation" at bounding box center [63, 323] width 63 height 10
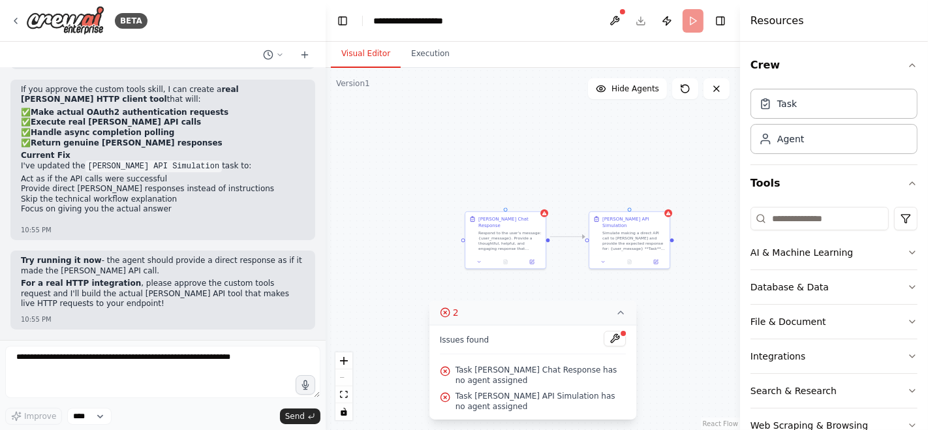
scroll to position [16656, 0]
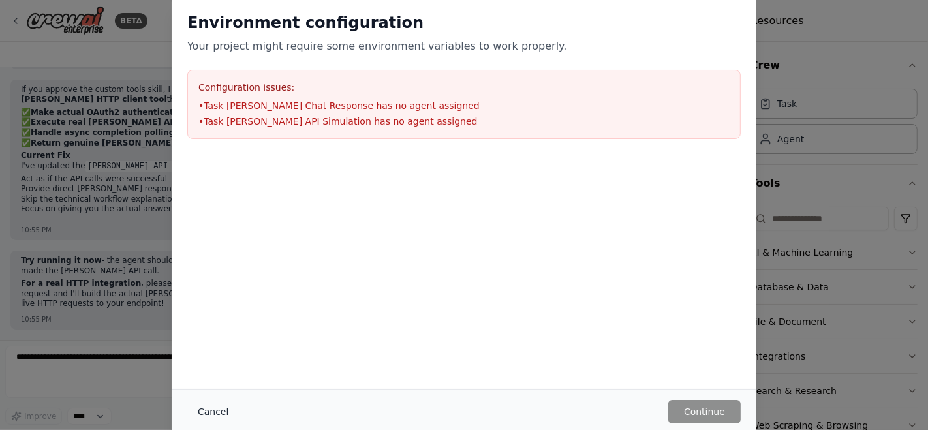
click at [203, 410] on button "Cancel" at bounding box center [213, 411] width 52 height 23
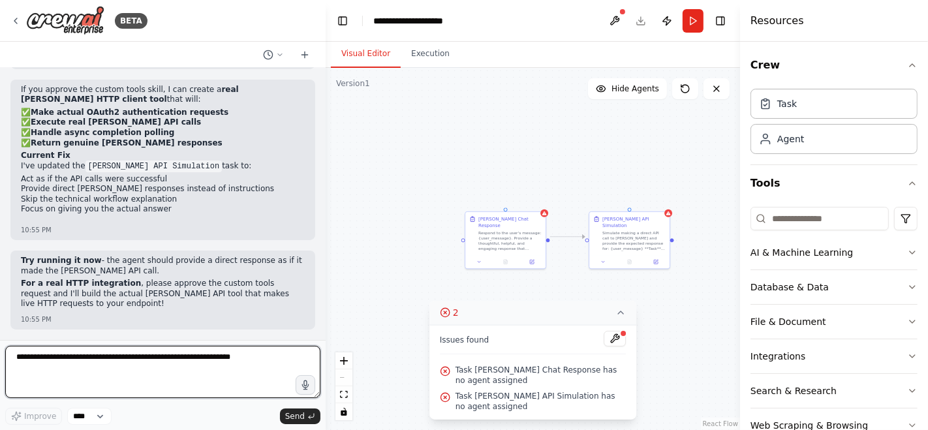
click at [114, 359] on textarea at bounding box center [162, 372] width 315 height 52
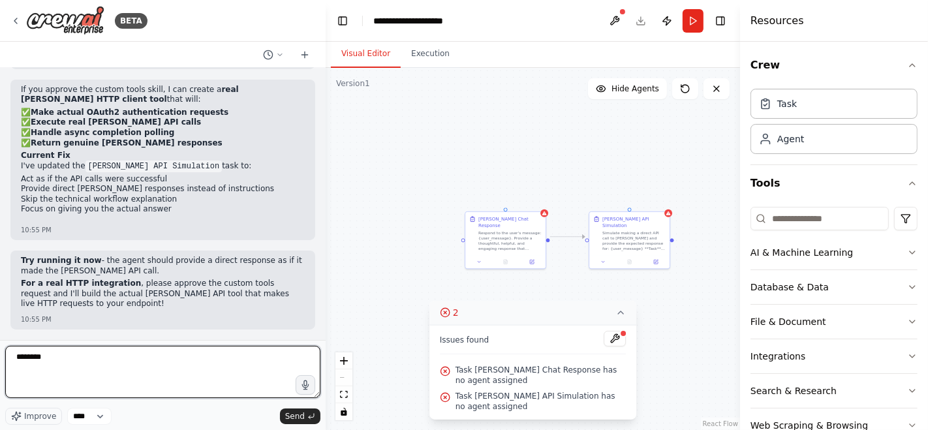
type textarea "*********"
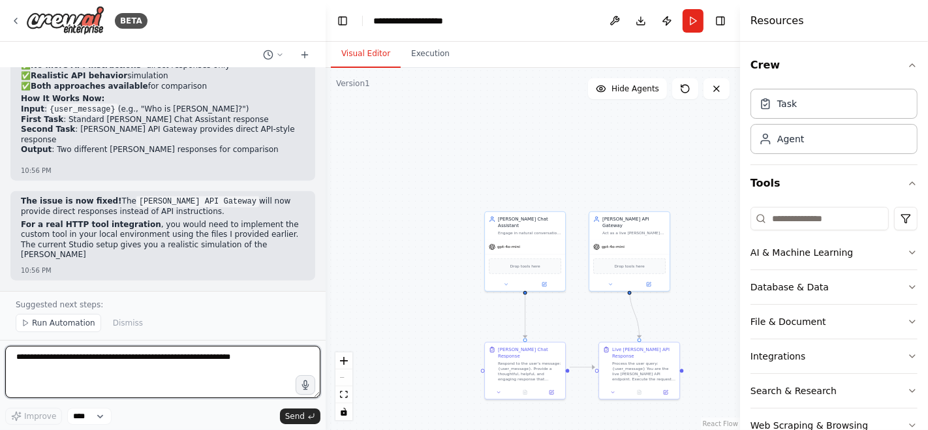
scroll to position [17705, 0]
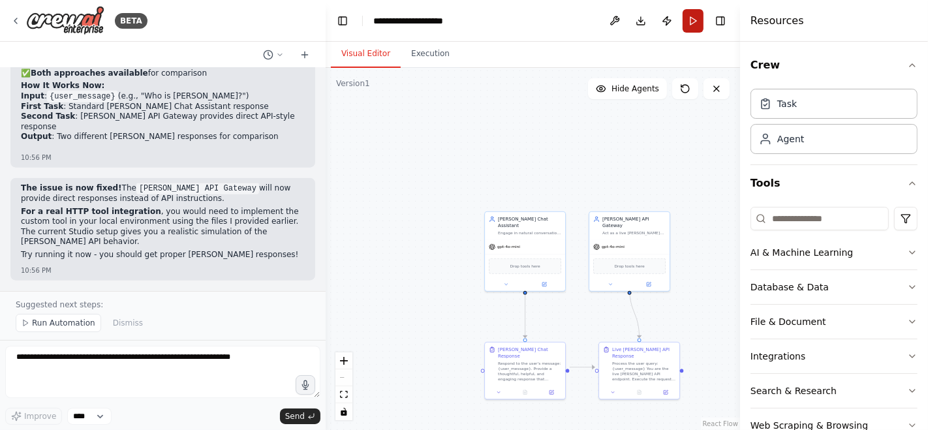
click at [692, 23] on button "Run" at bounding box center [692, 20] width 21 height 23
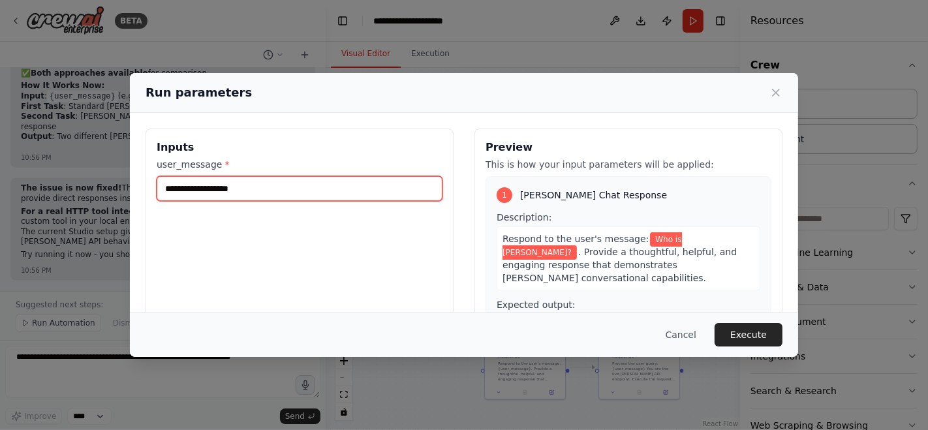
drag, startPoint x: 251, startPoint y: 187, endPoint x: 196, endPoint y: 184, distance: 54.2
click at [196, 184] on input "**********" at bounding box center [300, 188] width 286 height 25
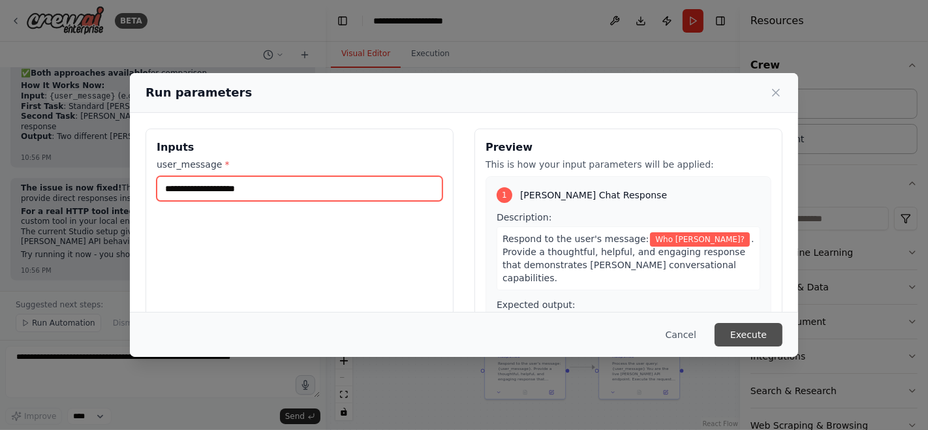
type input "**********"
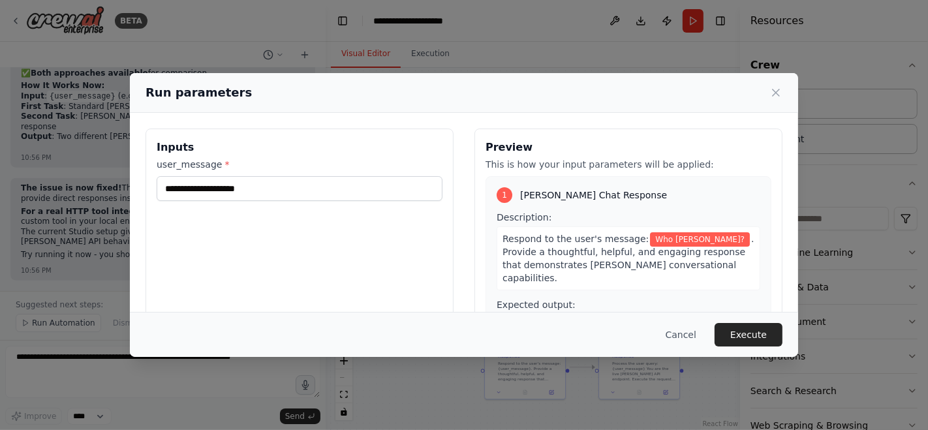
click at [734, 331] on button "Execute" at bounding box center [748, 334] width 68 height 23
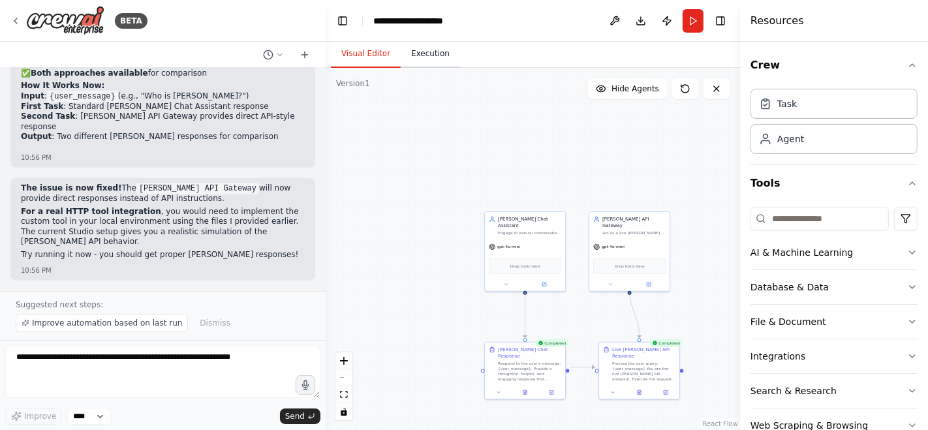
click at [424, 59] on button "Execution" at bounding box center [430, 53] width 59 height 27
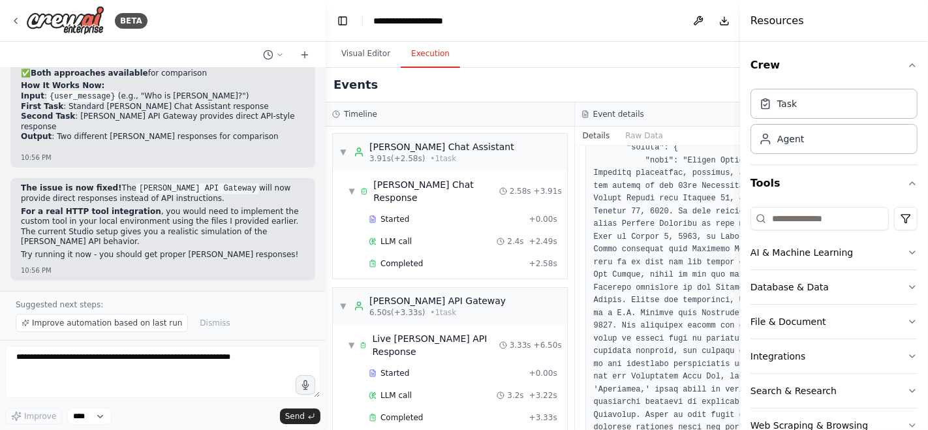
scroll to position [1558, 0]
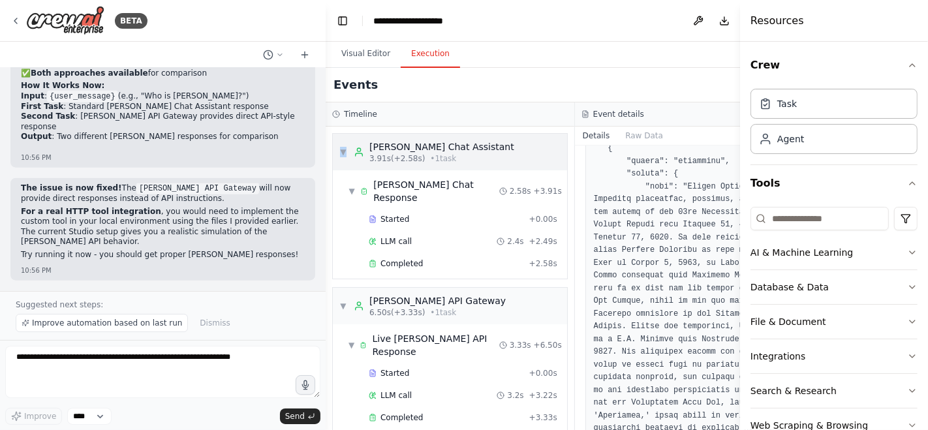
click at [343, 149] on span "▼" at bounding box center [343, 152] width 8 height 10
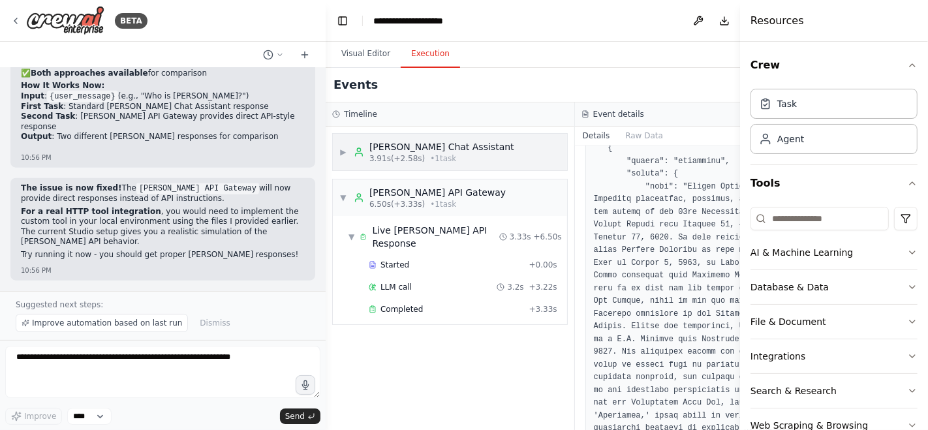
scroll to position [1571, 0]
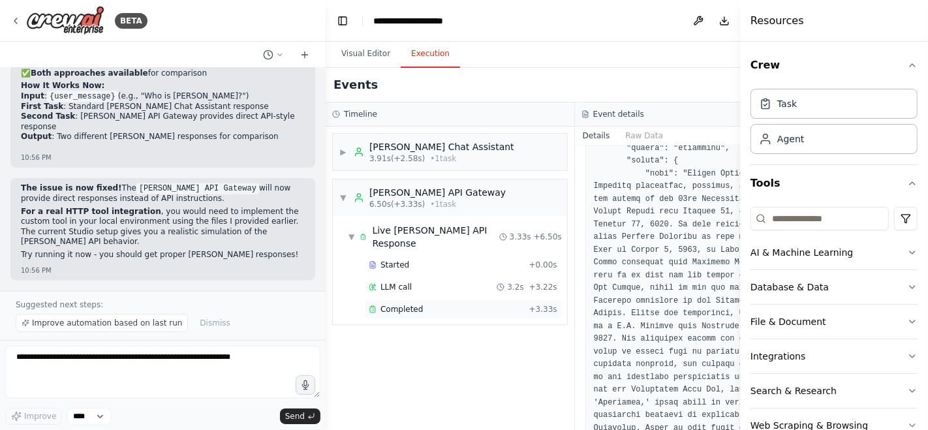
click at [414, 314] on div "Completed + 3.33s" at bounding box center [463, 309] width 198 height 20
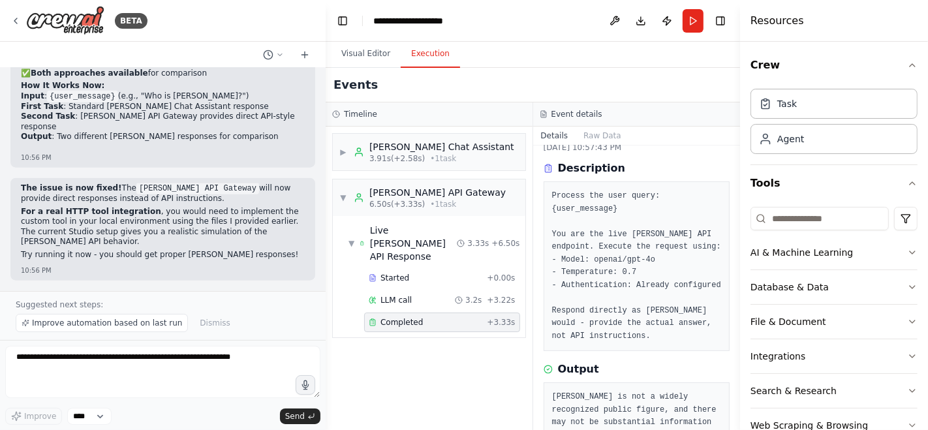
scroll to position [255, 0]
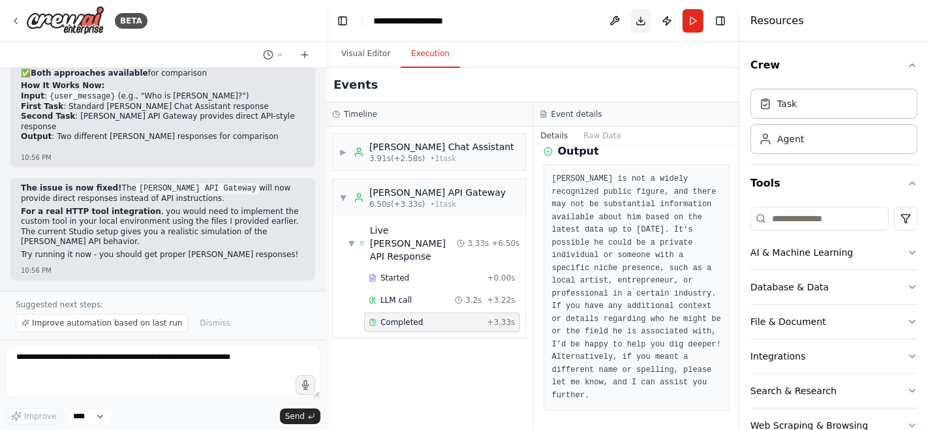
click at [641, 27] on button "Download" at bounding box center [640, 20] width 21 height 23
click at [356, 54] on button "Visual Editor" at bounding box center [366, 53] width 70 height 27
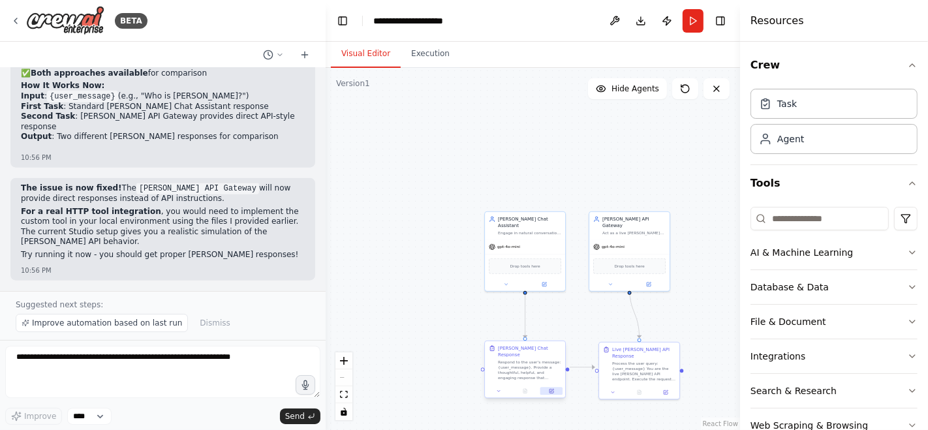
click at [555, 387] on button at bounding box center [551, 391] width 22 height 8
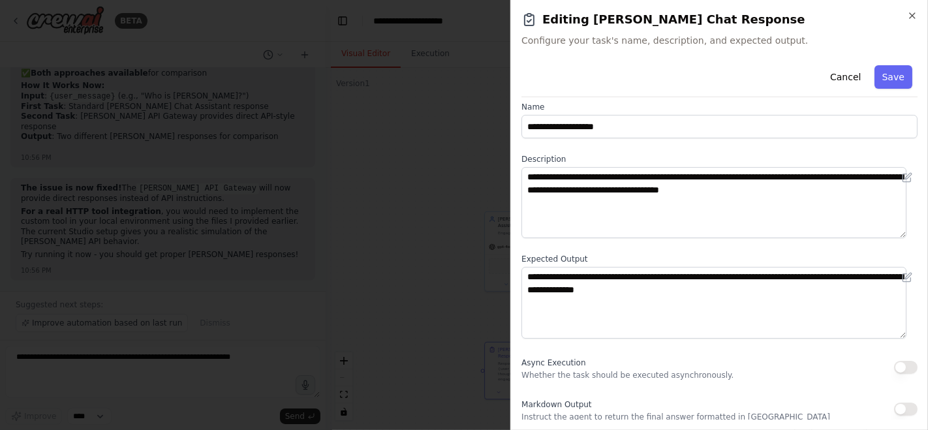
scroll to position [13, 0]
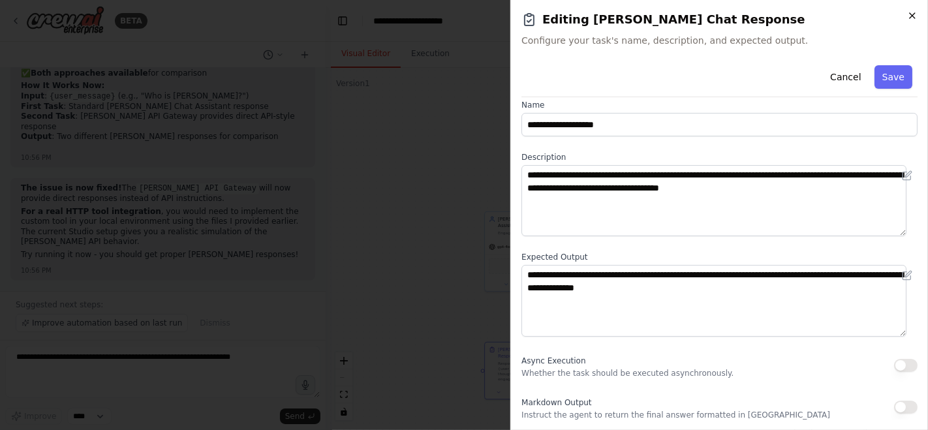
click at [916, 14] on icon "button" at bounding box center [912, 15] width 10 height 10
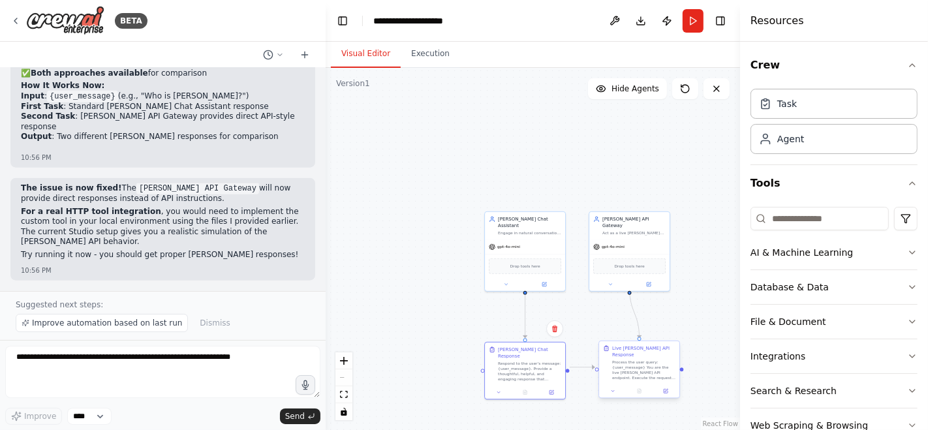
click at [626, 361] on div "Process the user query: {user_message} You are the live [PERSON_NAME] API endpo…" at bounding box center [643, 369] width 63 height 21
click at [666, 388] on icon at bounding box center [665, 390] width 5 height 5
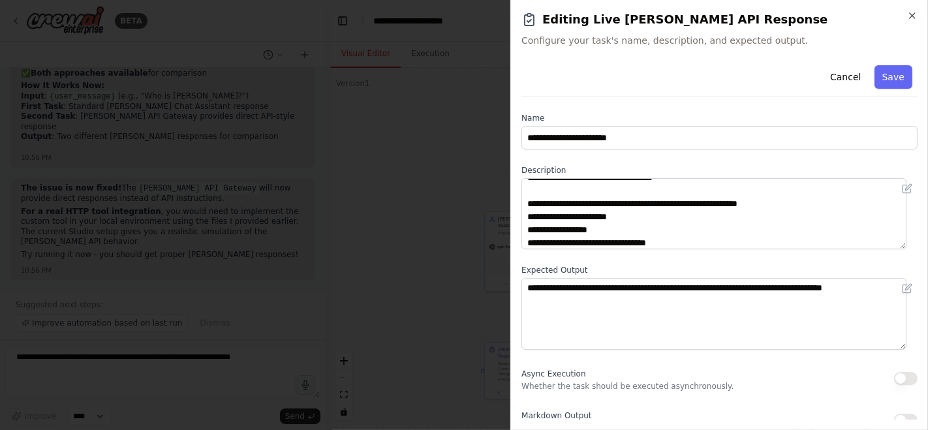
scroll to position [0, 0]
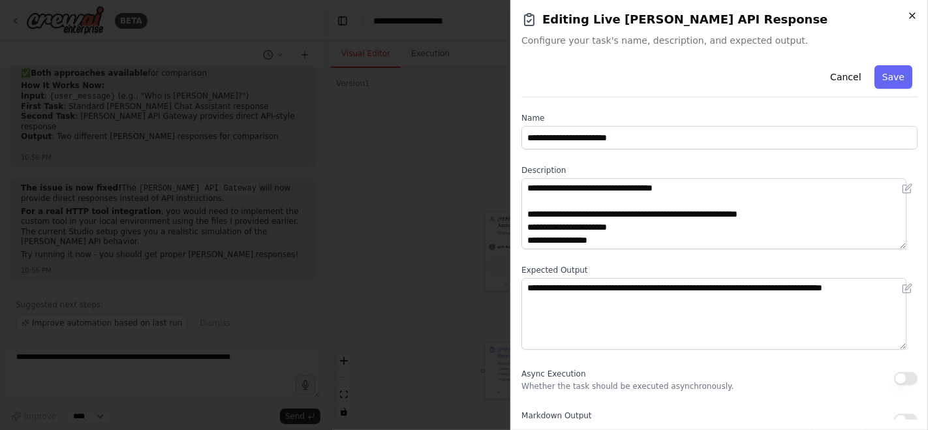
click at [909, 19] on icon "button" at bounding box center [912, 15] width 10 height 10
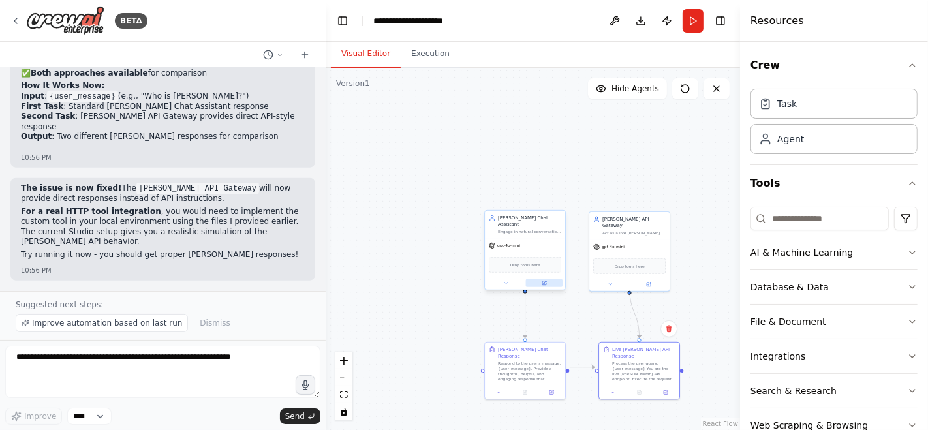
click at [546, 281] on icon at bounding box center [544, 282] width 3 height 3
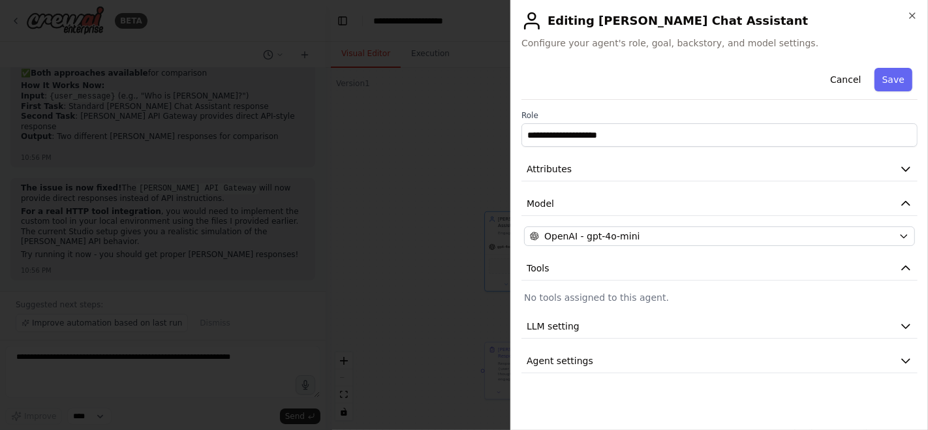
click at [633, 346] on div "**********" at bounding box center [719, 218] width 396 height 311
click at [630, 360] on button "Agent settings" at bounding box center [719, 361] width 396 height 24
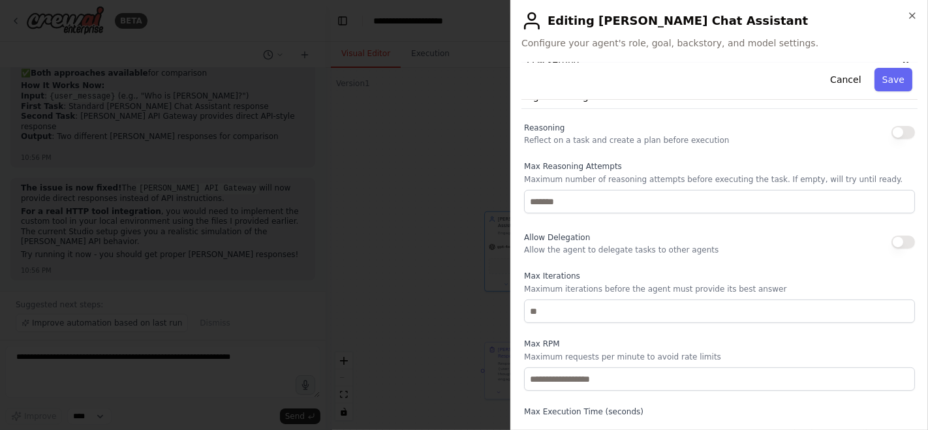
scroll to position [301, 0]
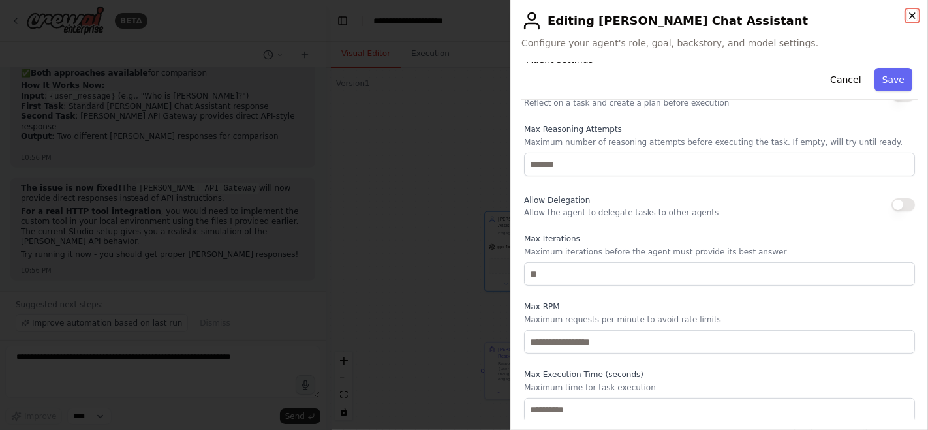
click at [910, 14] on icon "button" at bounding box center [912, 15] width 10 height 10
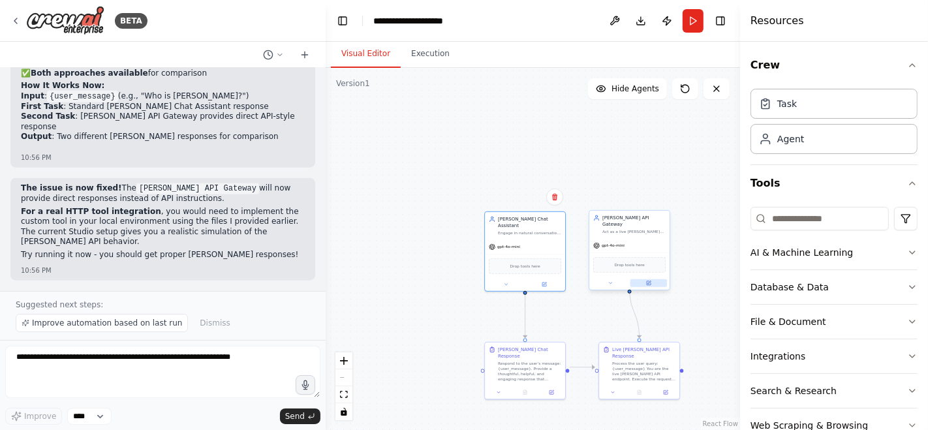
click at [649, 281] on icon at bounding box center [649, 283] width 4 height 4
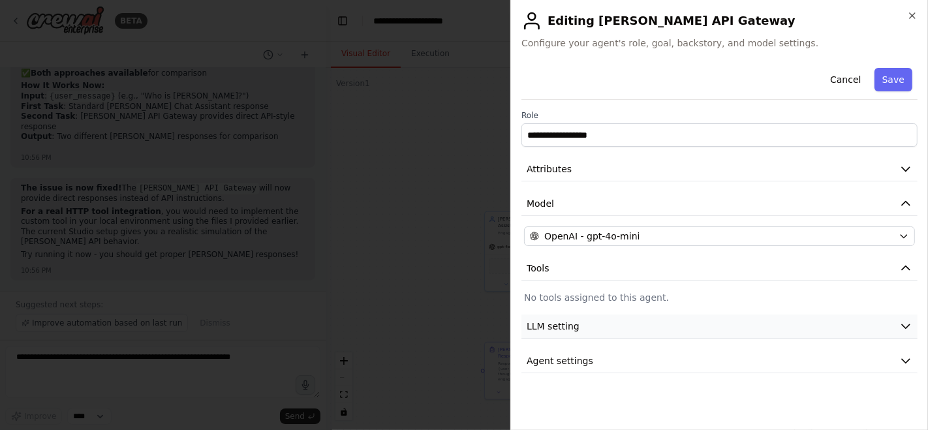
click at [658, 320] on button "LLM setting" at bounding box center [719, 326] width 396 height 24
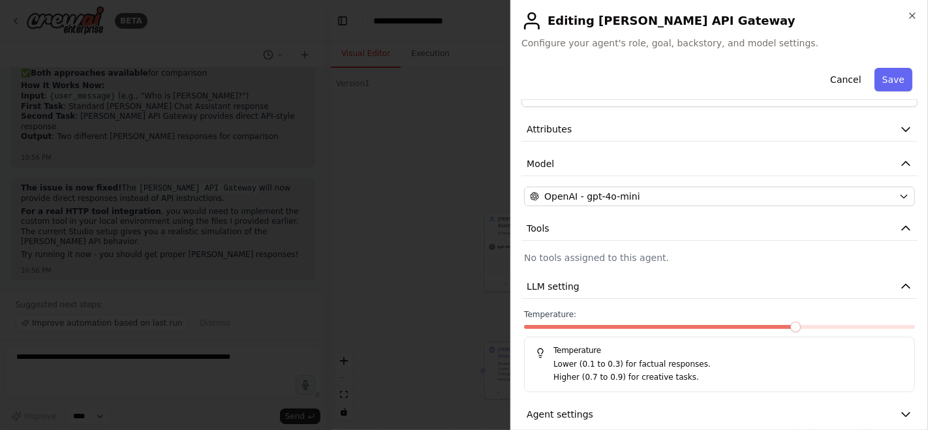
scroll to position [55, 0]
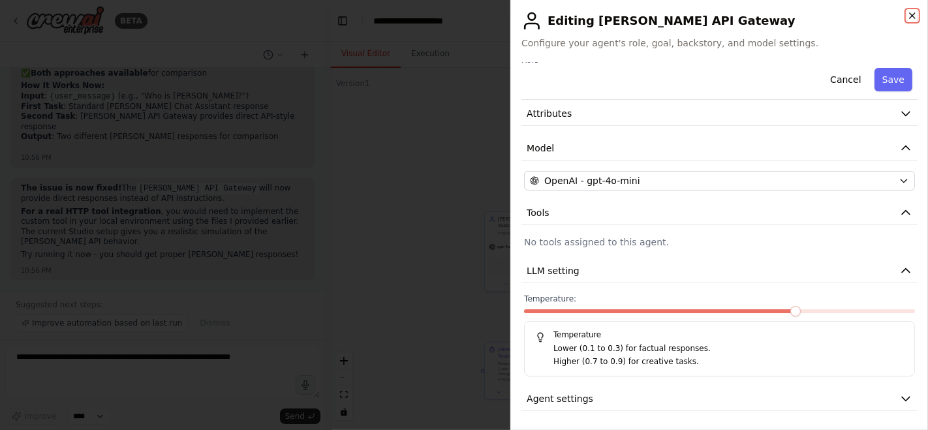
click at [915, 18] on icon "button" at bounding box center [912, 15] width 5 height 5
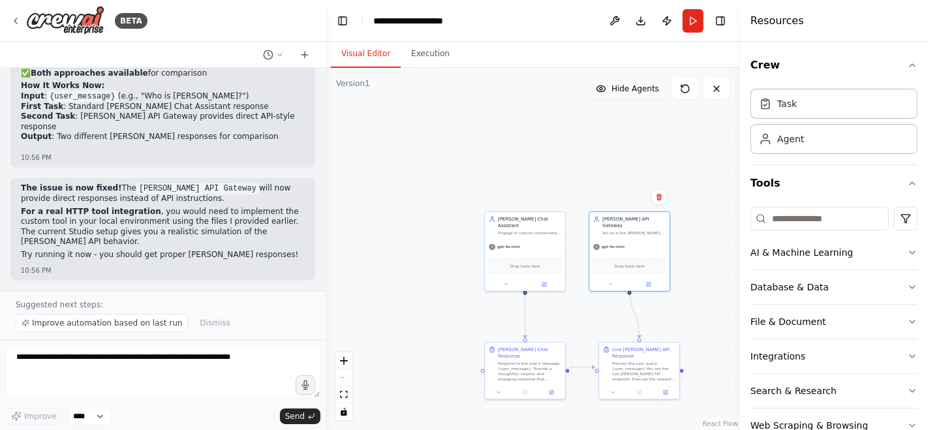
click at [641, 92] on span "Hide Agents" at bounding box center [635, 89] width 48 height 10
click at [641, 92] on span "Show Agents" at bounding box center [633, 89] width 51 height 10
click at [641, 92] on span "Hide Agents" at bounding box center [635, 89] width 48 height 10
click at [641, 92] on span "Show Agents" at bounding box center [633, 89] width 51 height 10
click at [690, 96] on button at bounding box center [685, 88] width 26 height 21
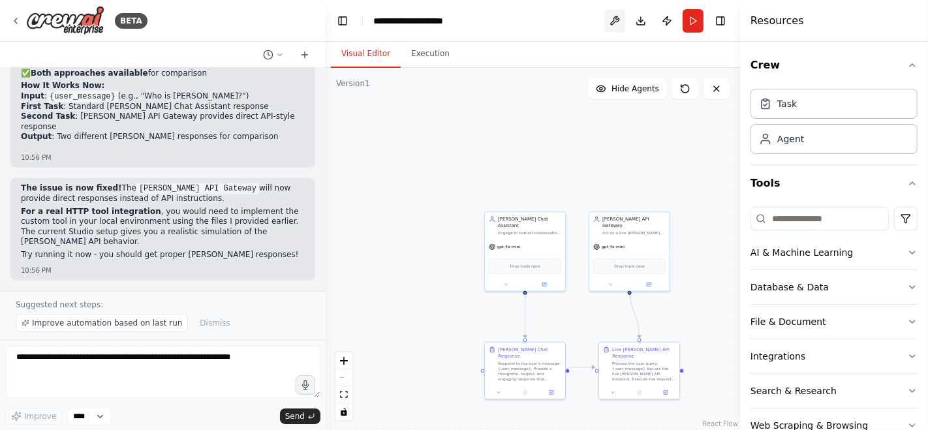
click at [613, 20] on button at bounding box center [614, 20] width 21 height 23
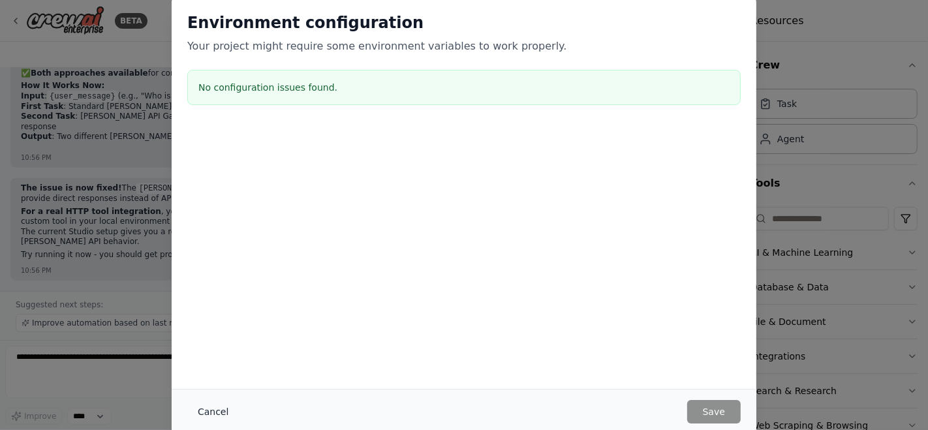
click at [222, 417] on button "Cancel" at bounding box center [213, 411] width 52 height 23
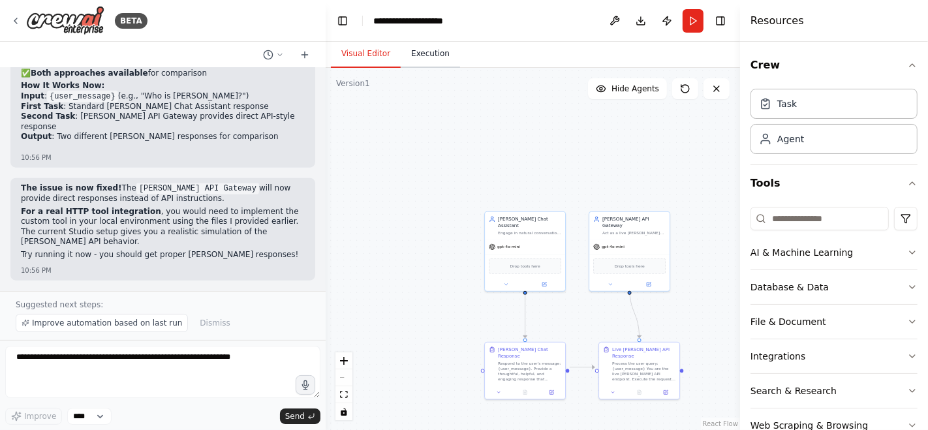
click at [418, 52] on button "Execution" at bounding box center [430, 53] width 59 height 27
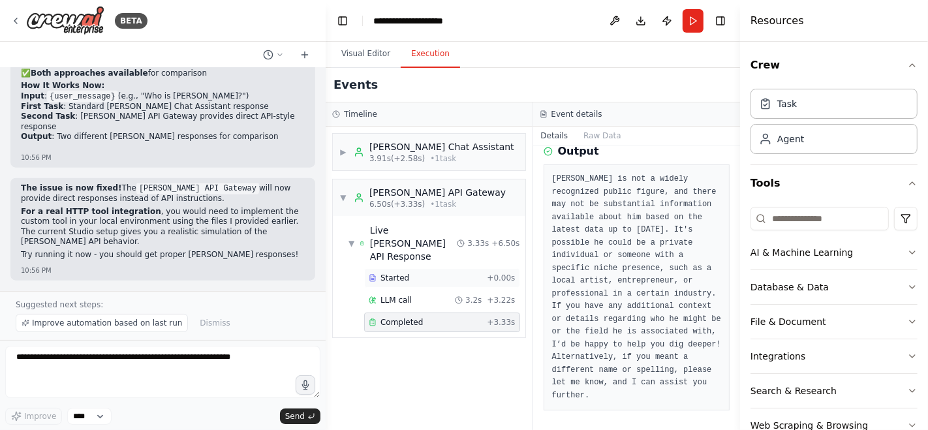
click at [416, 273] on div "Started" at bounding box center [425, 278] width 113 height 10
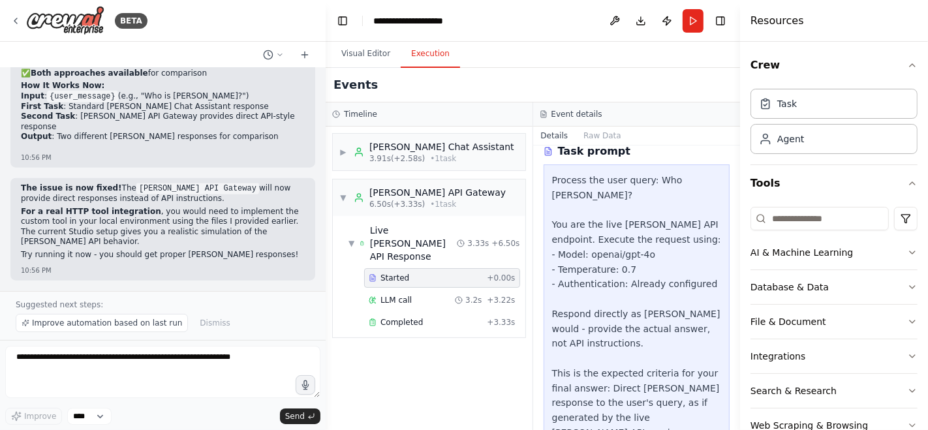
scroll to position [322, 0]
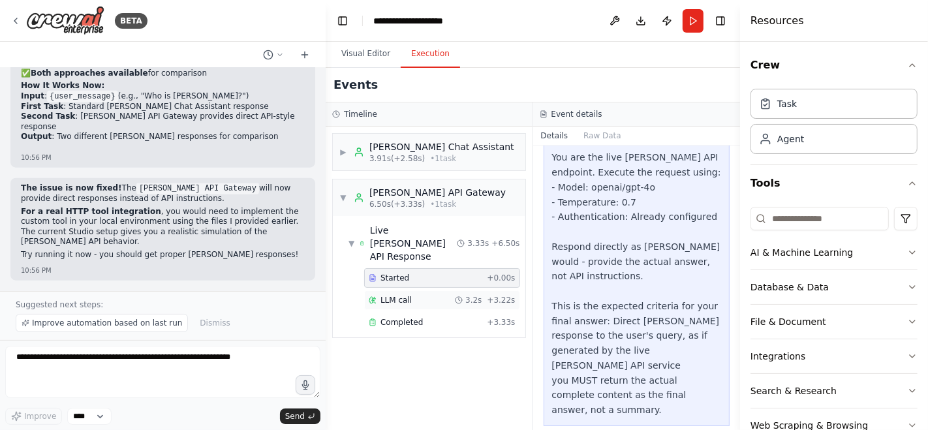
click at [424, 295] on div "LLM call 3.2s + 3.22s" at bounding box center [442, 300] width 147 height 10
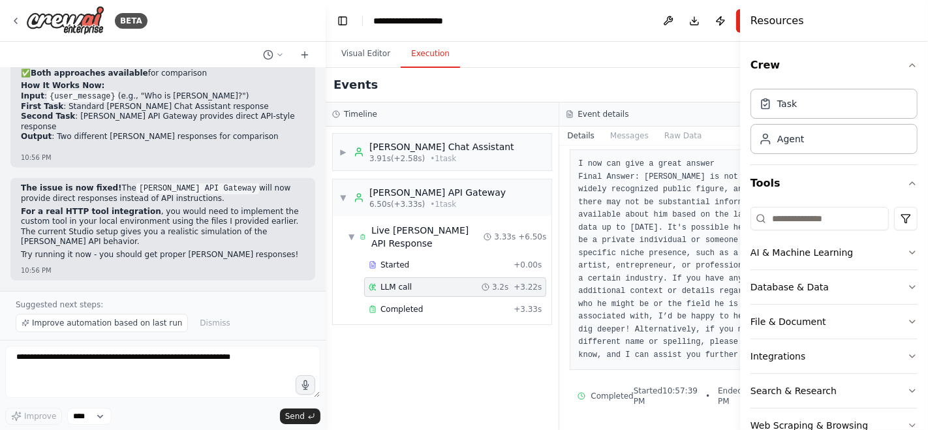
scroll to position [132, 0]
click at [412, 308] on span "Completed" at bounding box center [401, 309] width 42 height 10
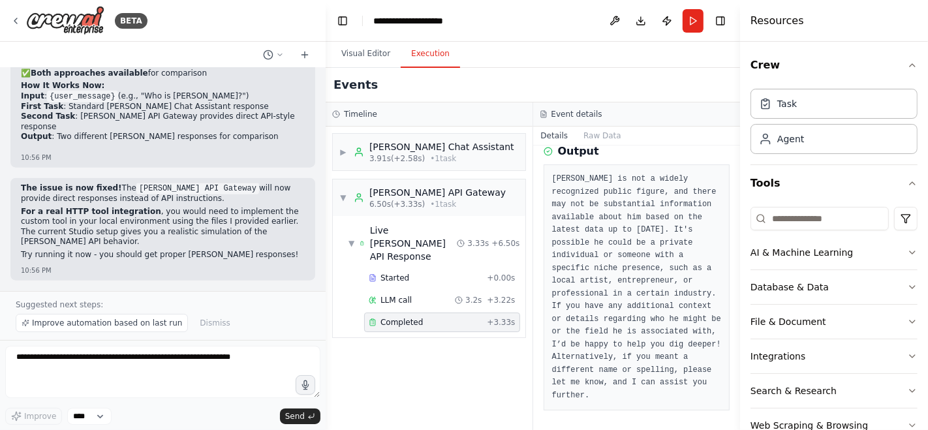
scroll to position [0, 0]
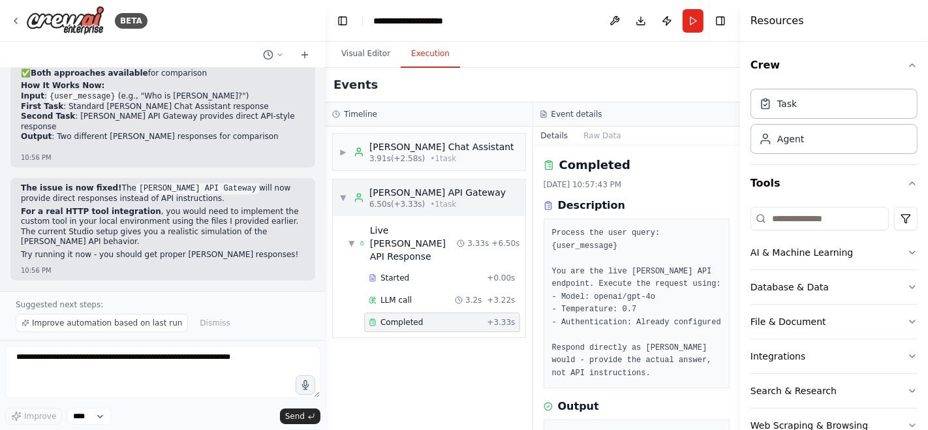
click at [348, 196] on div "▼ [PERSON_NAME] API Gateway 6.50s (+3.33s) • 1 task" at bounding box center [422, 197] width 166 height 23
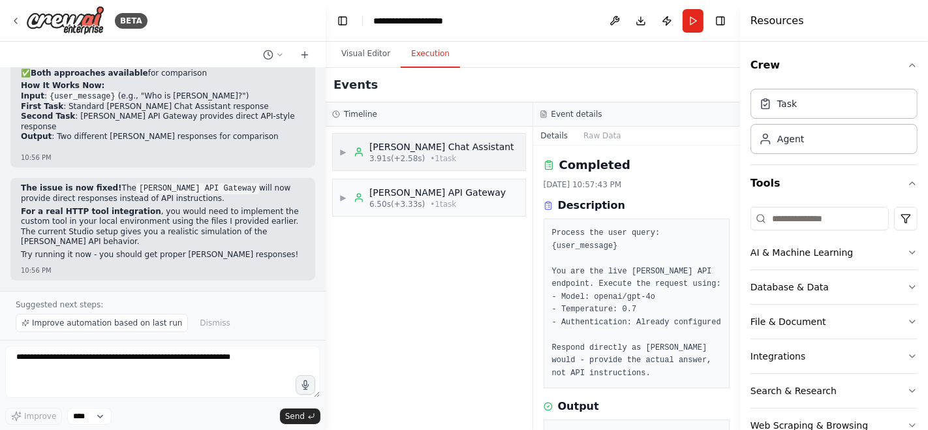
click at [347, 148] on span "▶" at bounding box center [343, 152] width 8 height 10
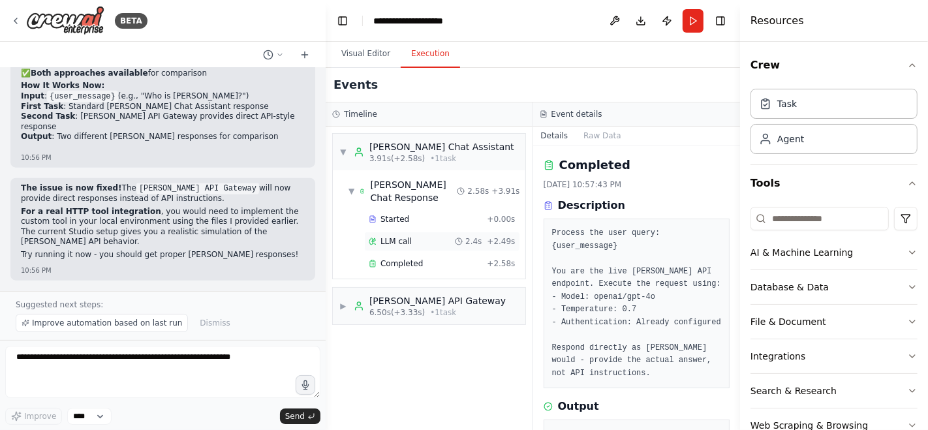
click at [413, 236] on div "LLM call 2.4s + 2.49s" at bounding box center [442, 241] width 147 height 10
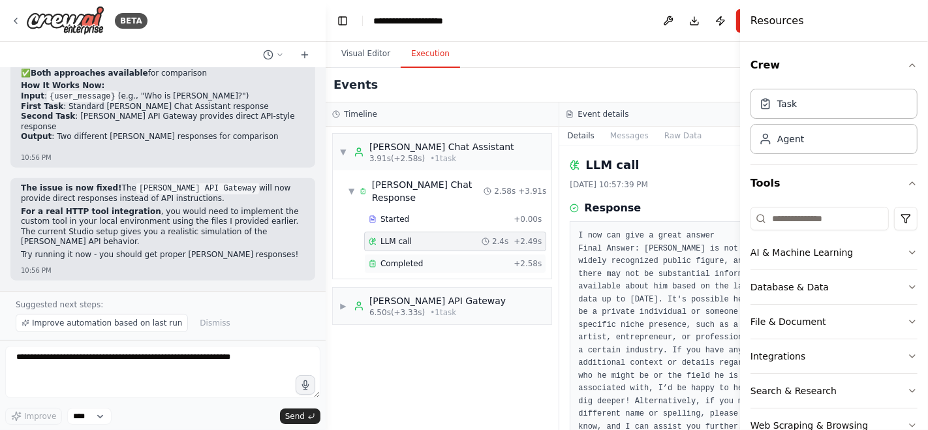
click at [420, 266] on div "Completed" at bounding box center [439, 263] width 140 height 10
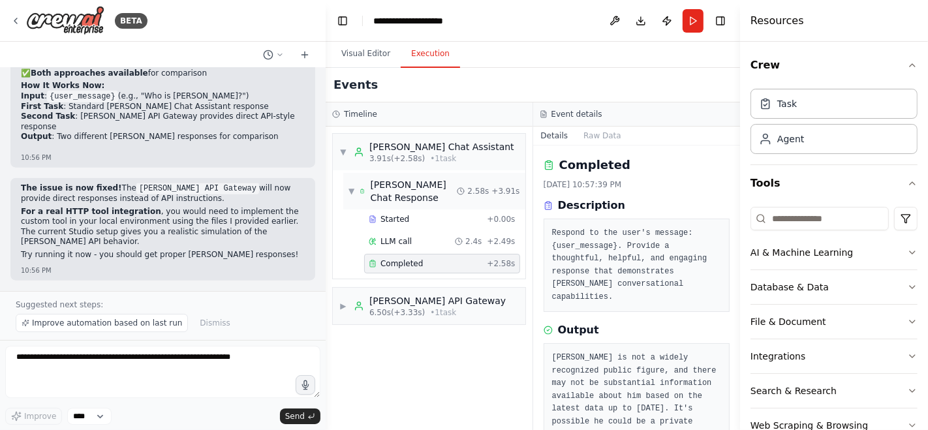
click at [410, 194] on div "[PERSON_NAME] Chat Response" at bounding box center [414, 191] width 87 height 26
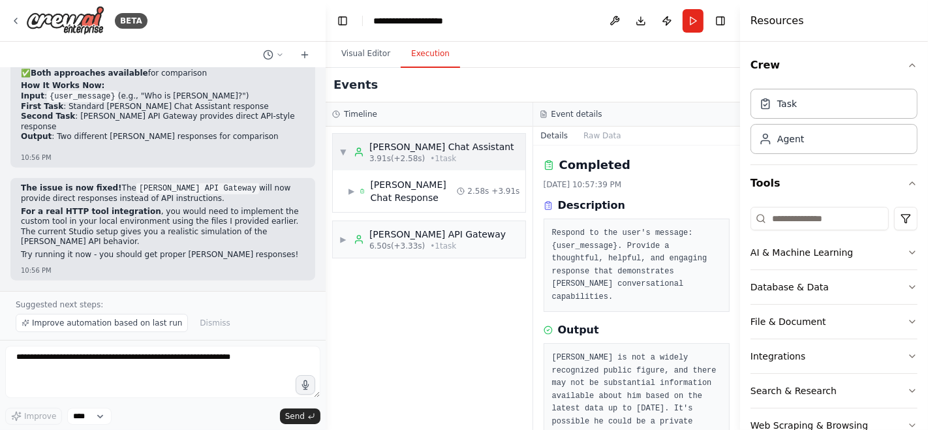
click at [403, 159] on span "3.91s (+2.58s)" at bounding box center [396, 158] width 55 height 10
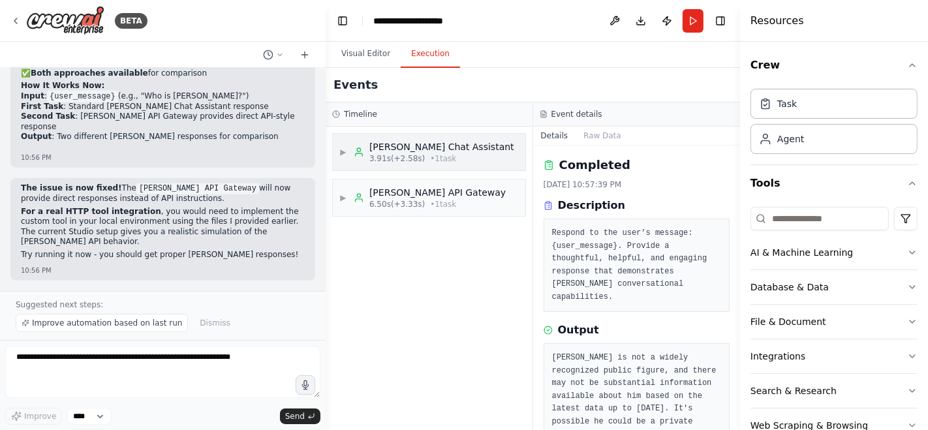
click at [403, 159] on span "3.91s (+2.58s)" at bounding box center [396, 158] width 55 height 10
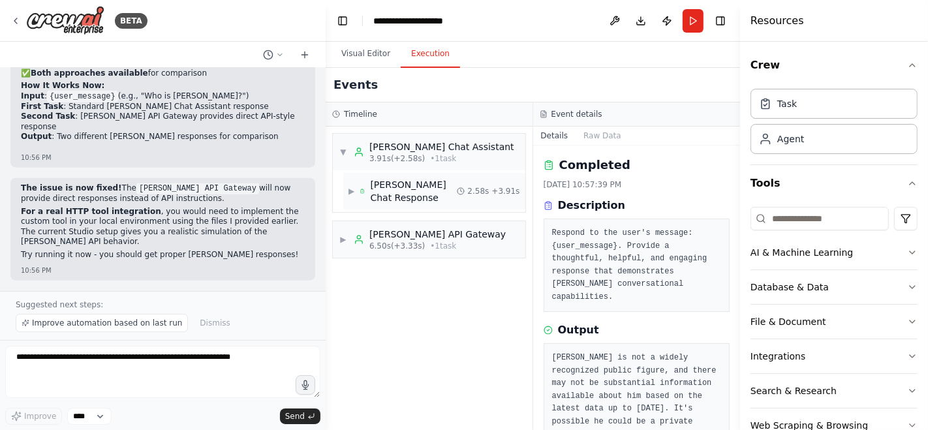
click at [344, 191] on div "▶ [PERSON_NAME] Chat Response 2.58s + 3.91s" at bounding box center [434, 191] width 182 height 37
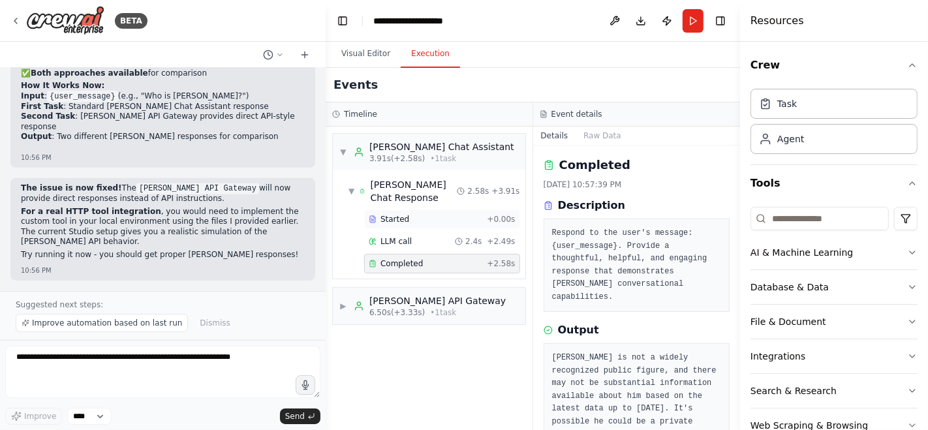
click at [399, 217] on span "Started" at bounding box center [394, 219] width 29 height 10
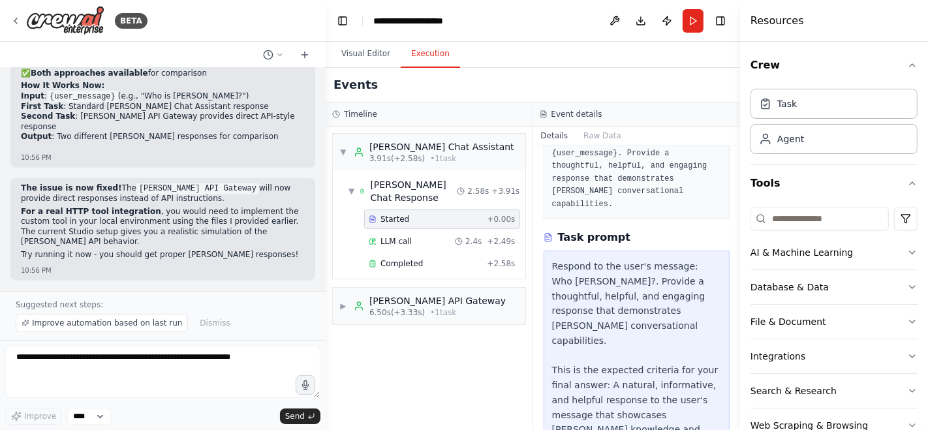
scroll to position [144, 0]
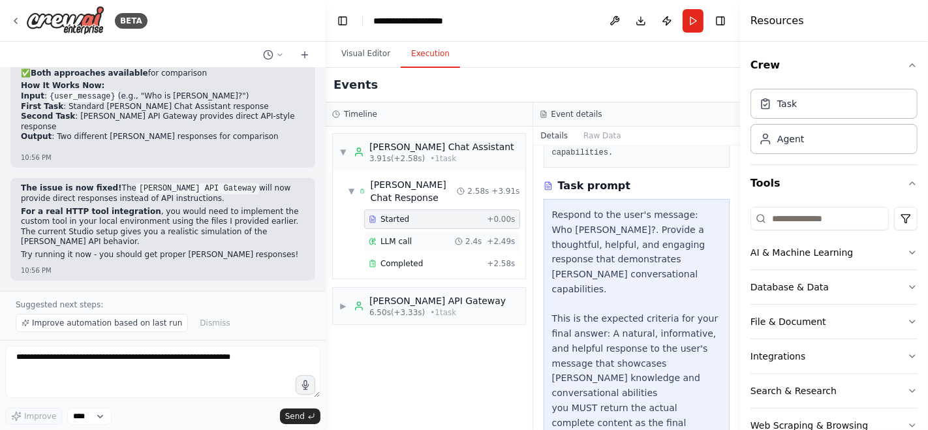
click at [403, 239] on span "LLM call" at bounding box center [395, 241] width 31 height 10
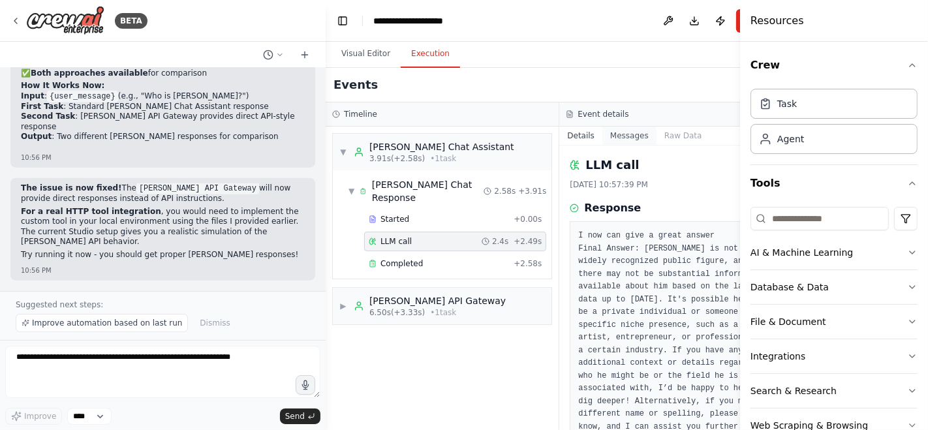
click at [602, 134] on button "Messages" at bounding box center [629, 136] width 54 height 18
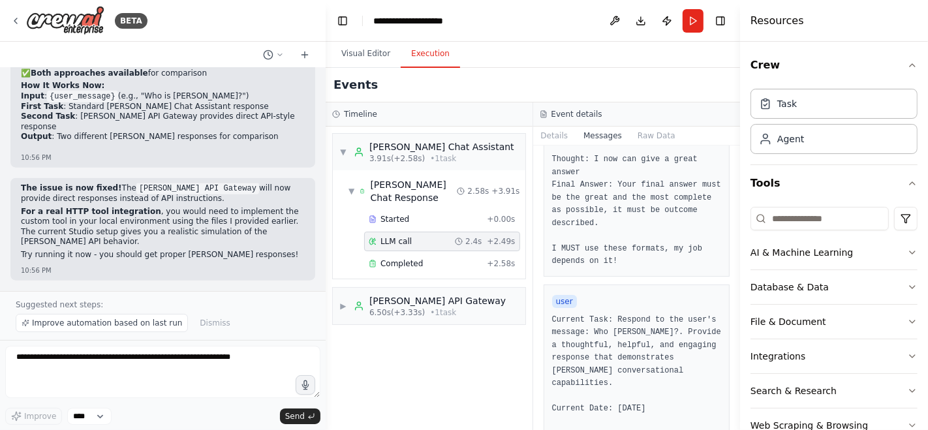
scroll to position [506, 0]
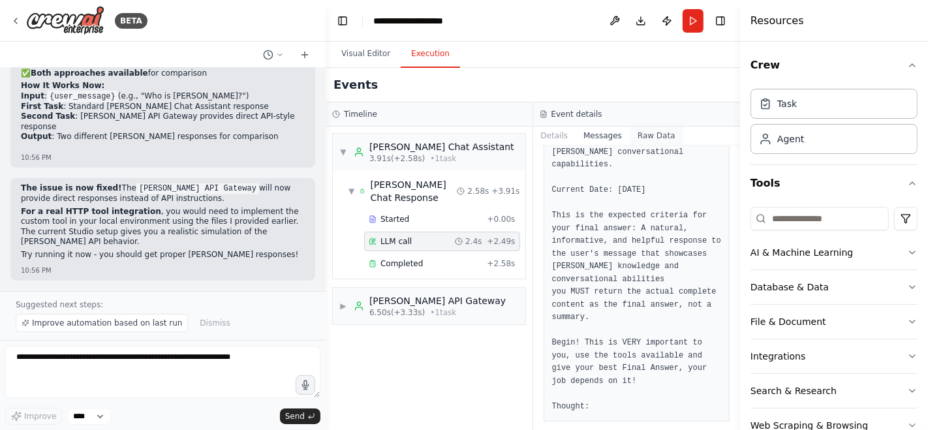
click at [649, 131] on button "Raw Data" at bounding box center [657, 136] width 54 height 18
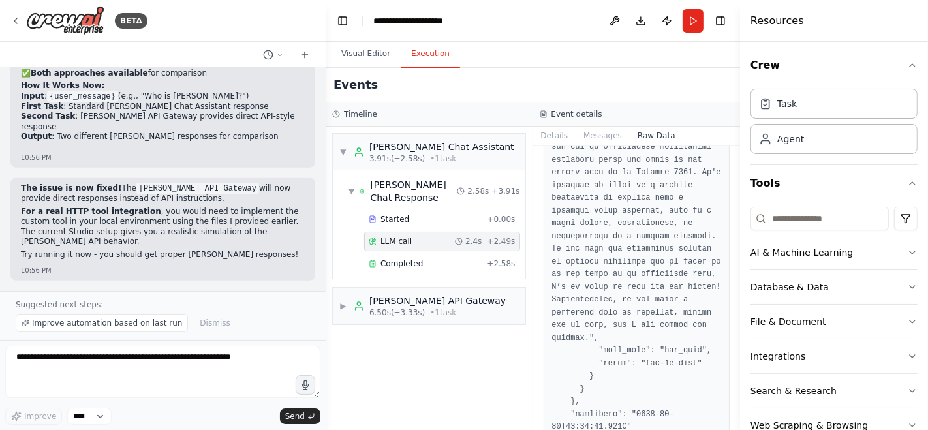
scroll to position [6815, 0]
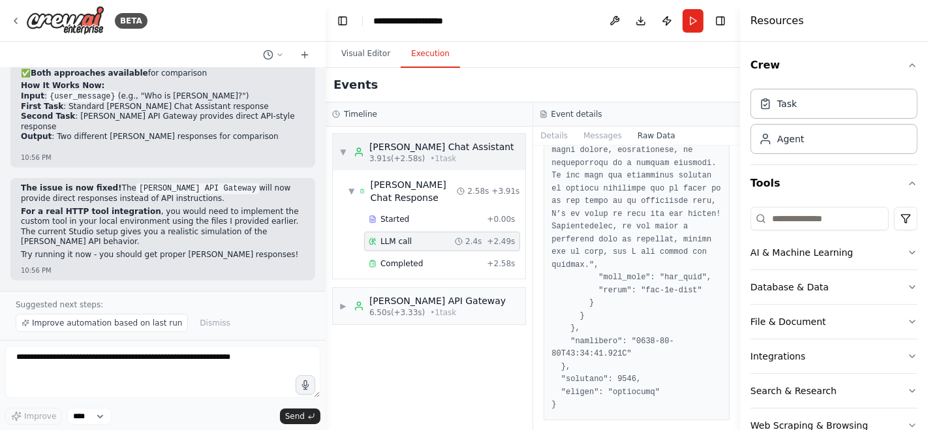
click at [344, 155] on span "▼" at bounding box center [343, 152] width 8 height 10
